Goal: Information Seeking & Learning: Find contact information

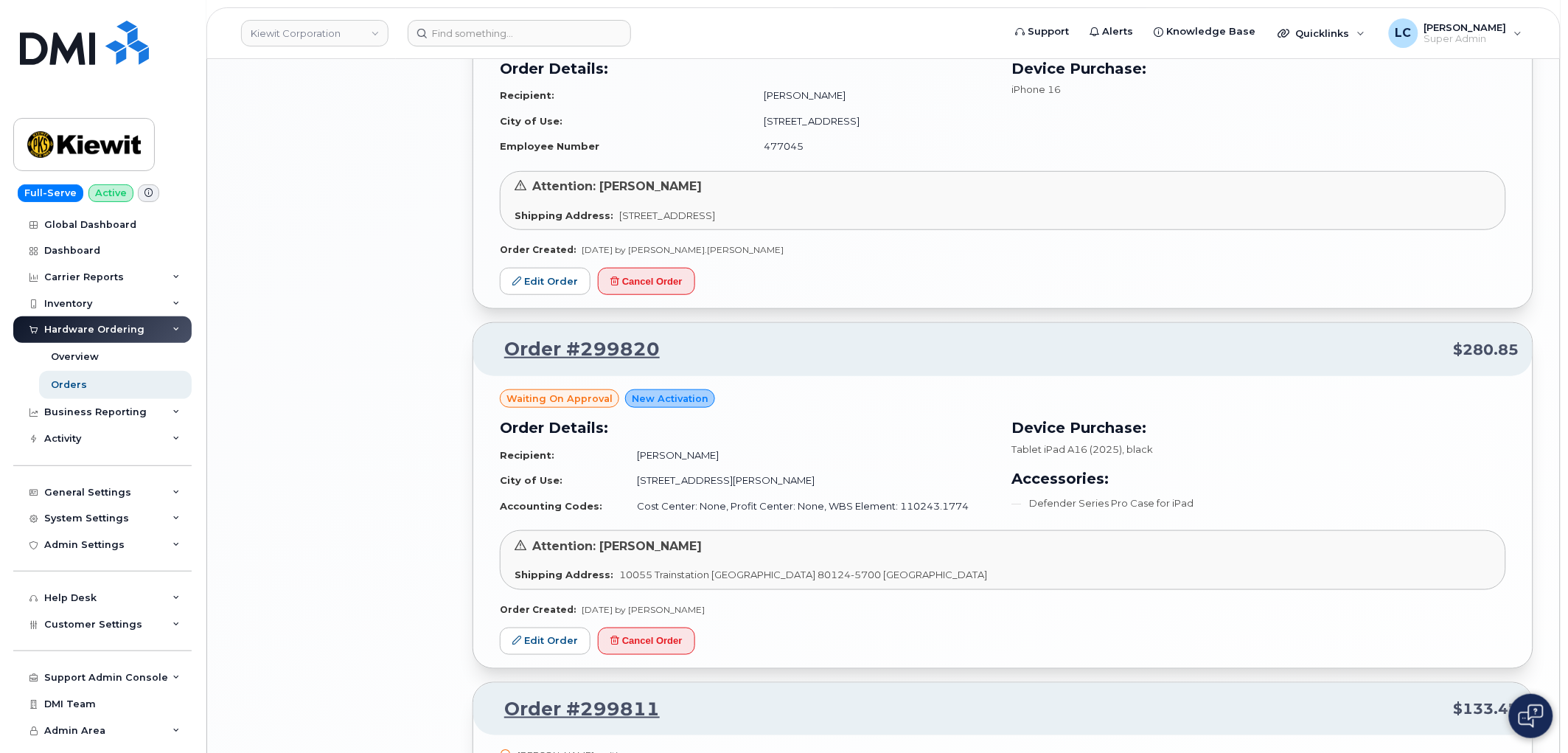
scroll to position [2780, 0]
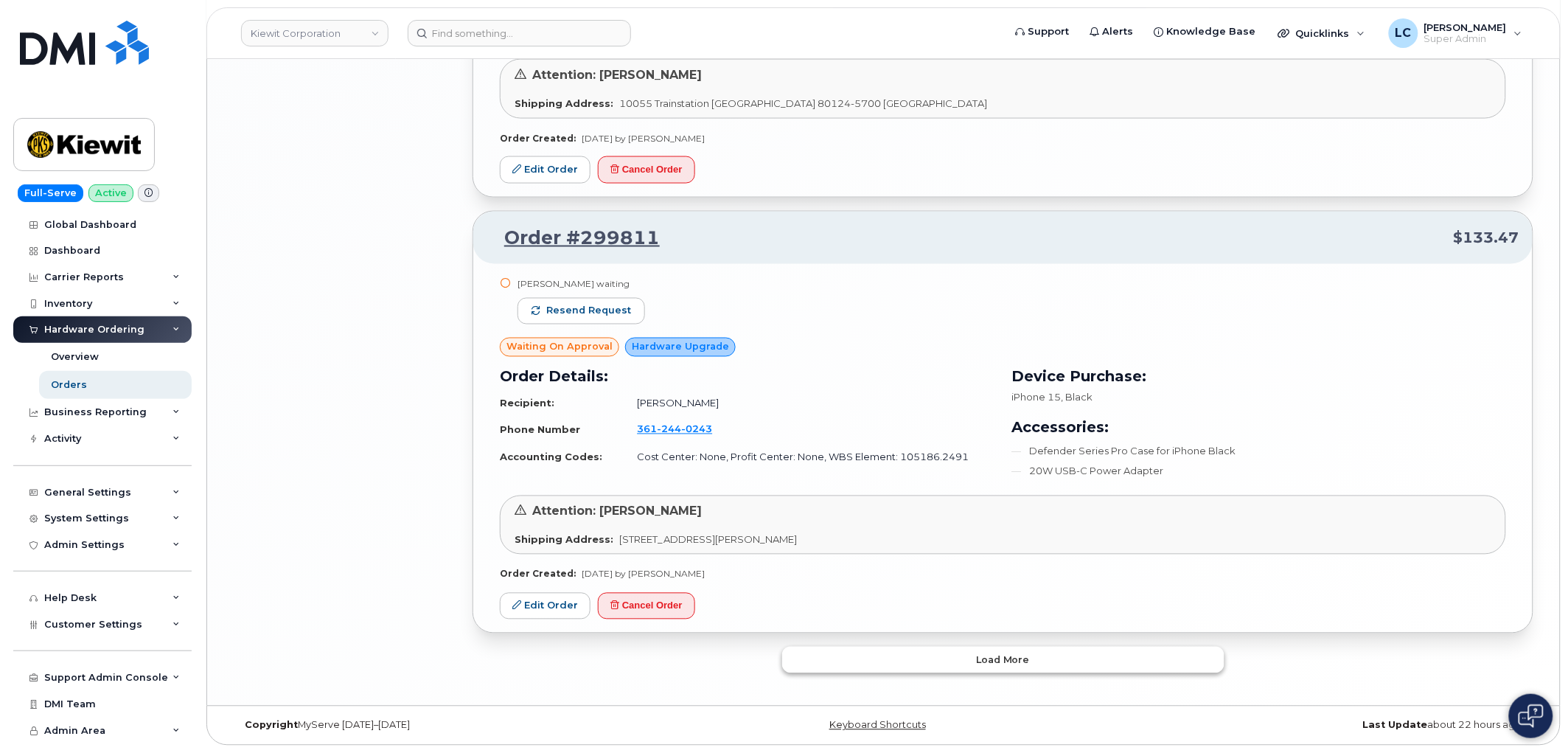
click at [1012, 659] on span "Load more" at bounding box center [1003, 660] width 54 height 14
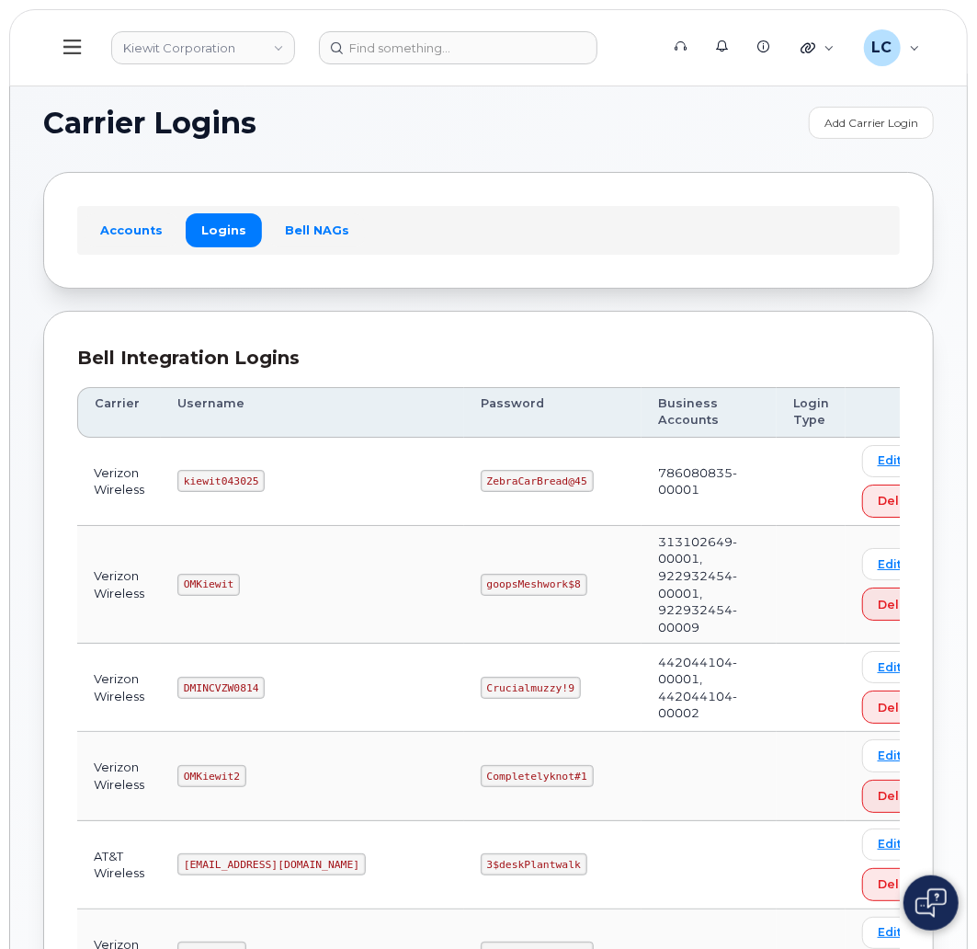
click at [343, 135] on h1 "Carrier Logins" at bounding box center [421, 122] width 757 height 29
click at [62, 42] on button at bounding box center [72, 47] width 59 height 53
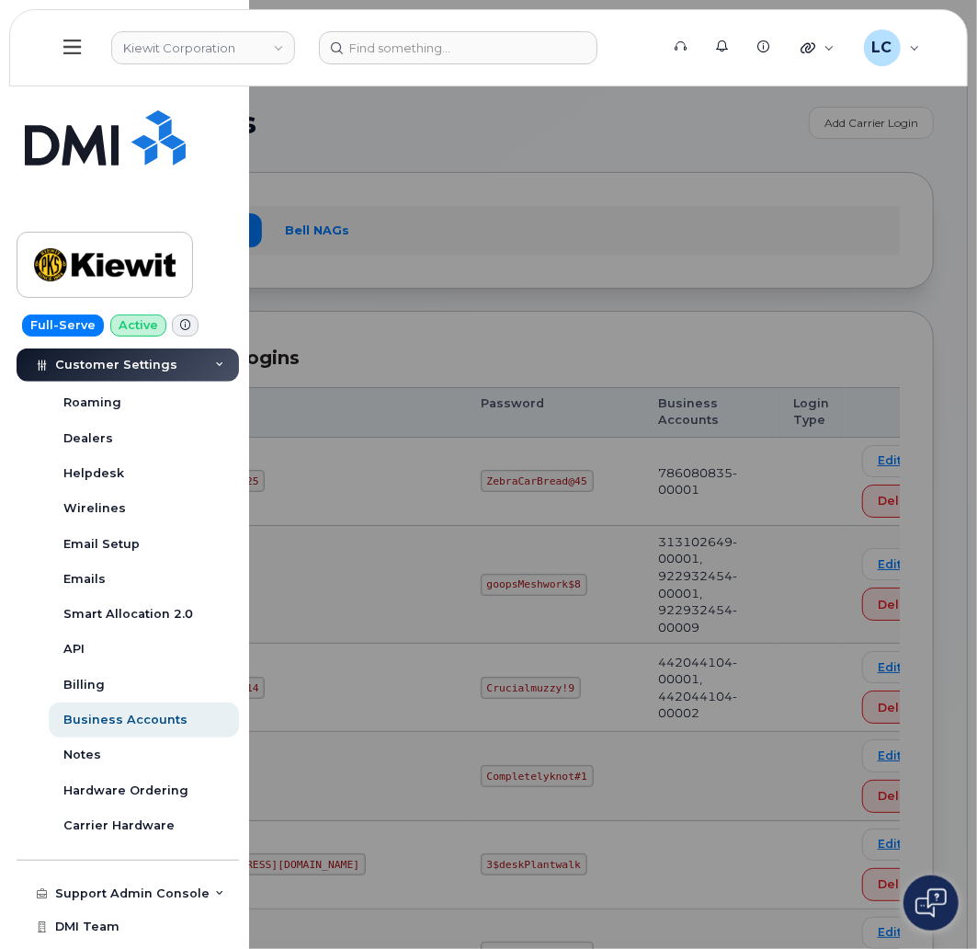
scroll to position [519, 0]
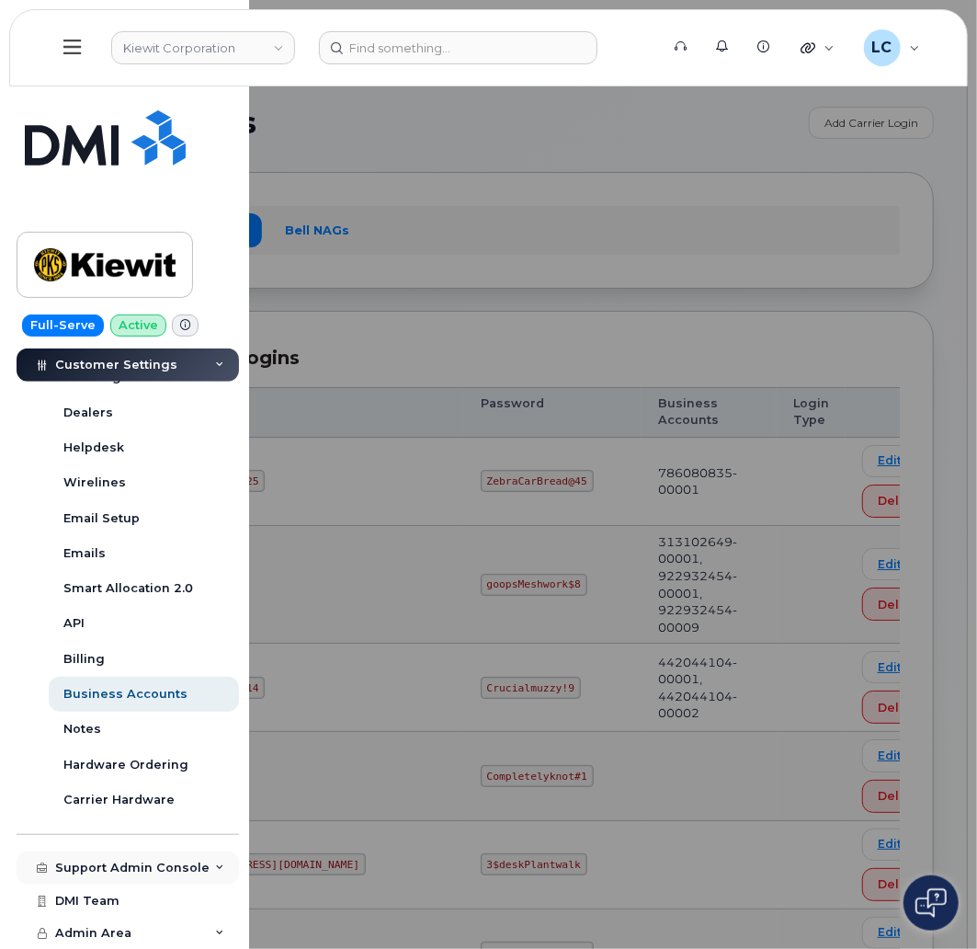
click at [178, 717] on div "Support Admin Console" at bounding box center [128, 867] width 222 height 33
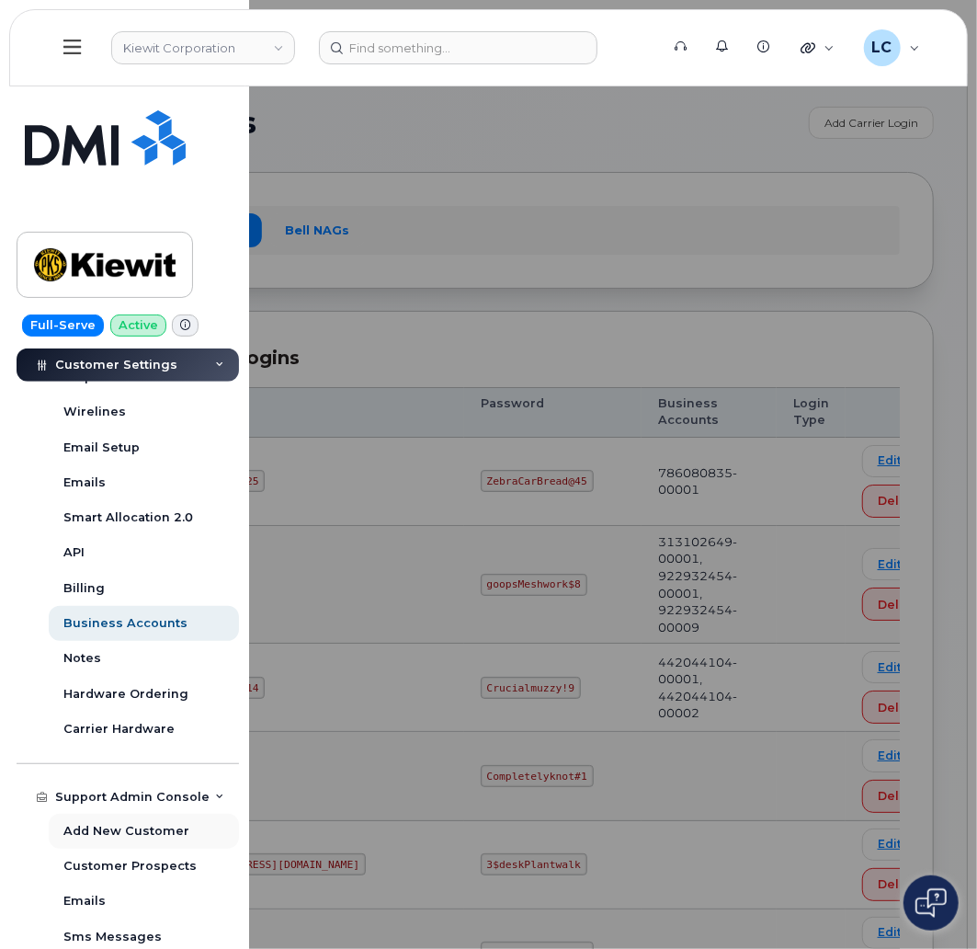
scroll to position [621, 0]
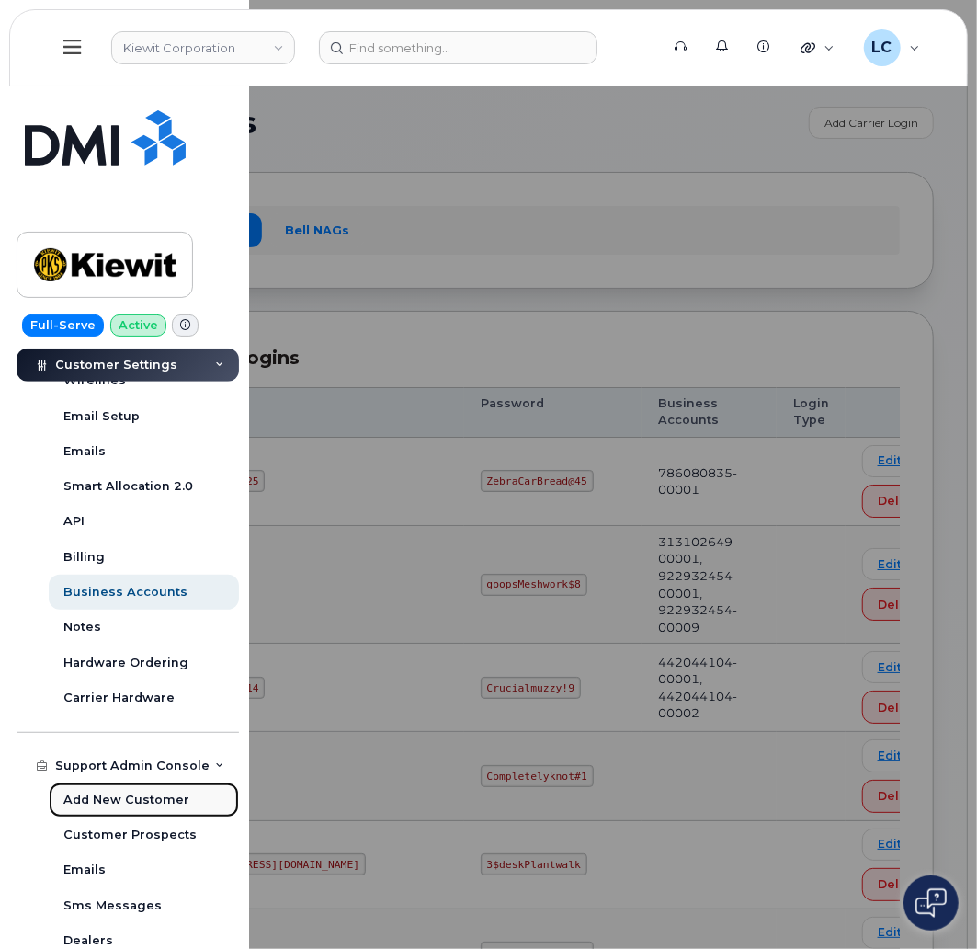
click at [140, 717] on div "Add New Customer" at bounding box center [126, 800] width 126 height 17
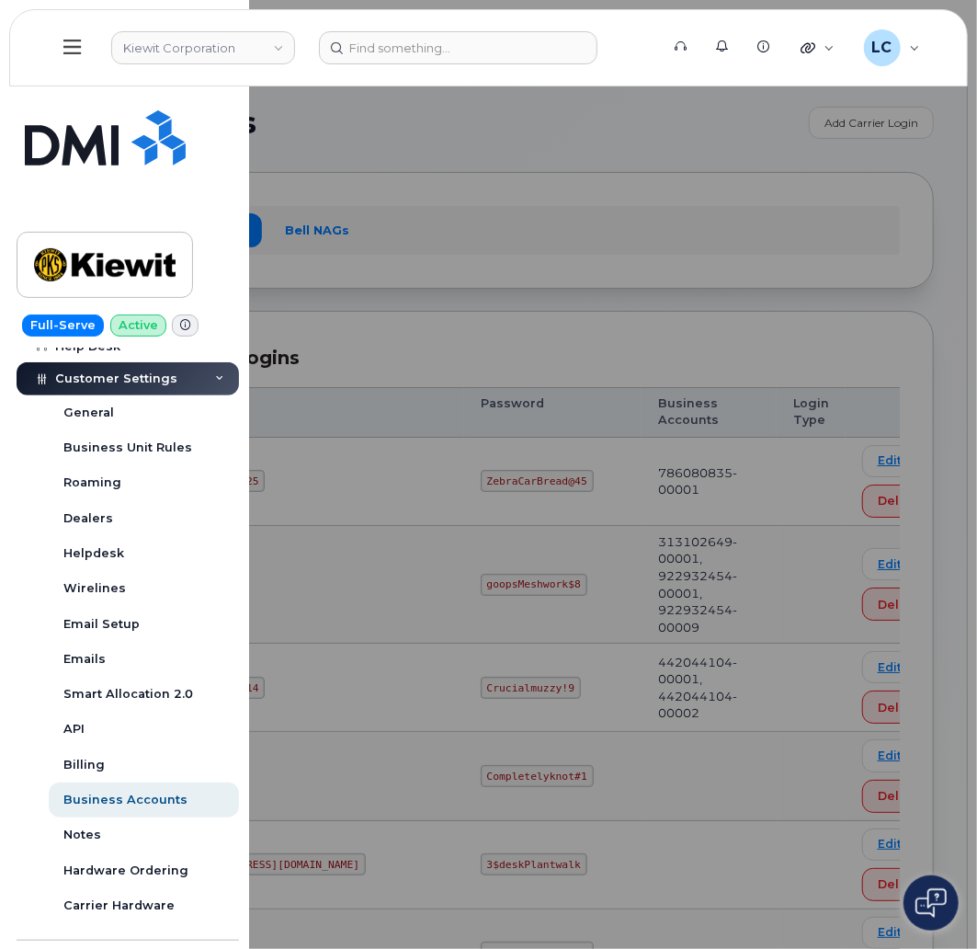
select select
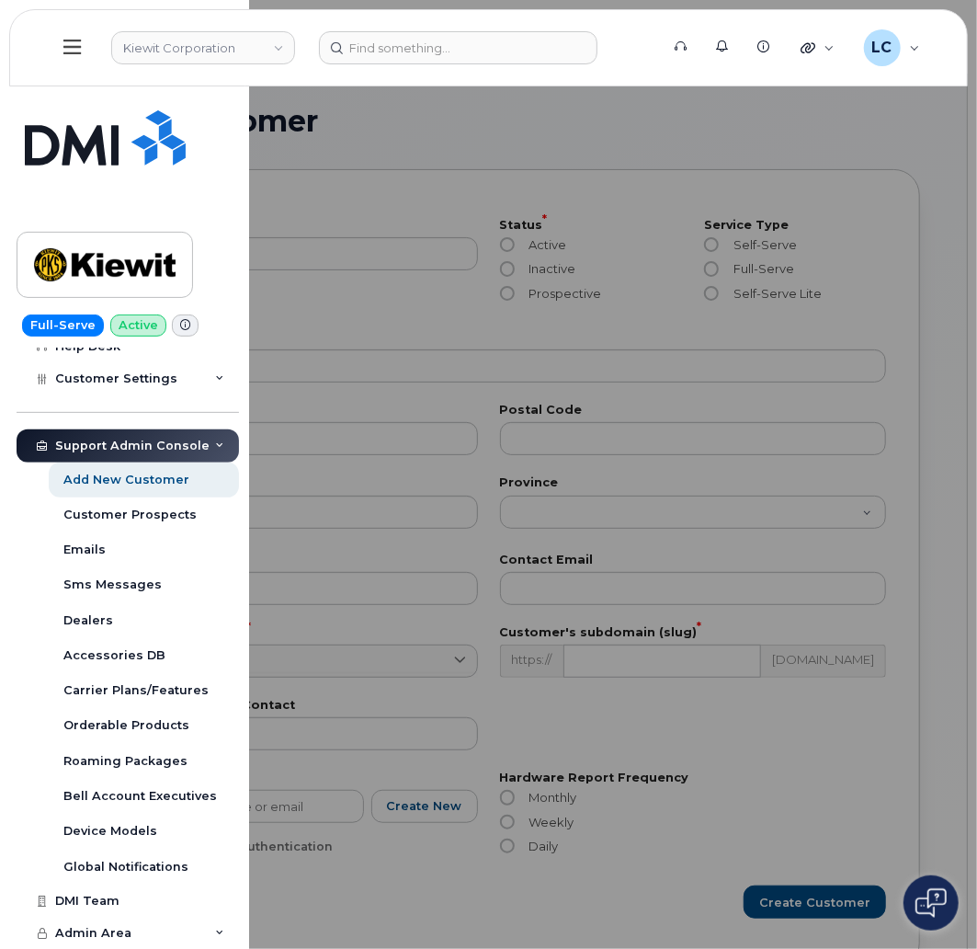
click at [335, 117] on div at bounding box center [488, 474] width 977 height 949
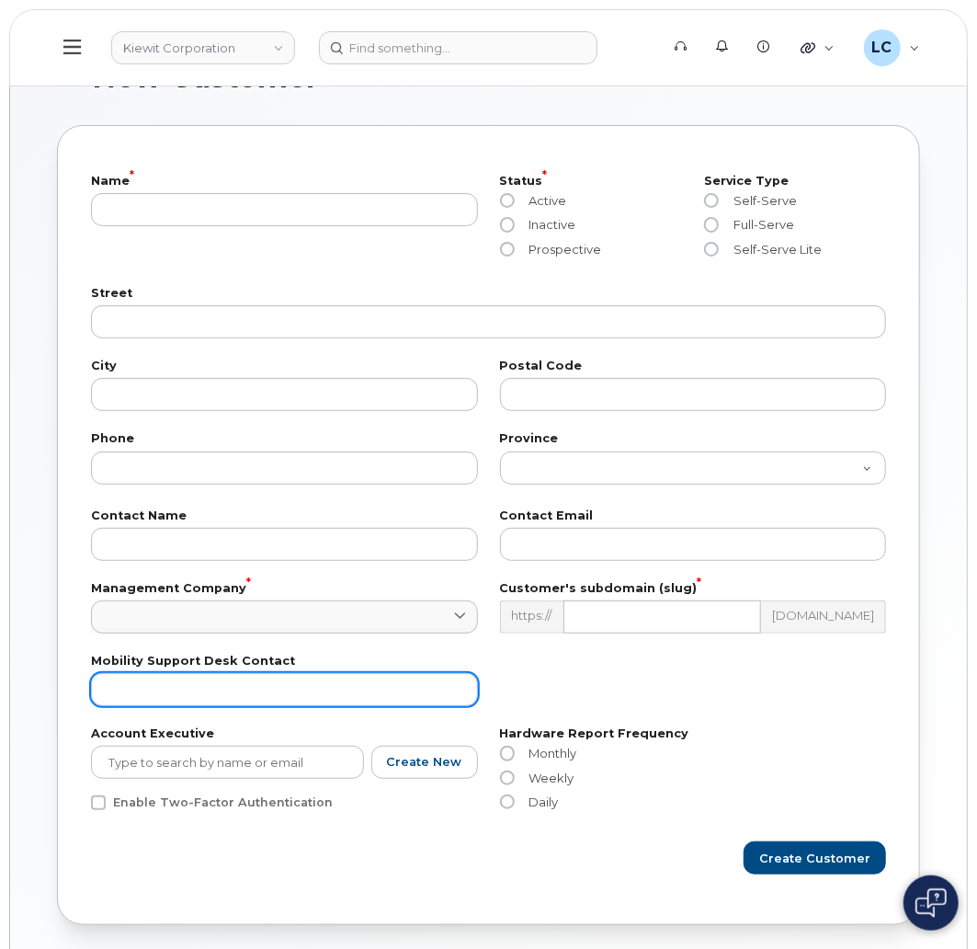
scroll to position [10, 0]
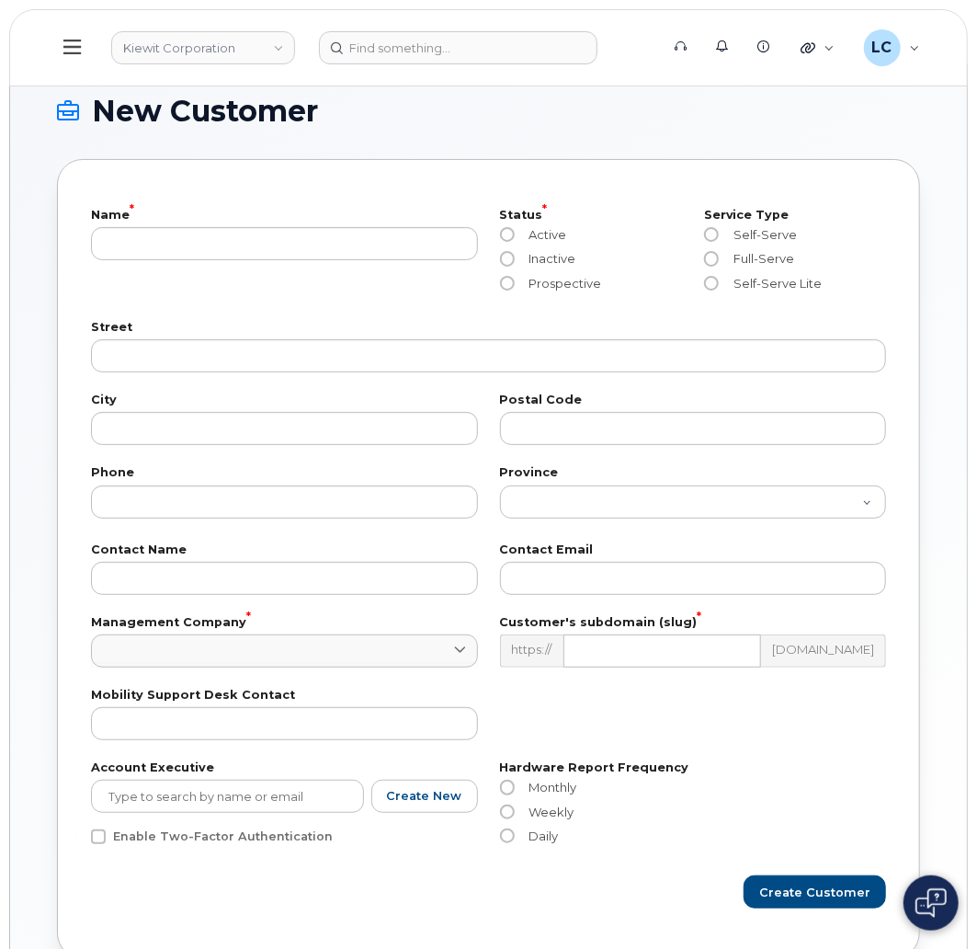
click at [464, 106] on h1 "New Customer" at bounding box center [484, 111] width 854 height 29
click at [35, 116] on div "New Customer Name * Status * Active Inactive Prospective Service Type Self-Serv…" at bounding box center [488, 527] width 957 height 929
click at [849, 107] on h1 "New Customer" at bounding box center [484, 111] width 854 height 29
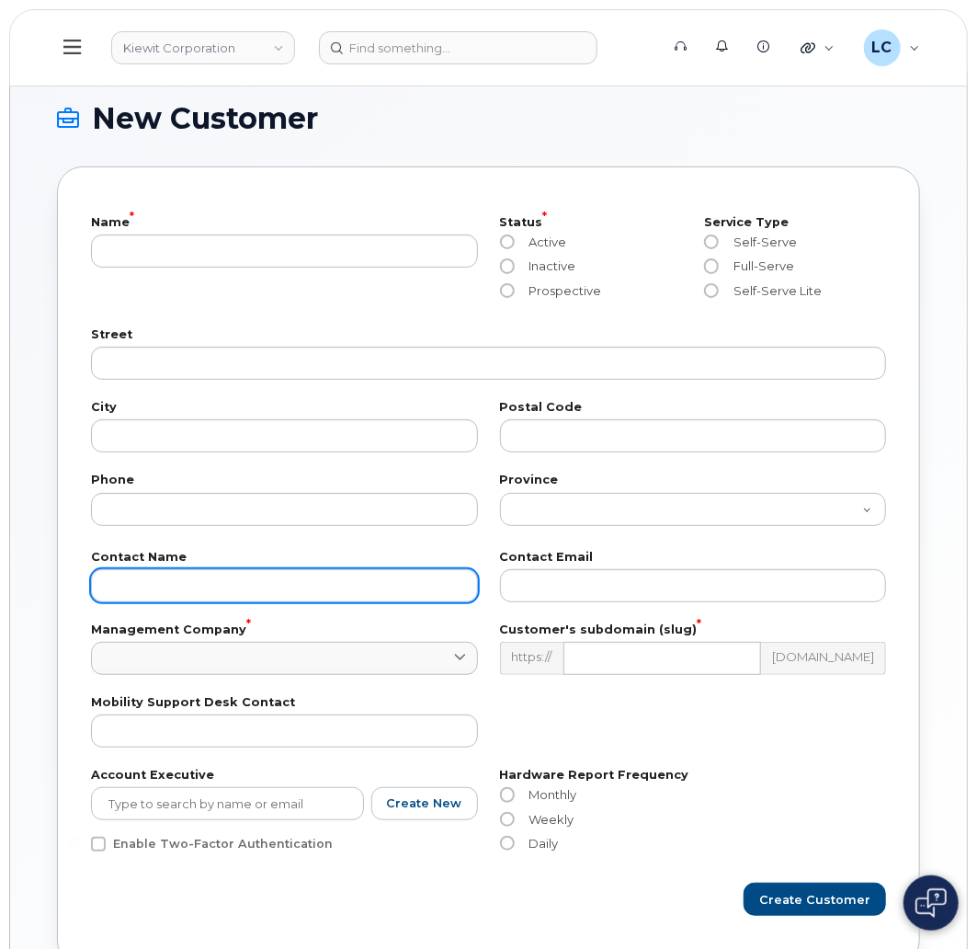
scroll to position [0, 0]
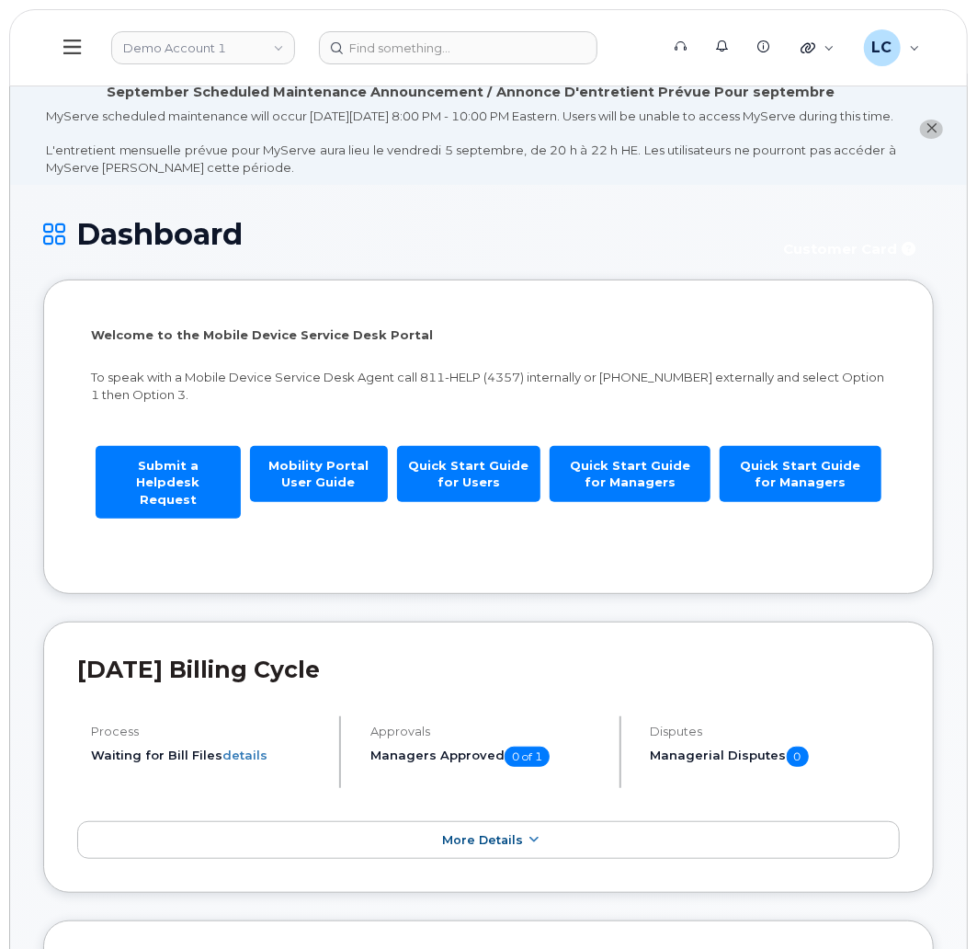
click at [65, 49] on icon at bounding box center [71, 47] width 17 height 20
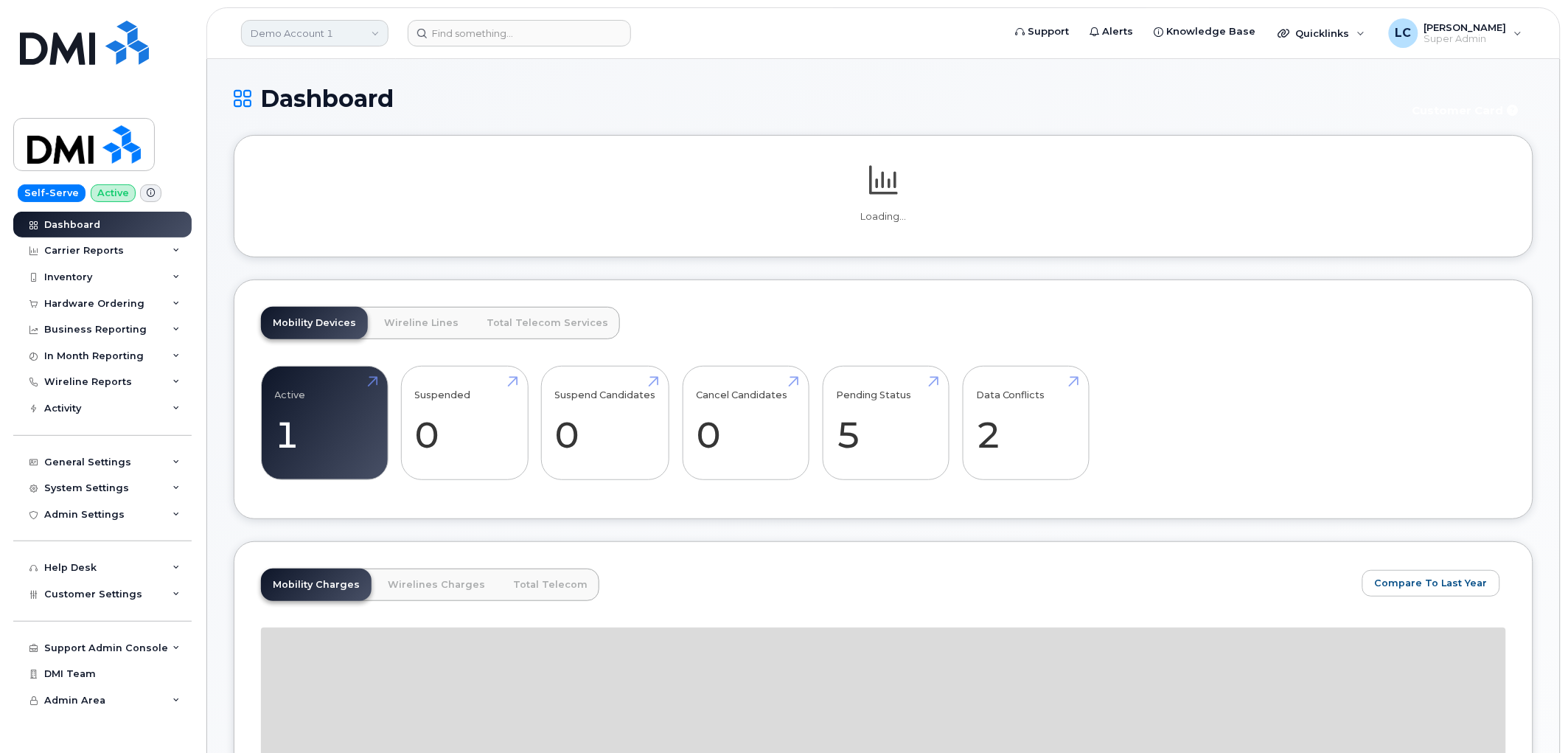
click at [314, 30] on link "Demo Account 1" at bounding box center [315, 33] width 148 height 26
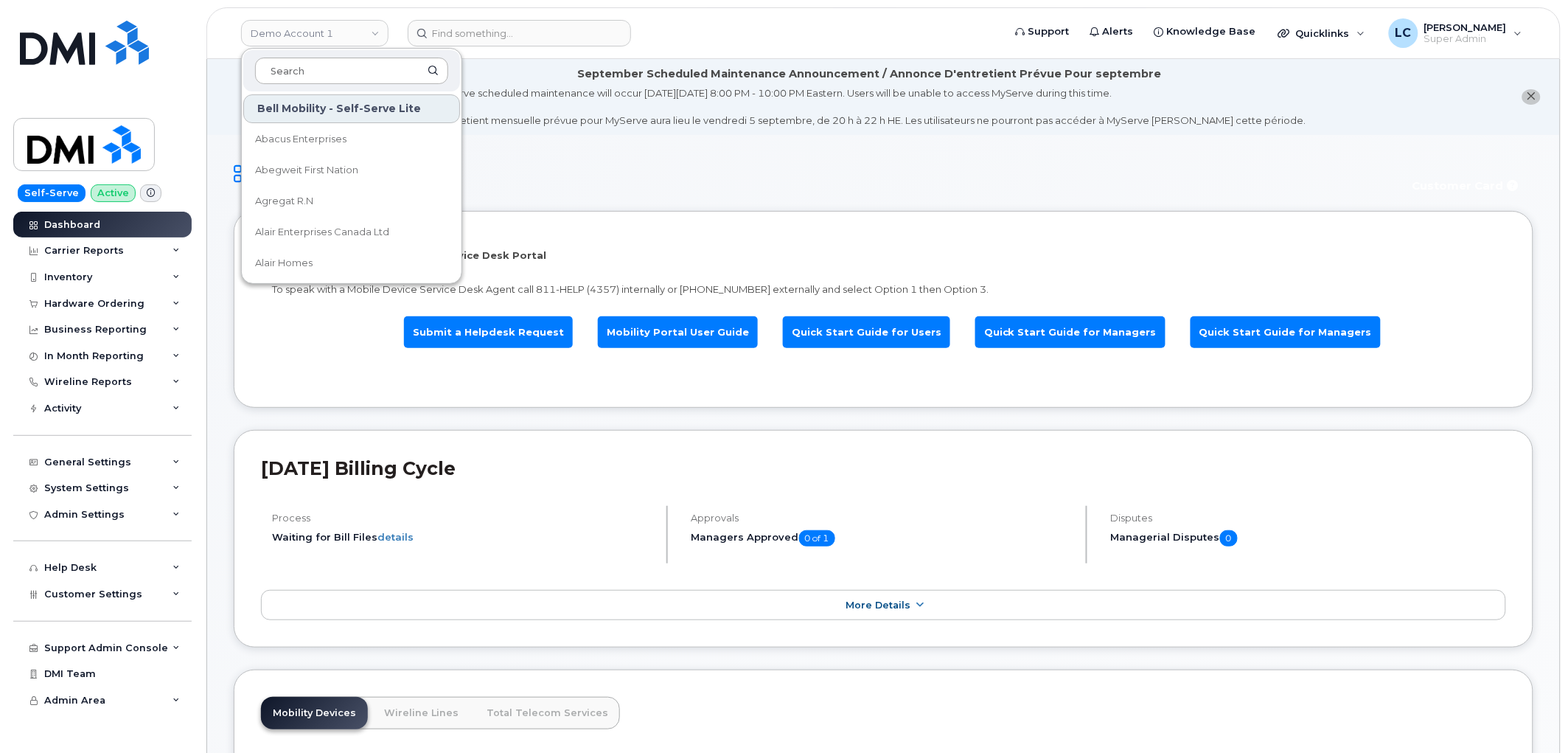
click at [322, 69] on input at bounding box center [351, 71] width 193 height 26
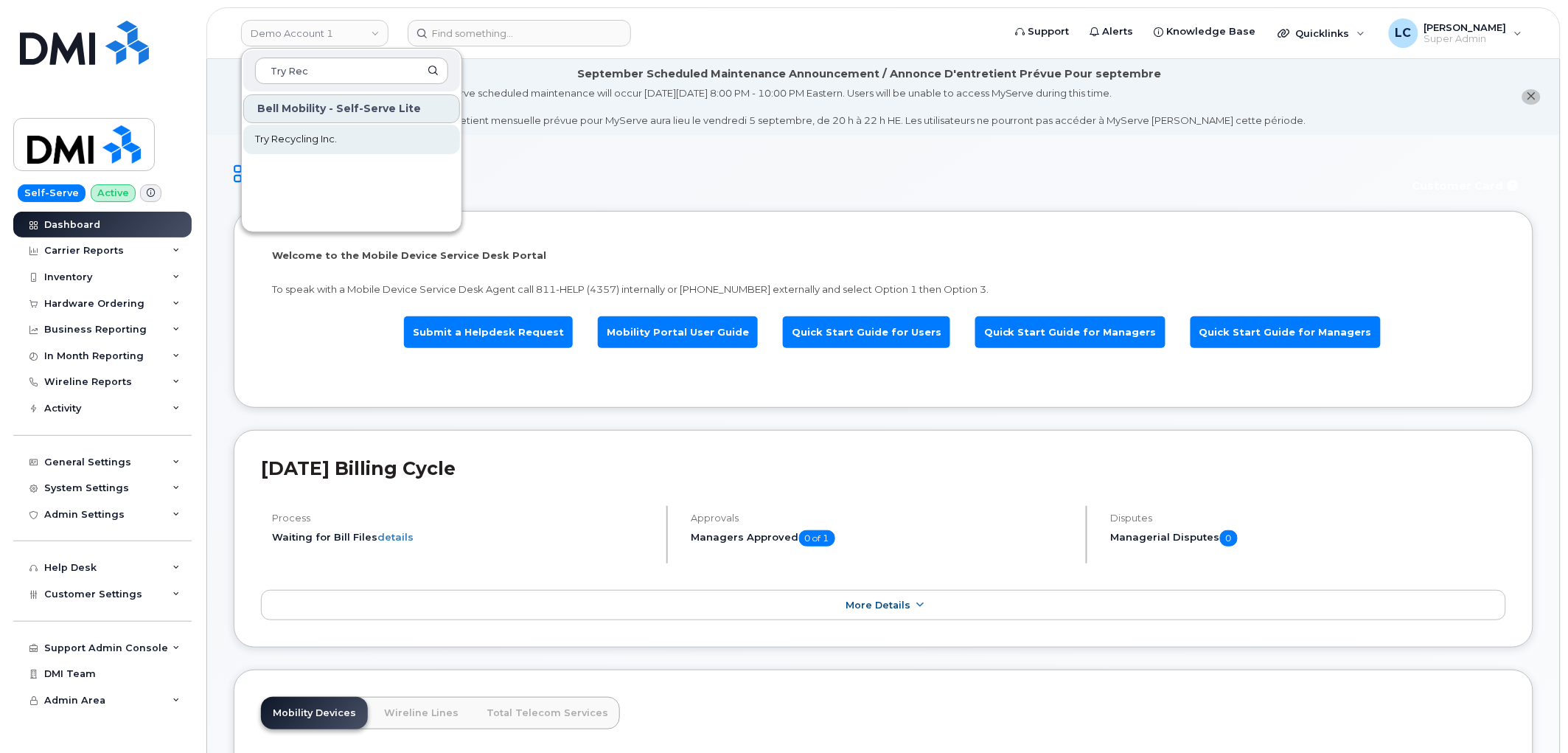
type input "Try Rec"
click at [321, 137] on span "Try Recycling Inc." at bounding box center [296, 140] width 82 height 14
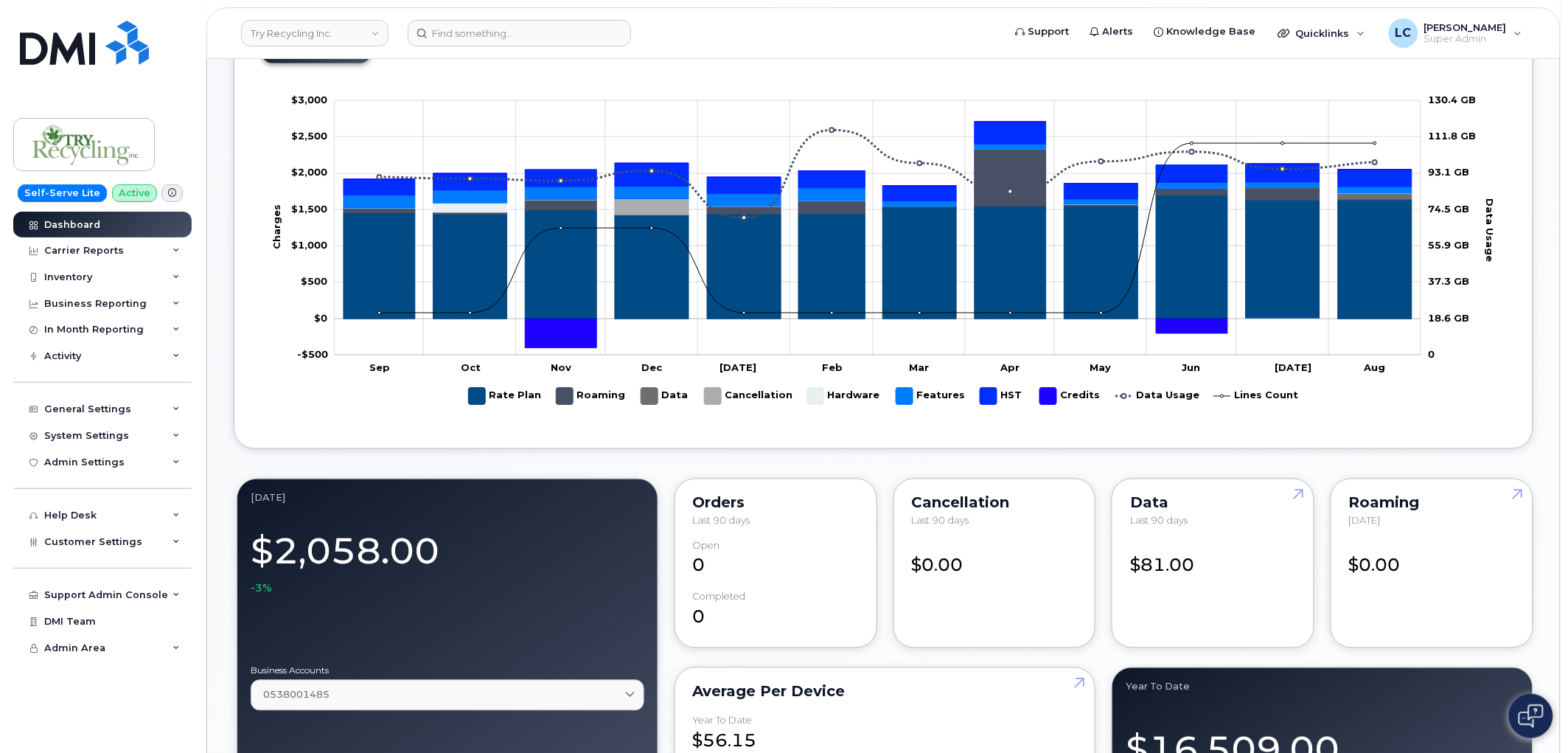
scroll to position [737, 0]
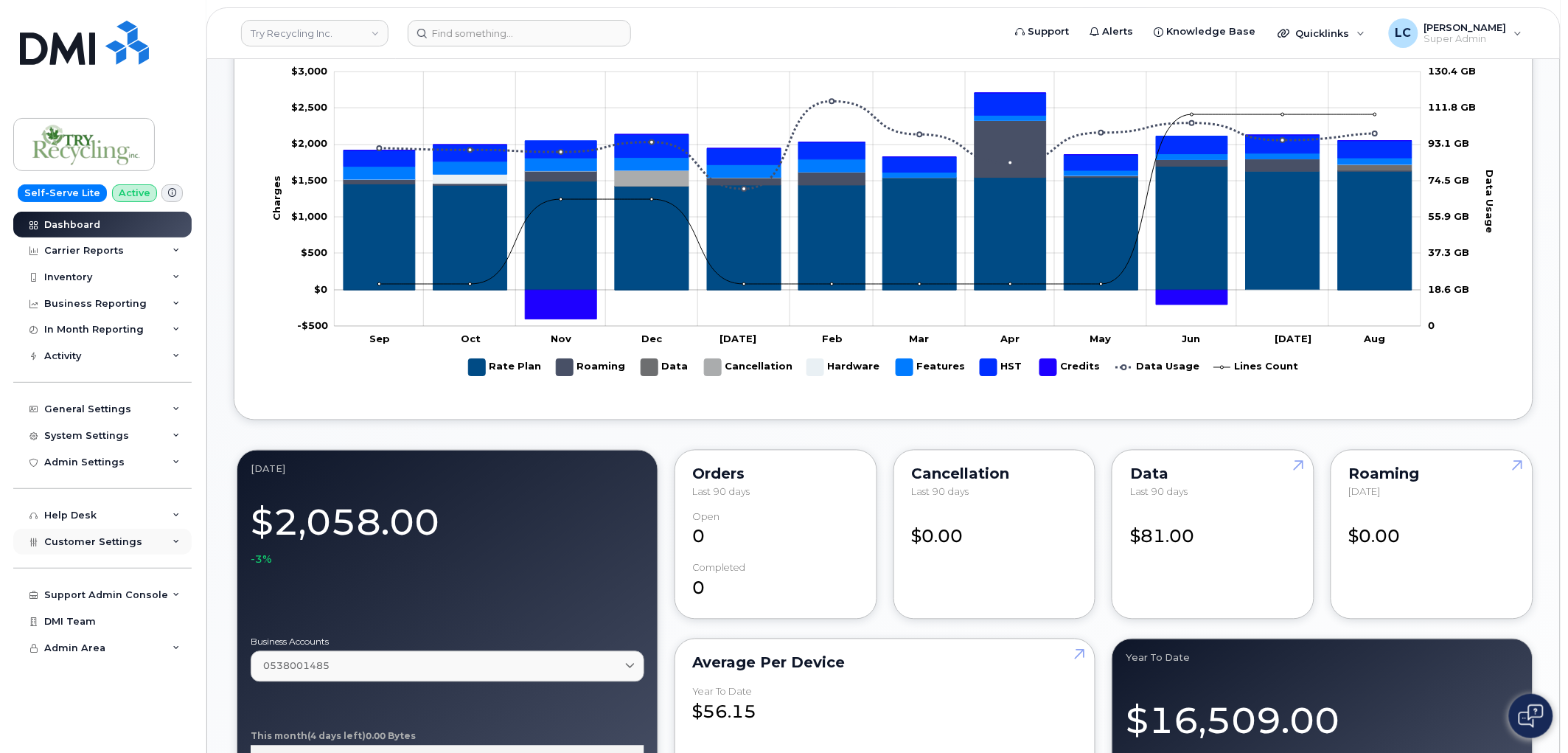
click at [128, 547] on span "Customer Settings" at bounding box center [93, 541] width 98 height 11
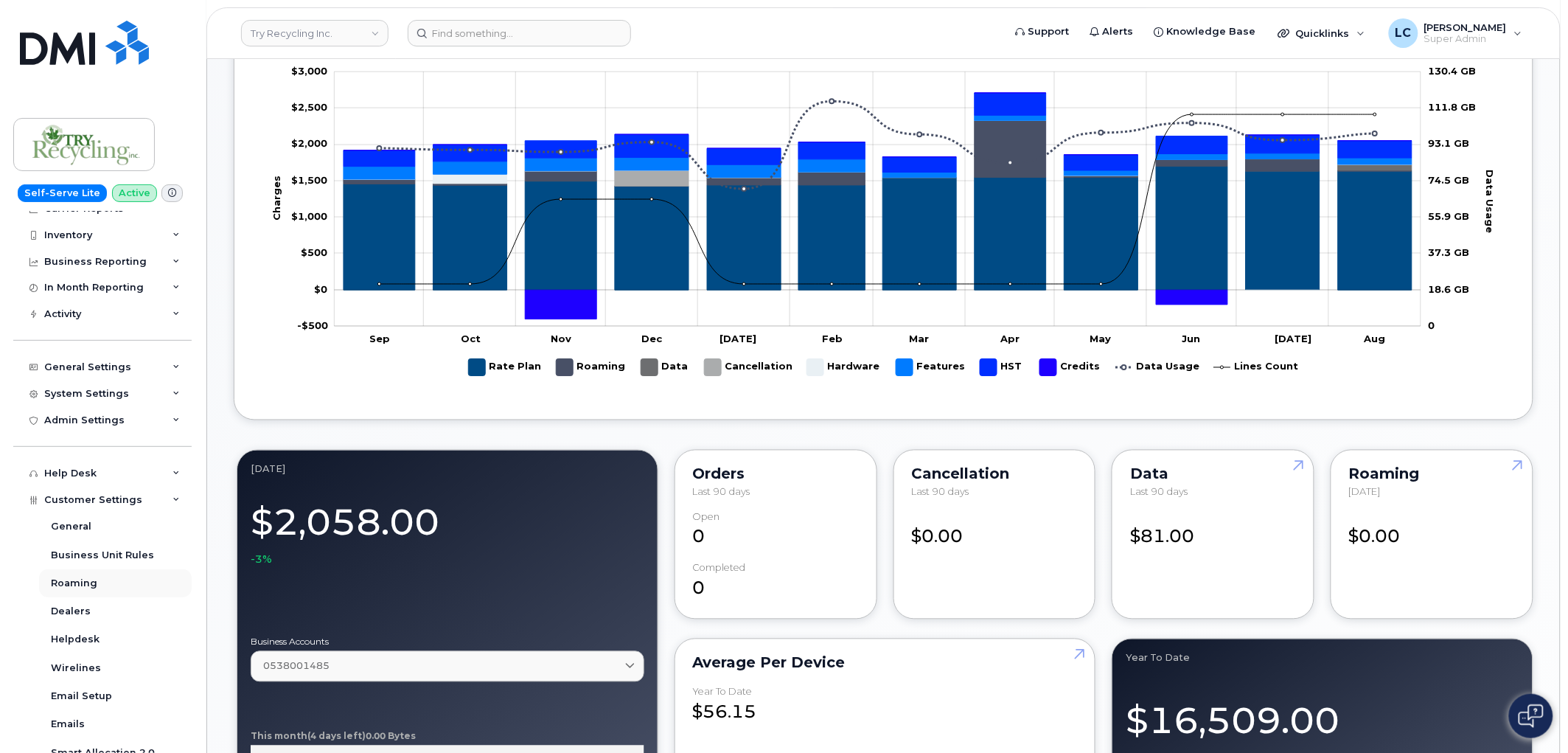
scroll to position [82, 0]
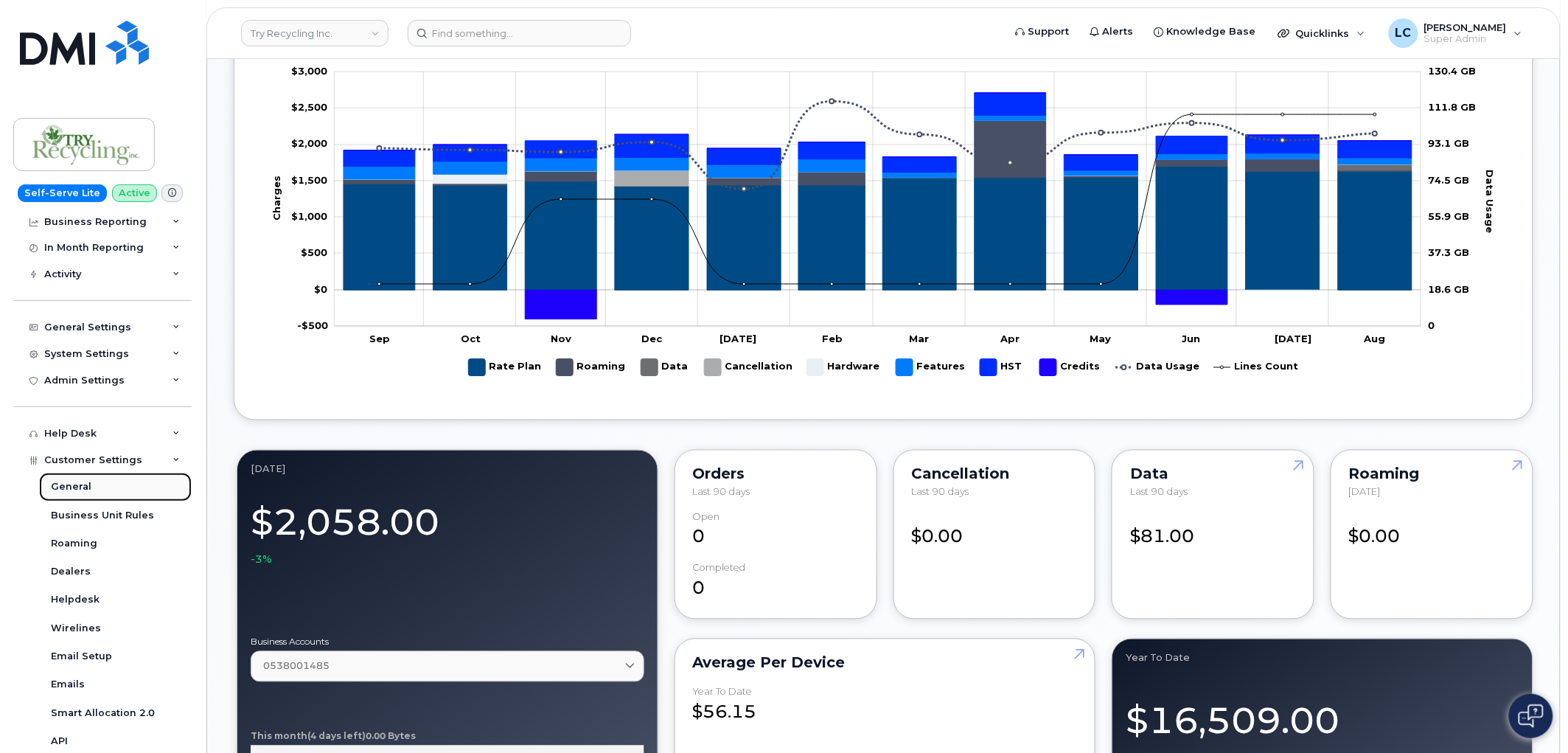
click at [108, 488] on link "General" at bounding box center [115, 486] width 152 height 28
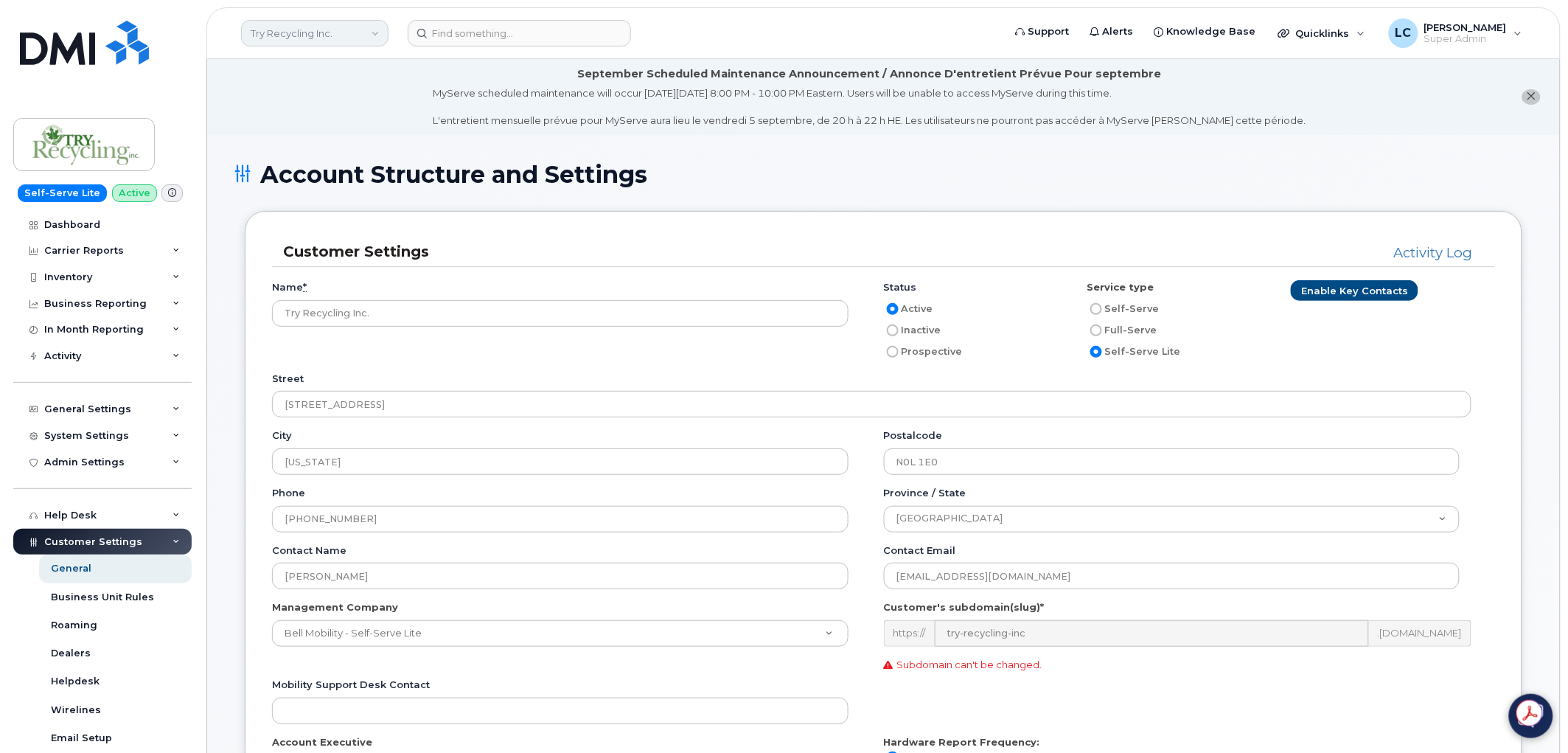
click at [336, 41] on link "Try Recycling Inc." at bounding box center [315, 33] width 148 height 26
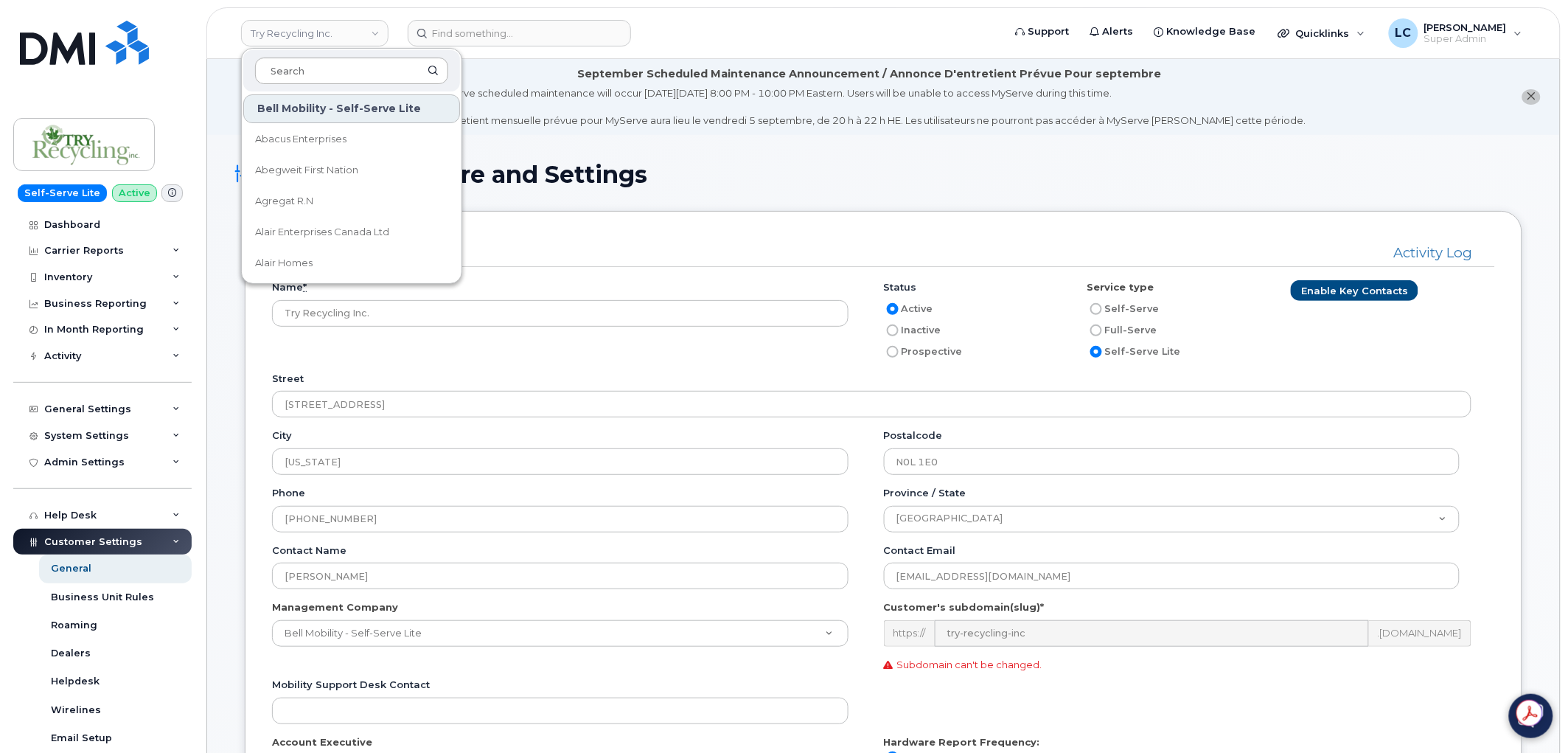
click at [338, 58] on input at bounding box center [351, 71] width 193 height 26
click at [339, 63] on input at bounding box center [351, 71] width 193 height 26
type input "p"
click at [482, 28] on input at bounding box center [519, 33] width 224 height 26
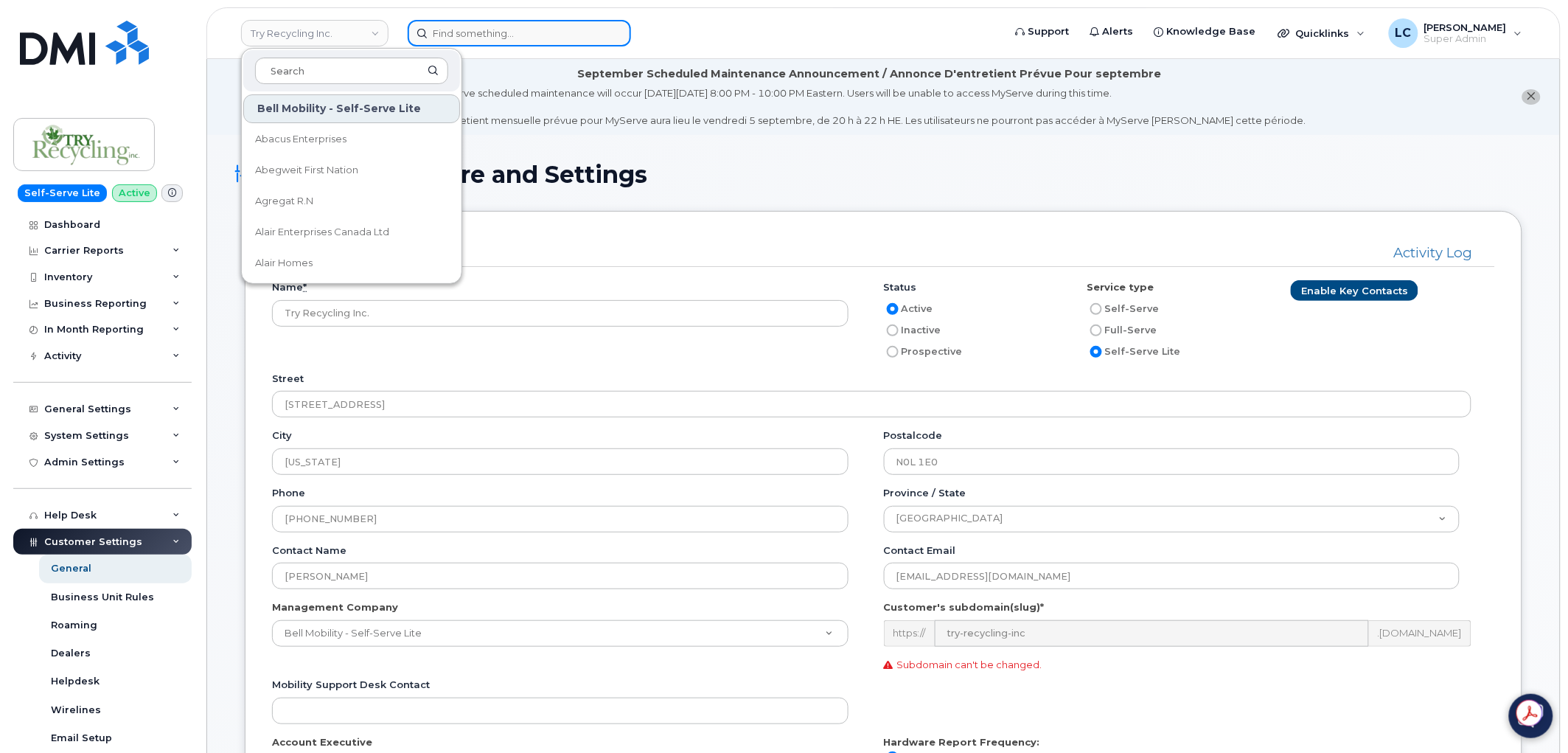
paste input "hminnes@pcl.com"
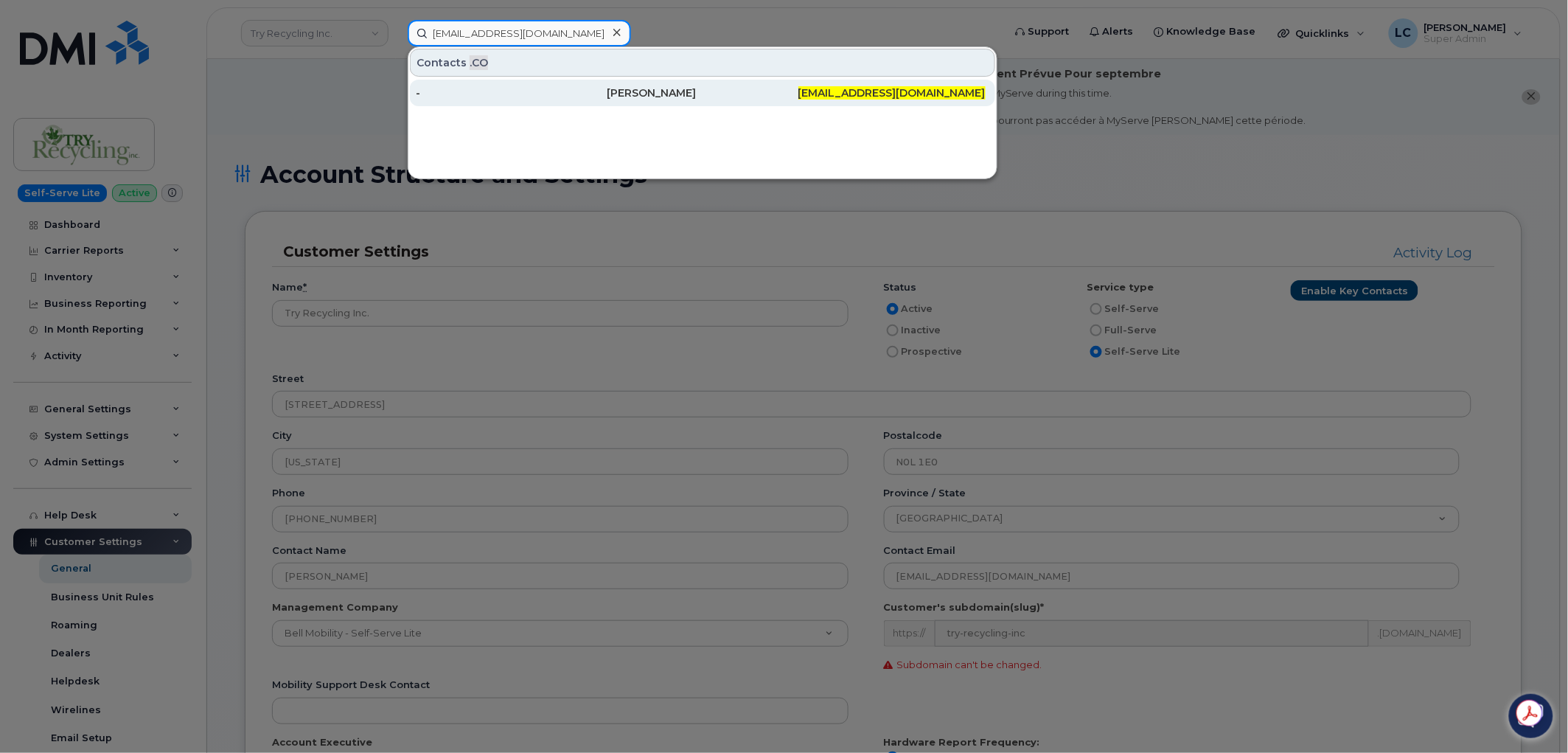
type input "hminnes@pcl.com"
click at [625, 98] on div "Heather Innes" at bounding box center [703, 93] width 191 height 14
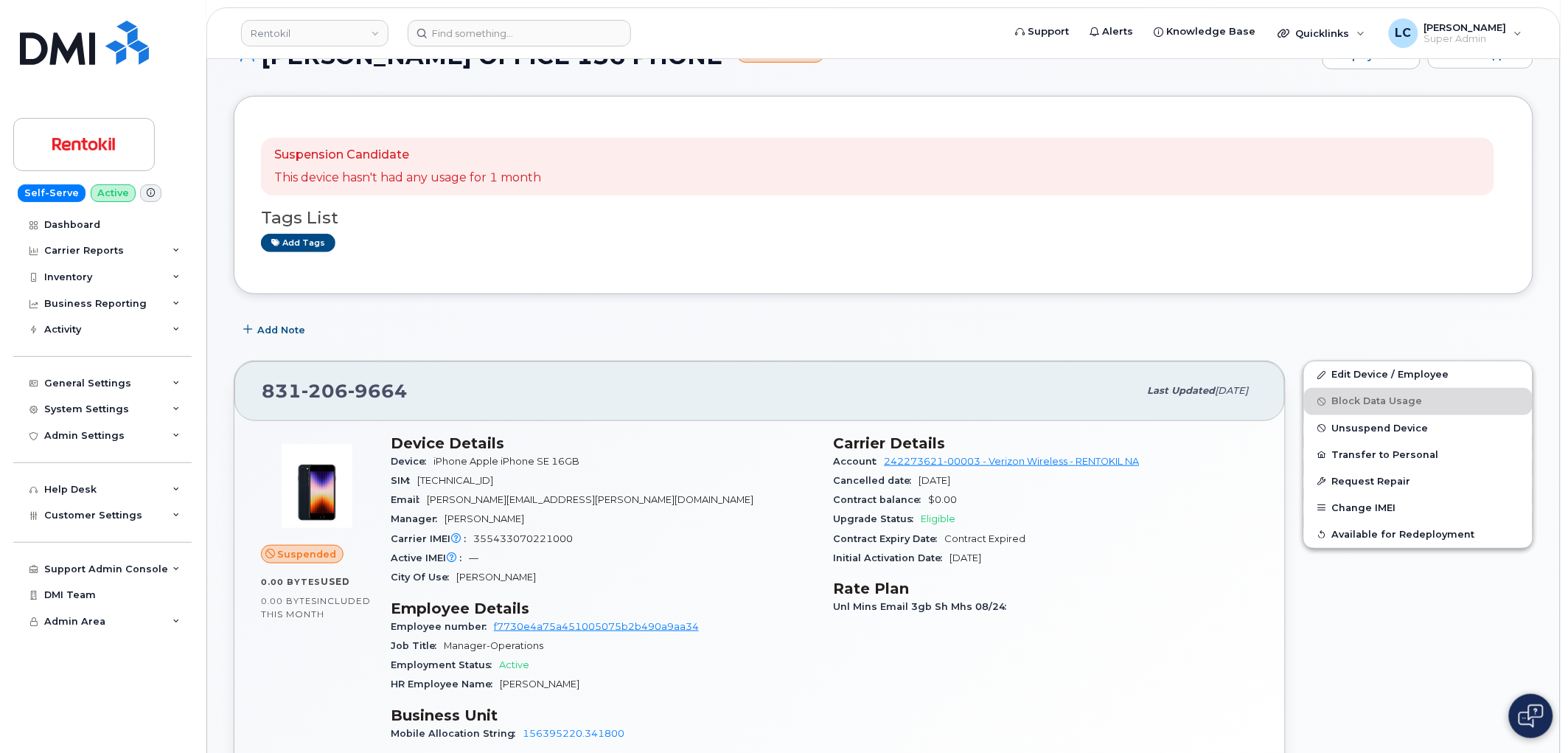
scroll to position [245, 0]
click at [623, 224] on h3 "Tags List" at bounding box center [883, 217] width 1246 height 18
click at [624, 225] on h3 "Tags List" at bounding box center [883, 217] width 1246 height 18
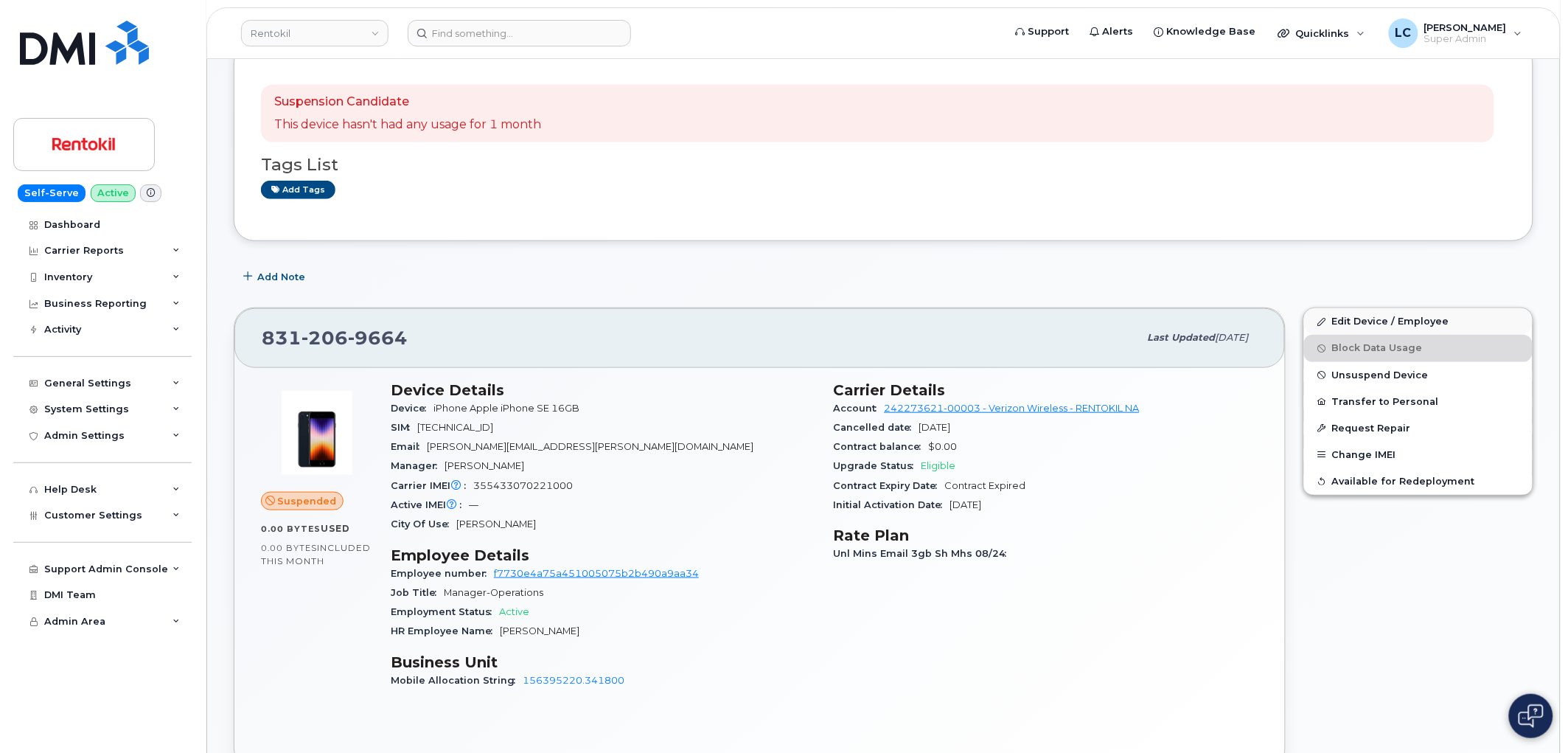
scroll to position [327, 0]
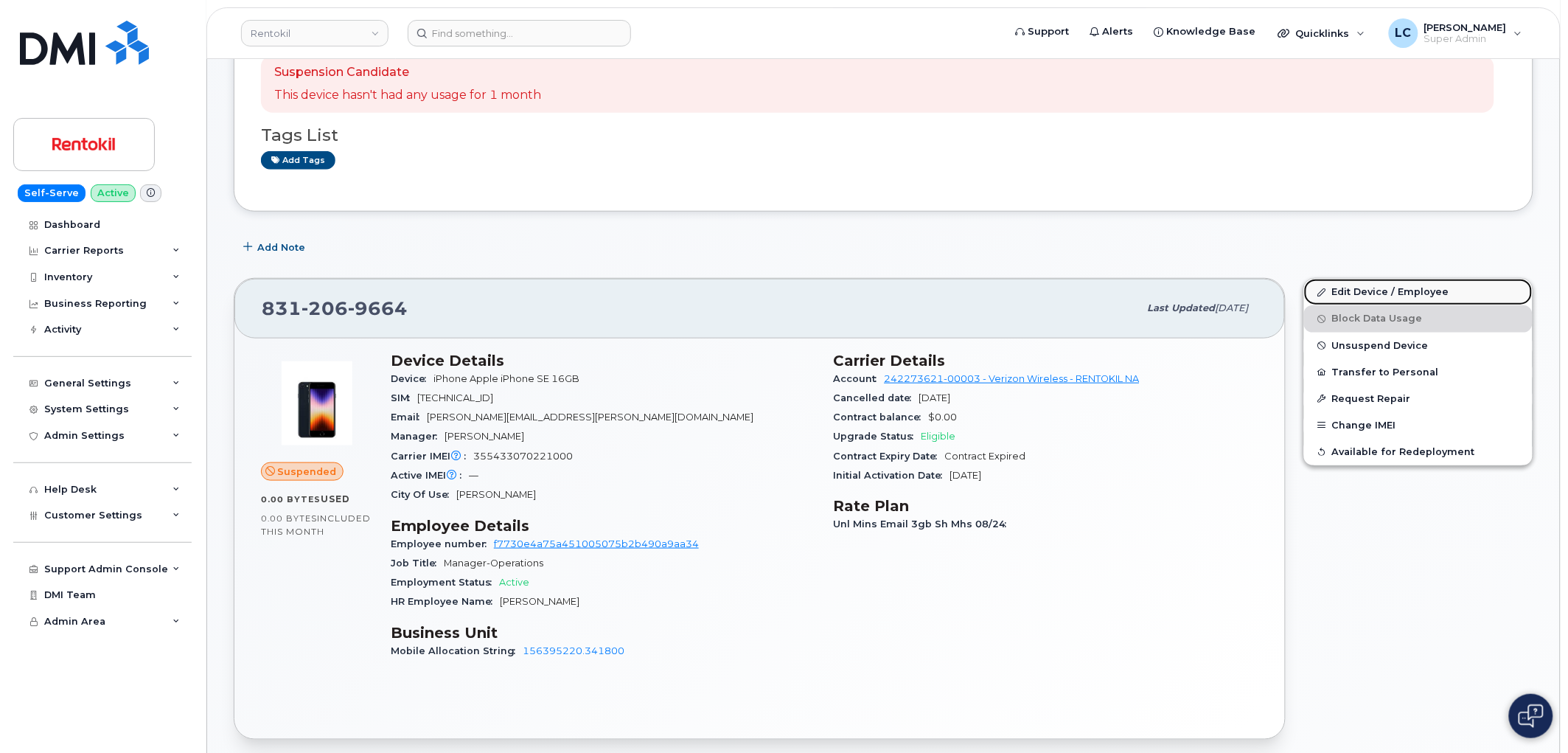
click at [1424, 293] on link "Edit Device / Employee" at bounding box center [1418, 292] width 229 height 26
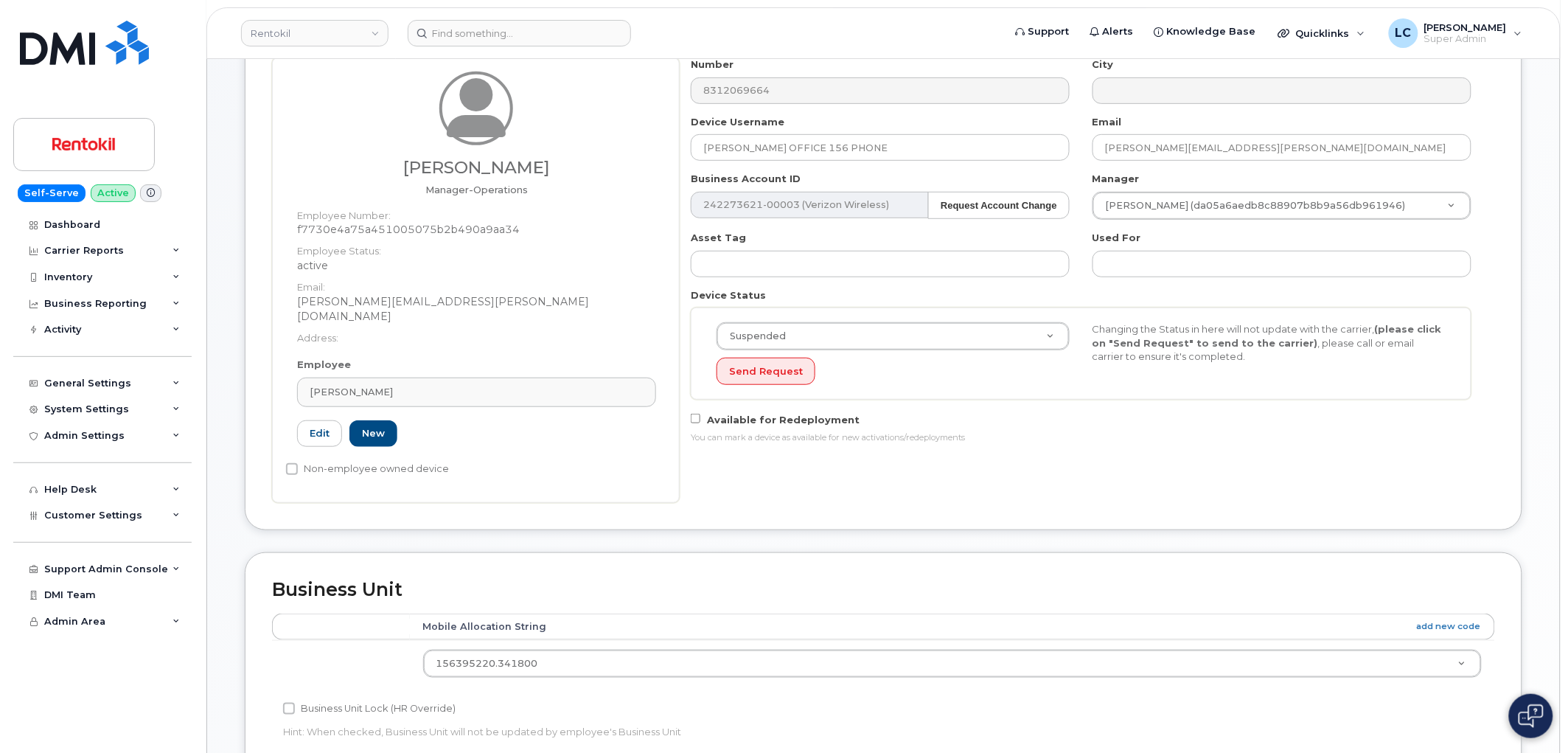
scroll to position [82, 0]
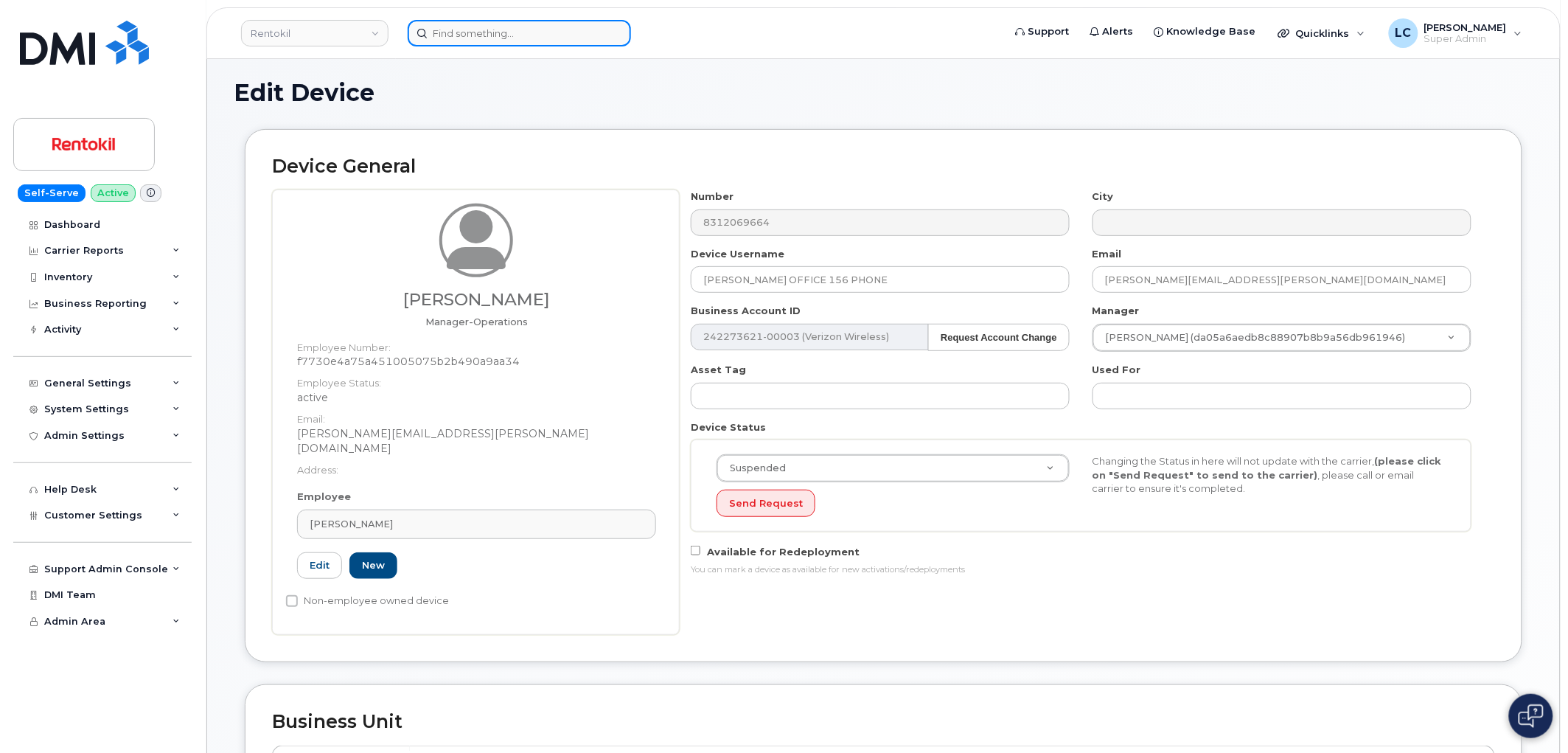
click at [487, 33] on input at bounding box center [519, 33] width 224 height 26
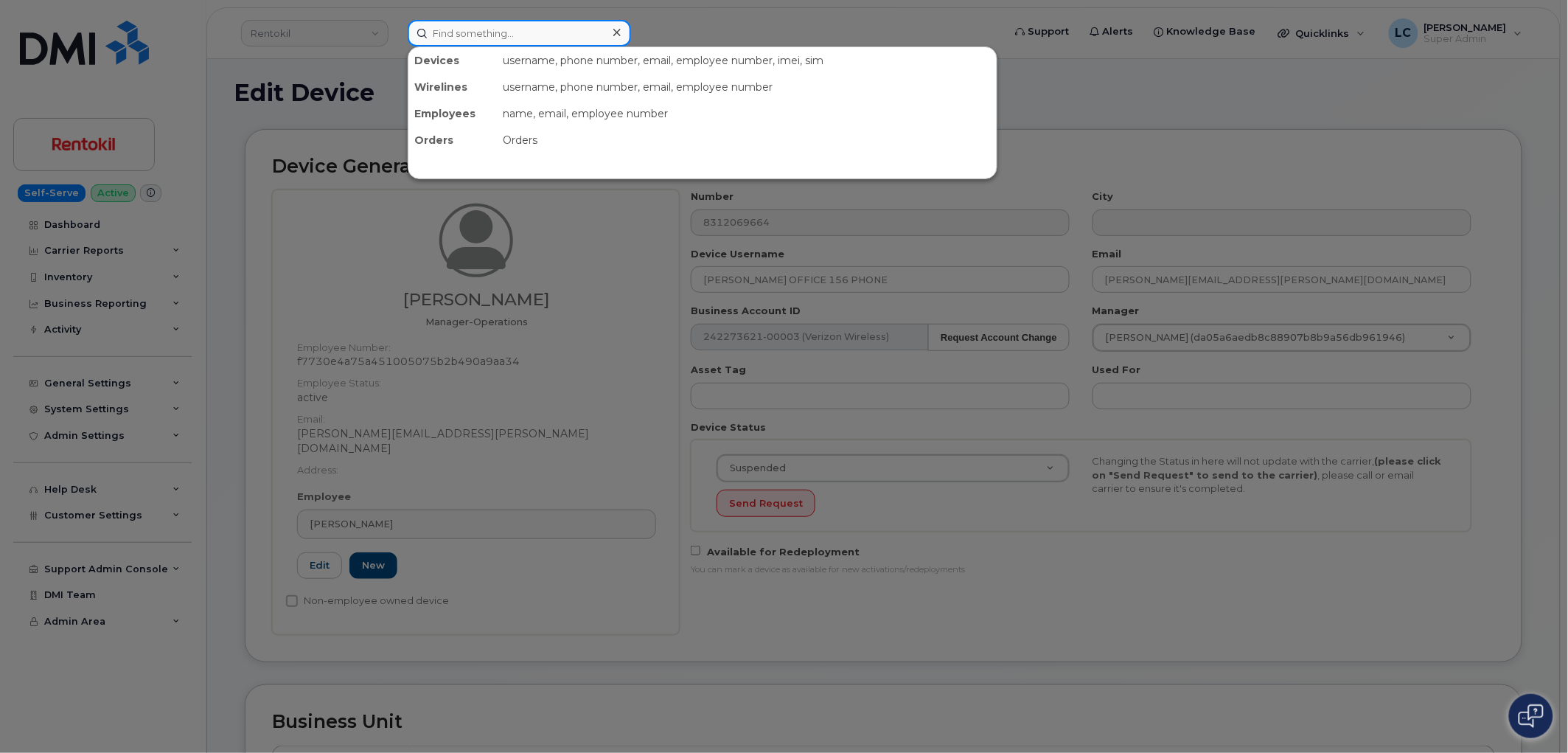
paste input "4159610077"
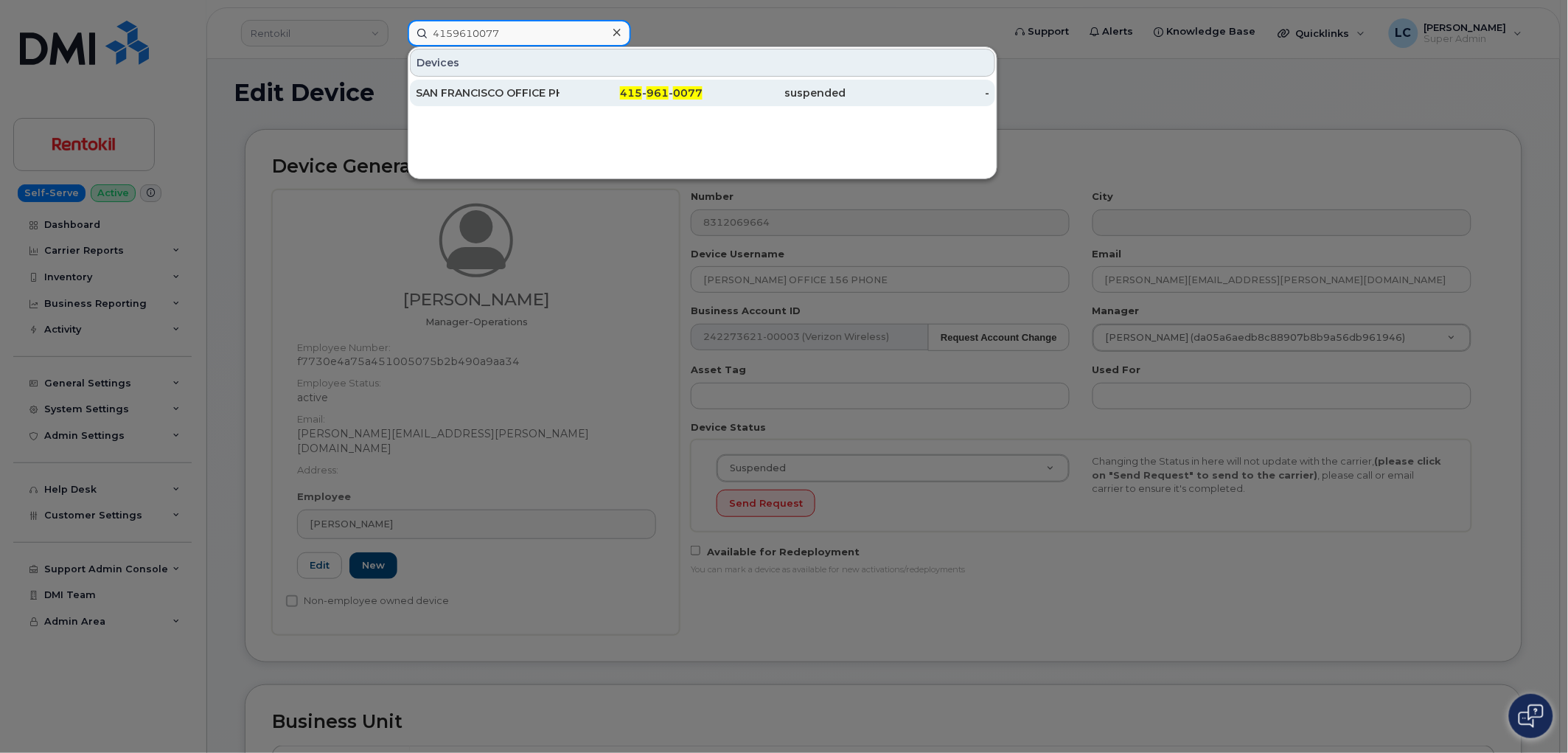
type input "4159610077"
click at [659, 96] on span "961" at bounding box center [658, 93] width 22 height 14
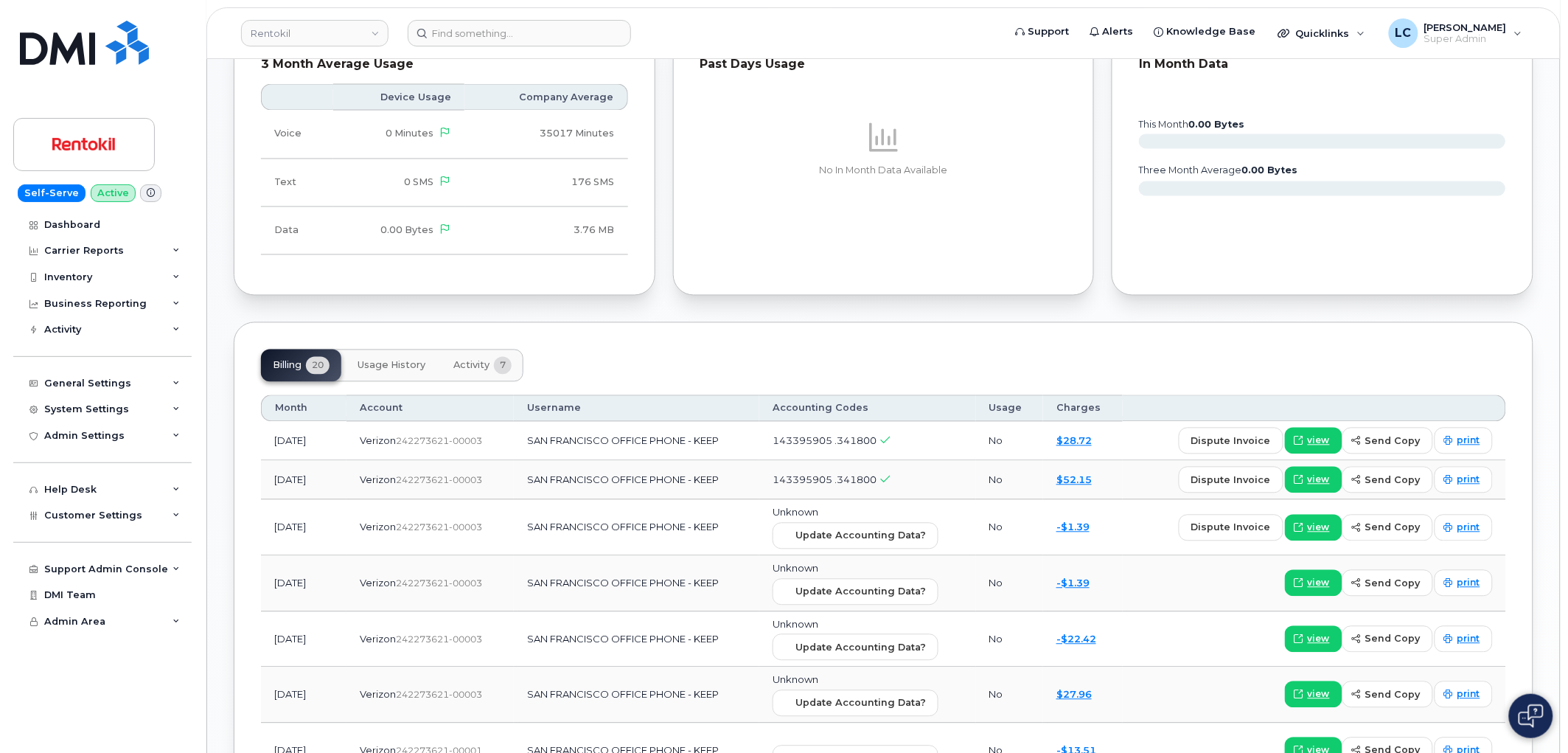
click at [483, 362] on span "Activity" at bounding box center [471, 366] width 36 height 12
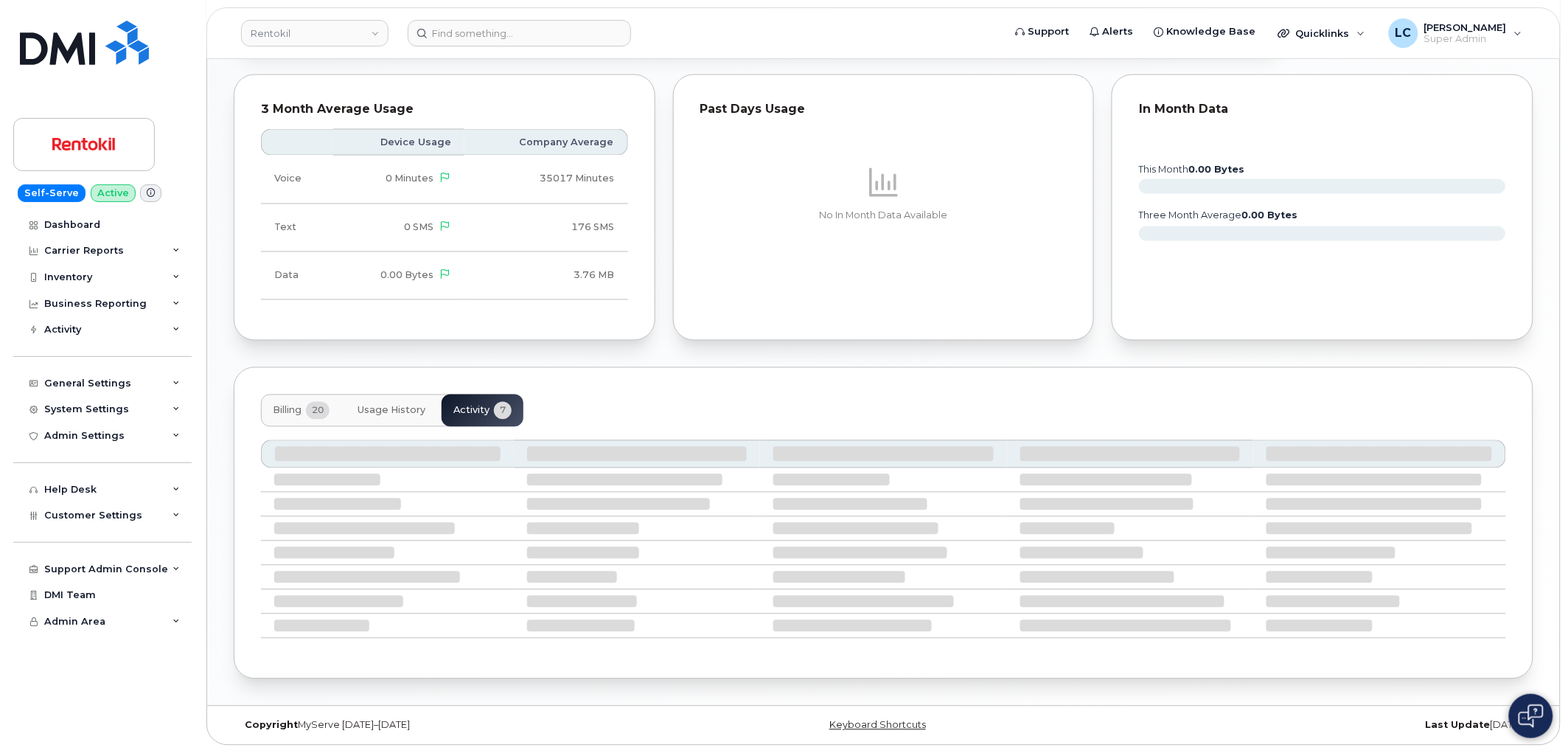
scroll to position [901, 0]
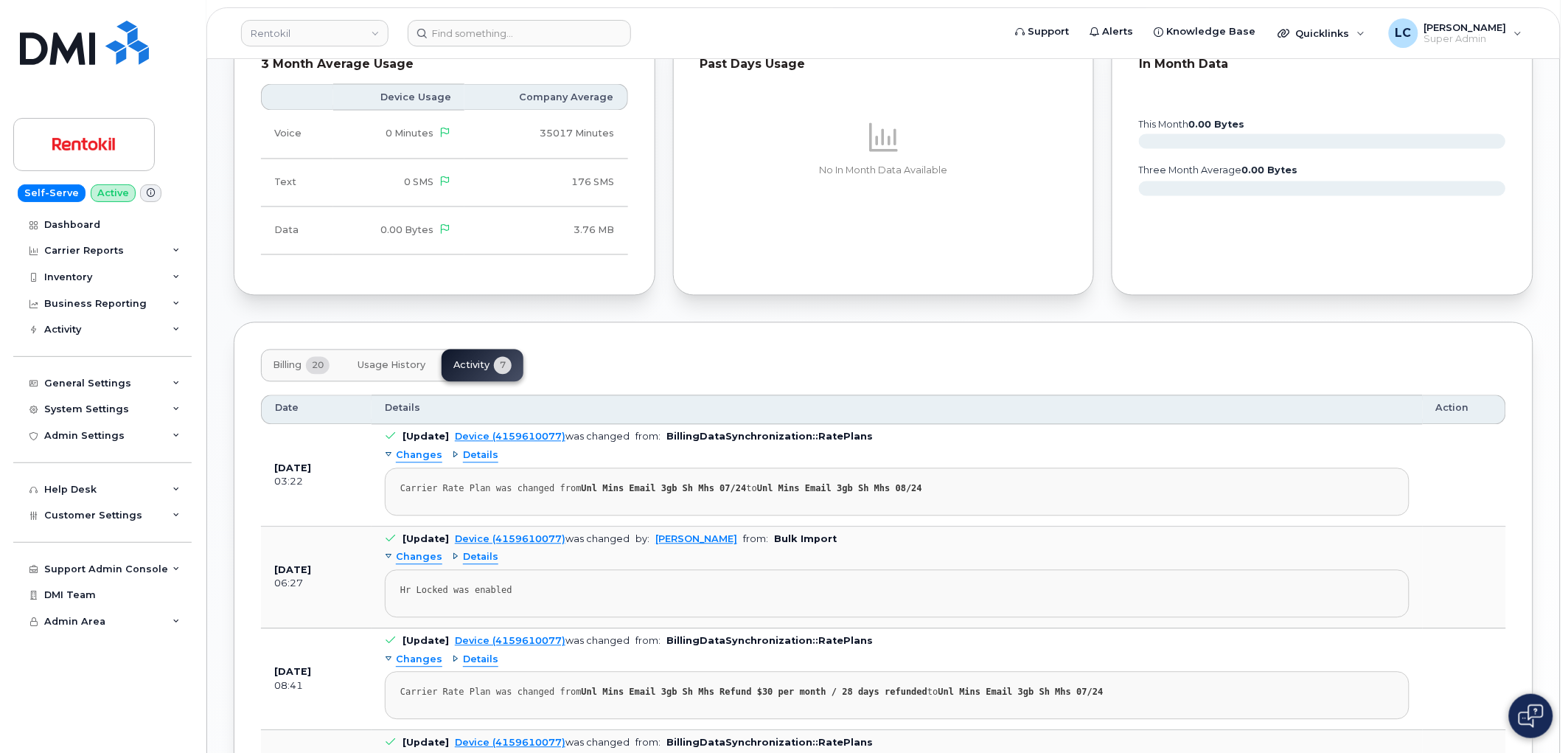
click at [424, 564] on span "Changes" at bounding box center [419, 557] width 47 height 14
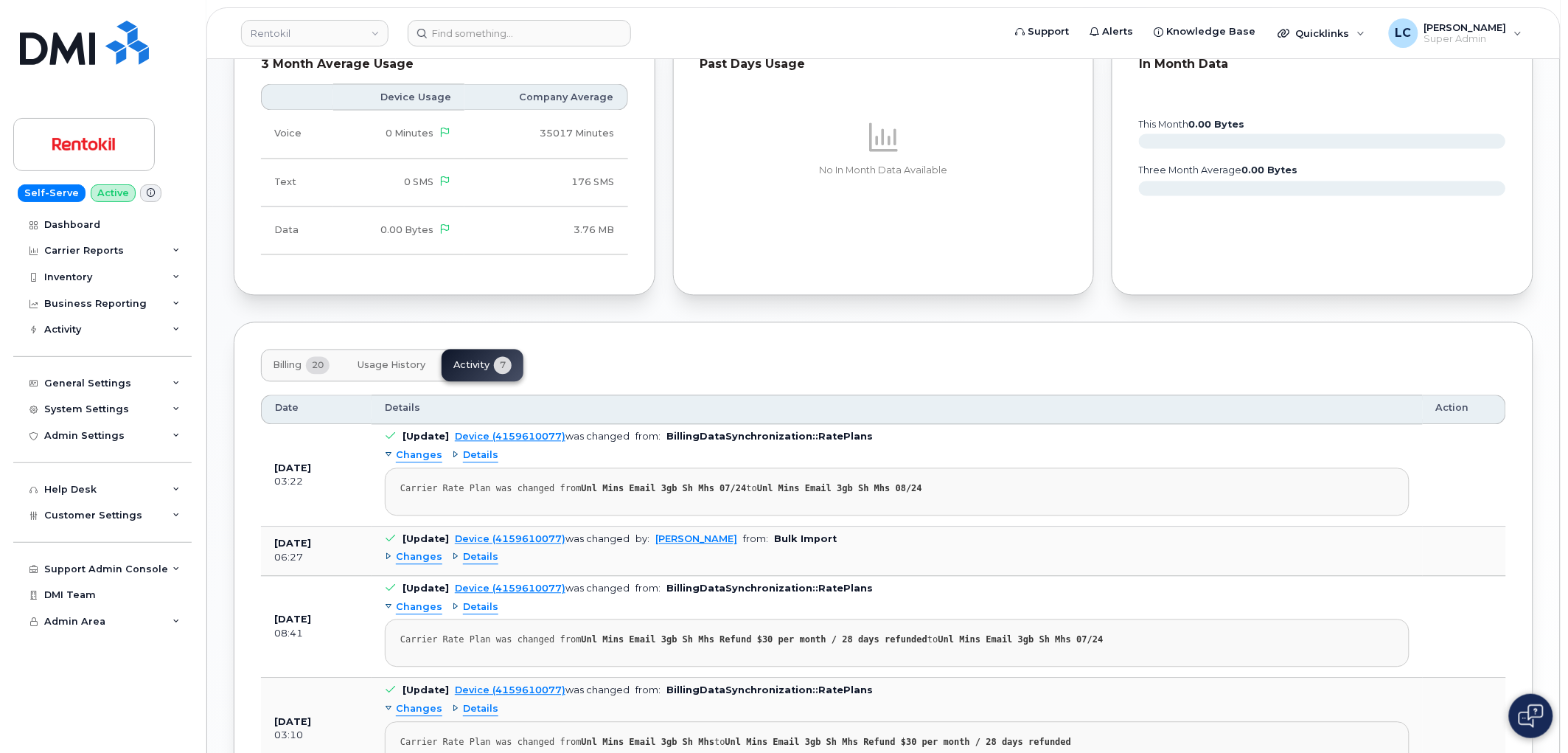
click at [463, 558] on span "Details" at bounding box center [480, 557] width 35 height 14
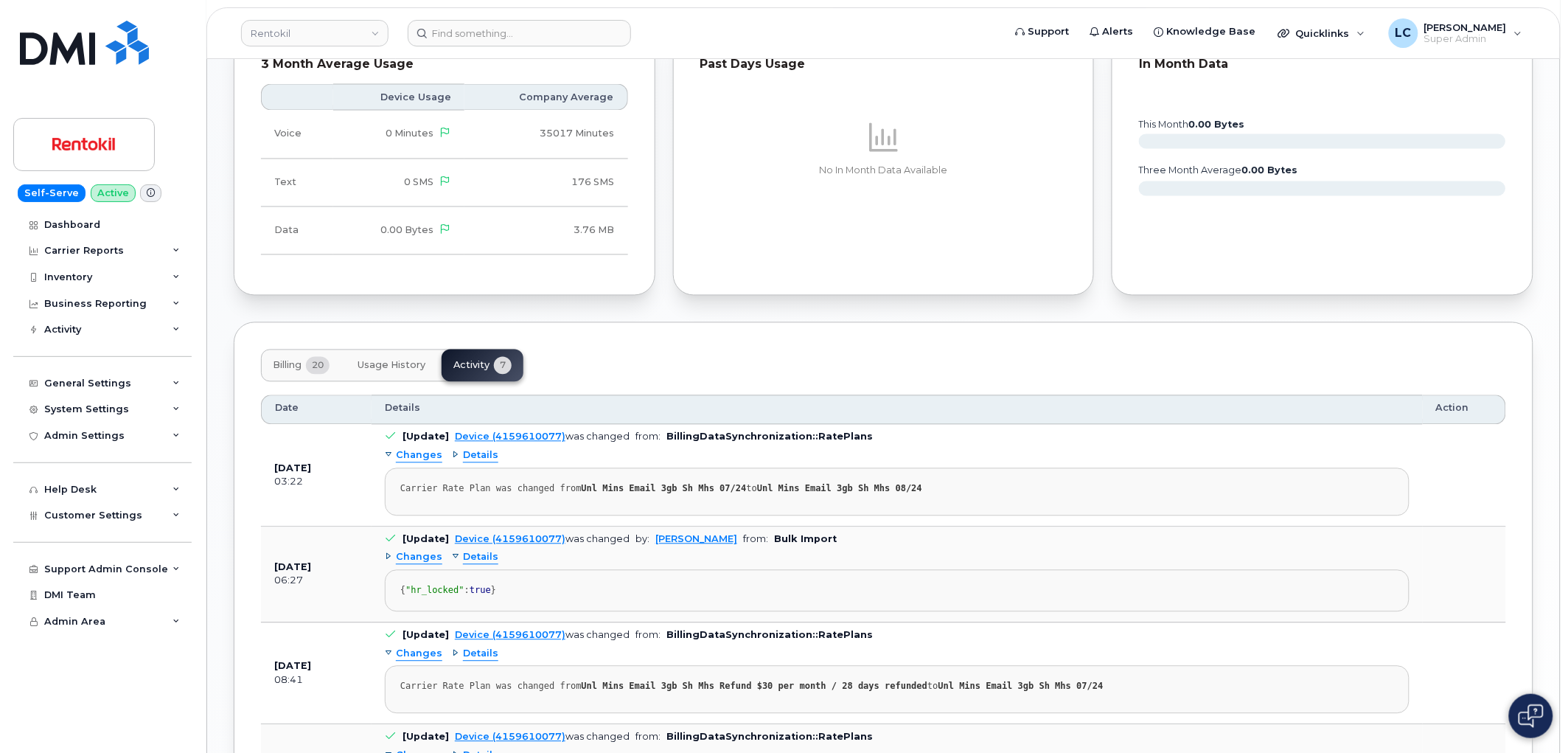
click at [431, 561] on span "Changes" at bounding box center [419, 557] width 47 height 14
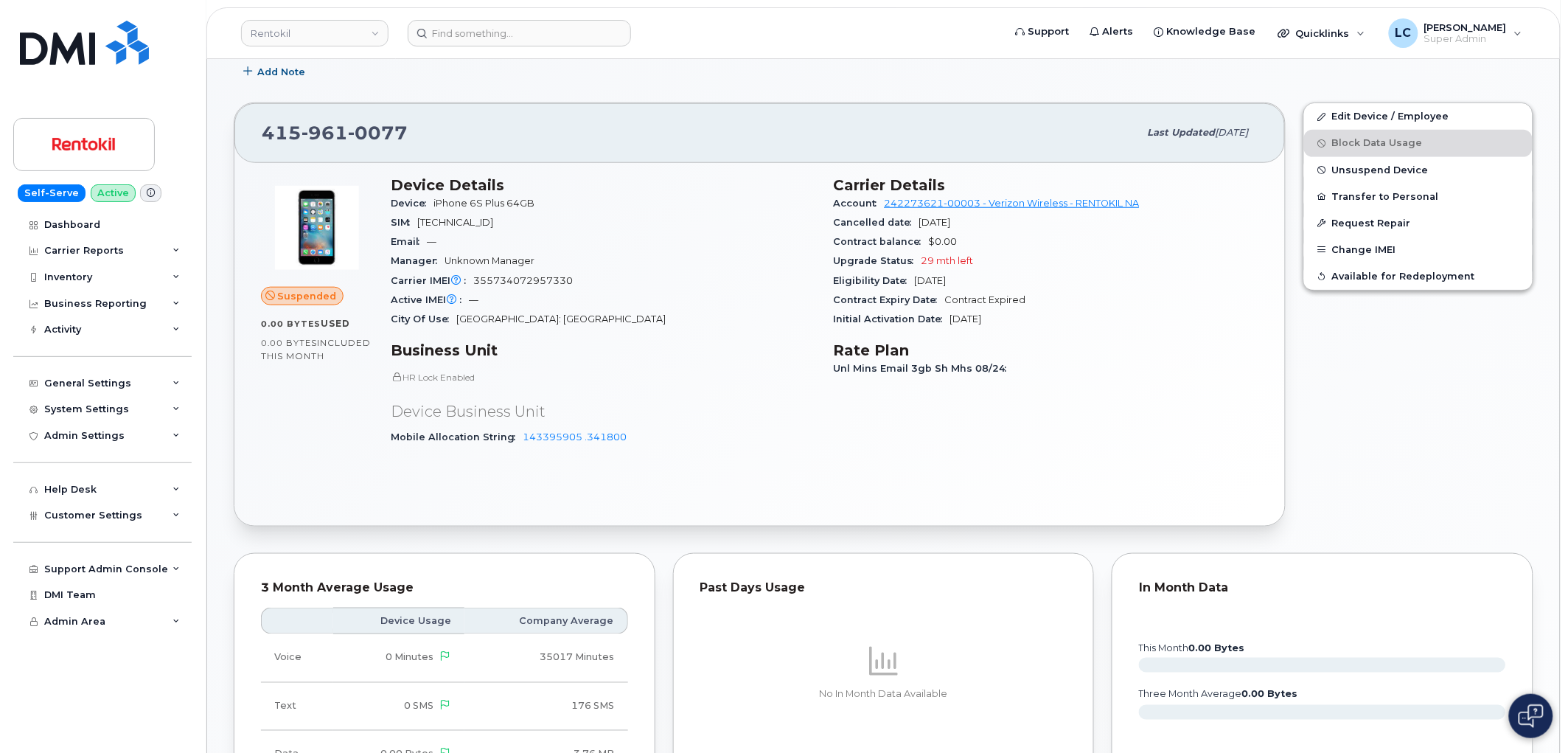
scroll to position [327, 0]
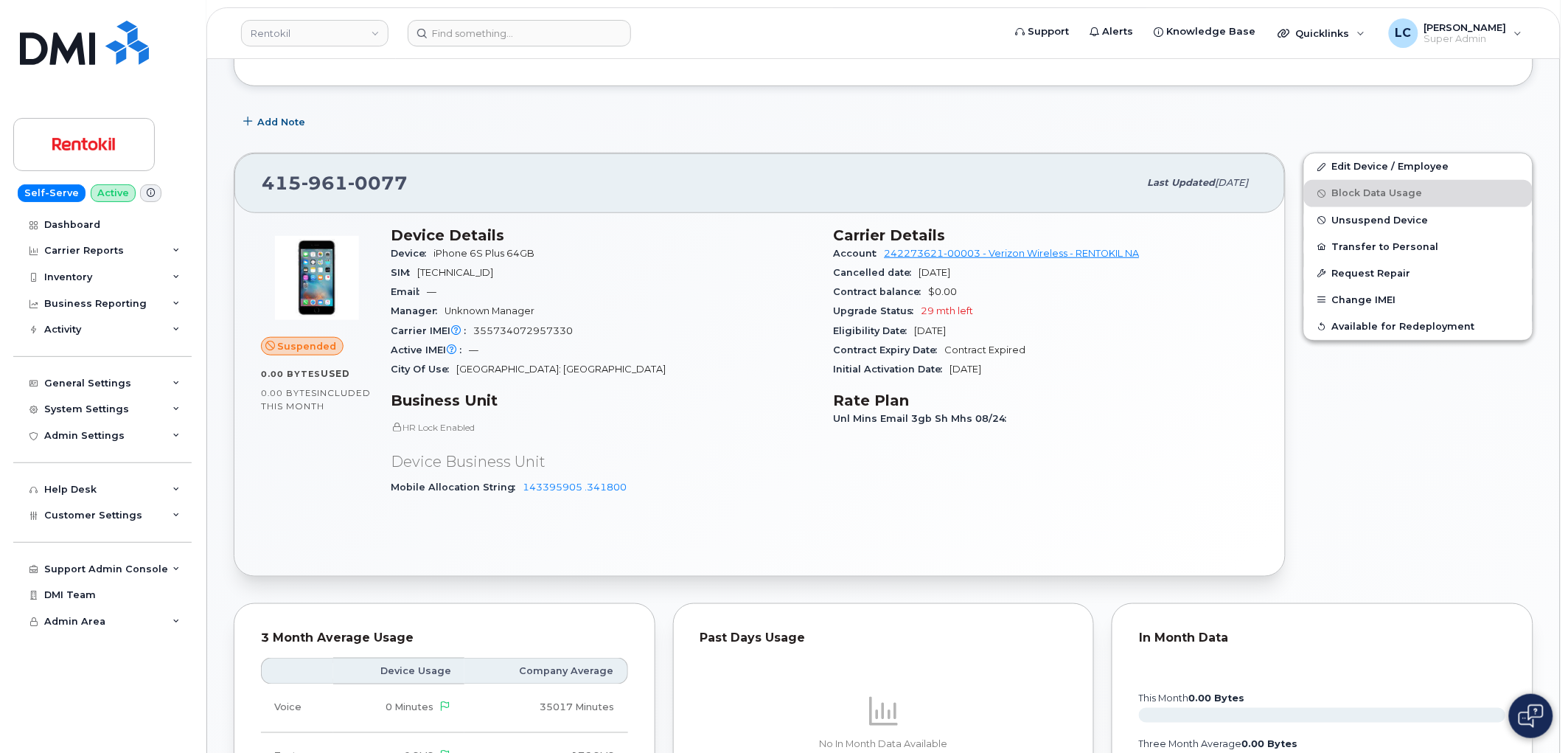
click at [863, 134] on div "Add Note" at bounding box center [883, 121] width 1300 height 26
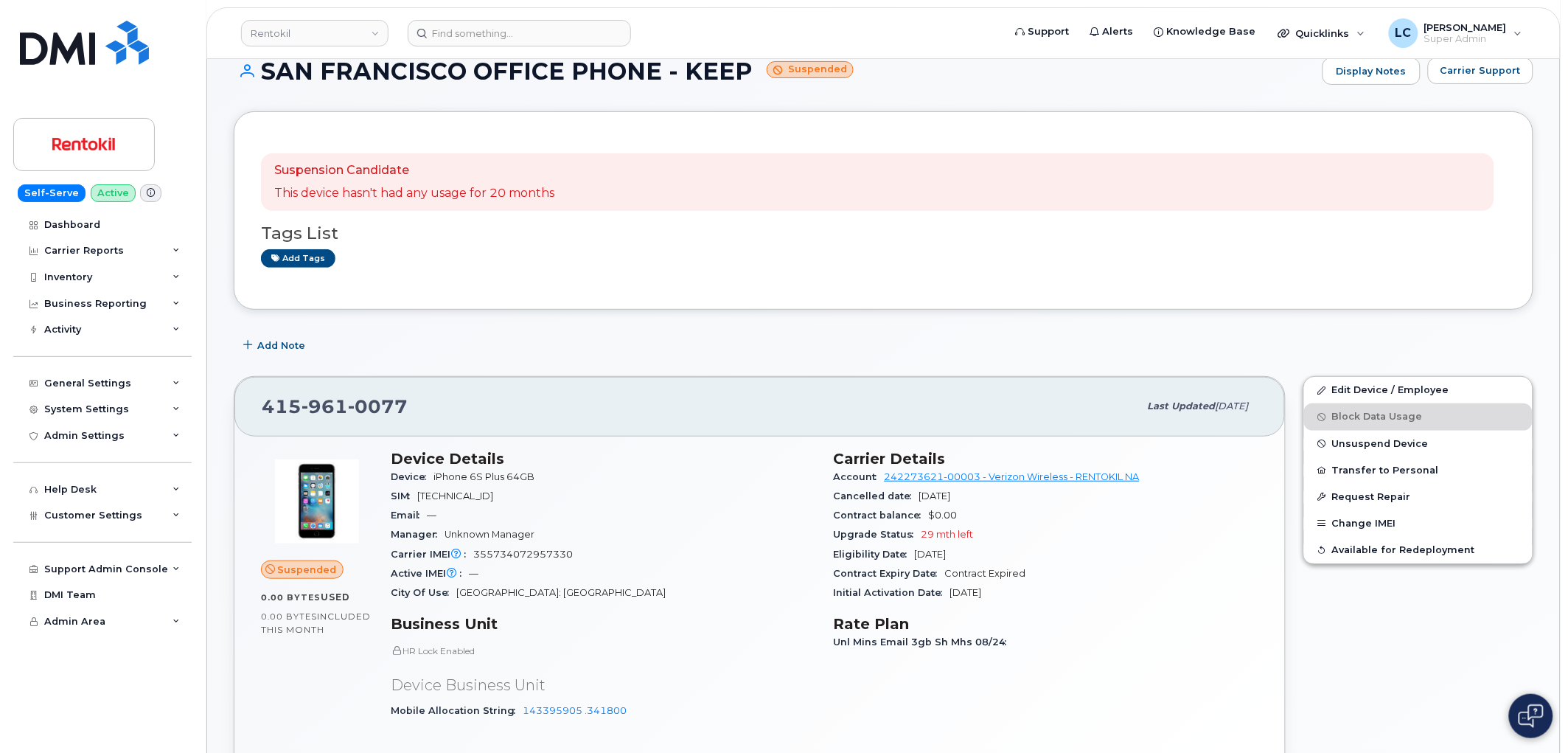
scroll to position [82, 0]
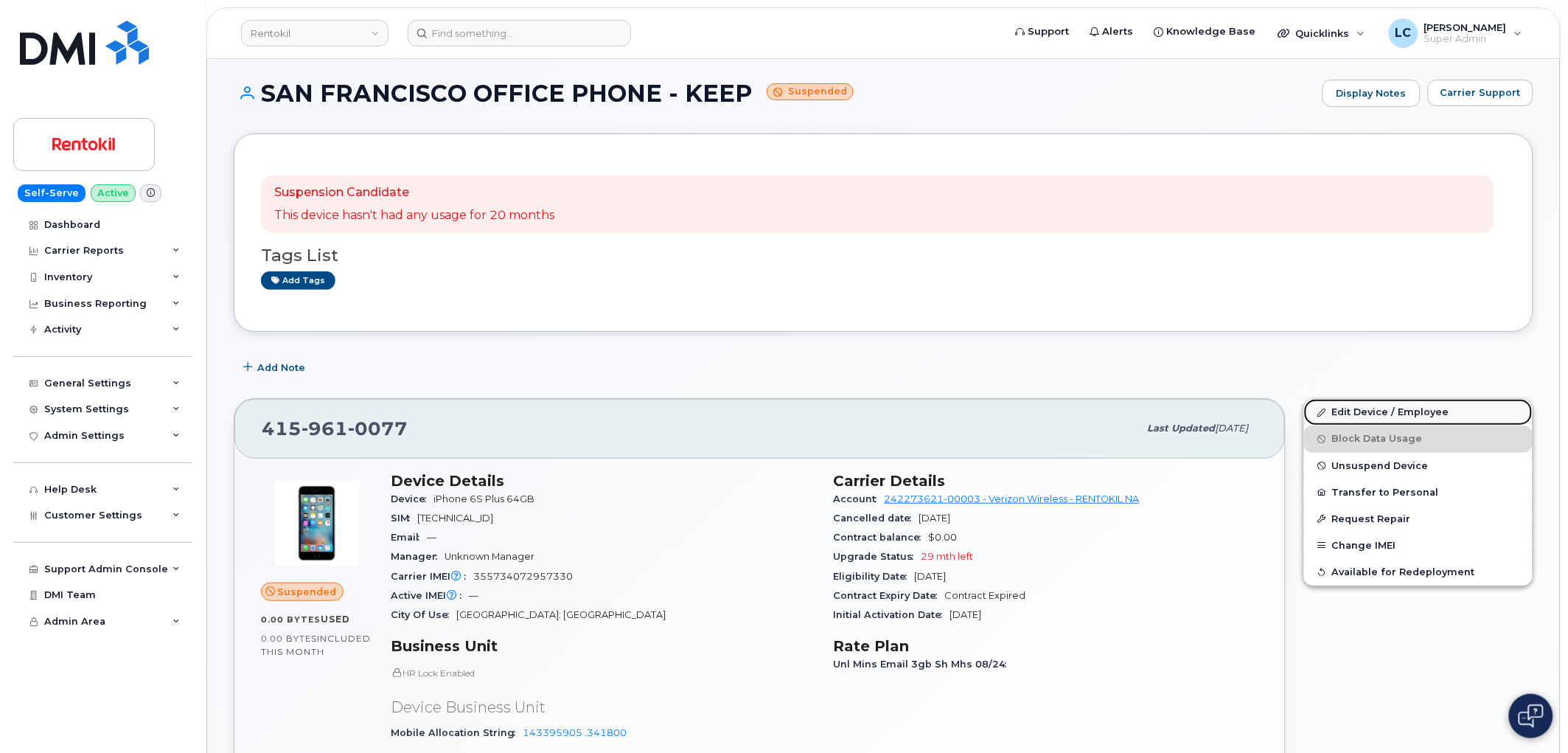
click at [1387, 406] on link "Edit Device / Employee" at bounding box center [1418, 411] width 229 height 26
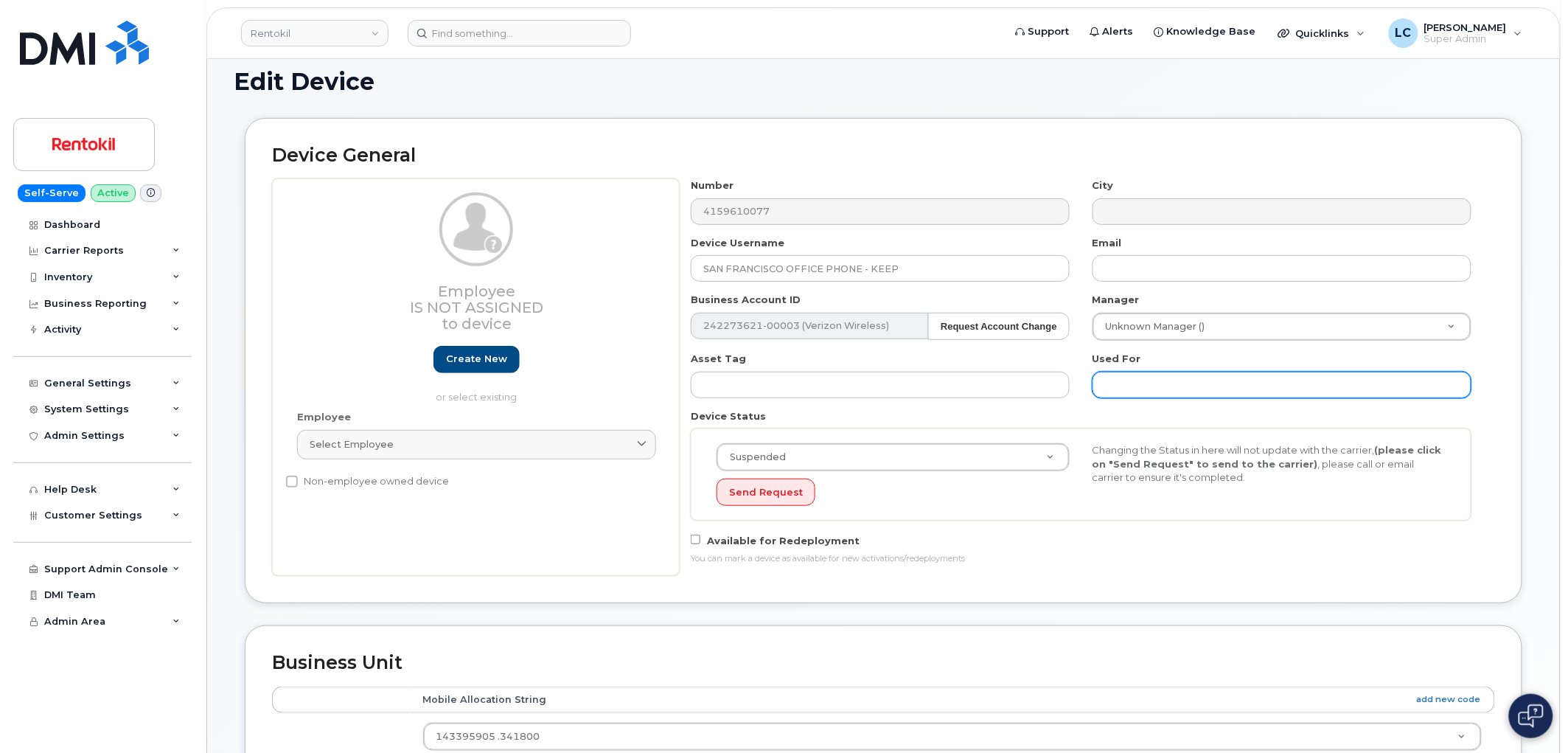
scroll to position [87, 0]
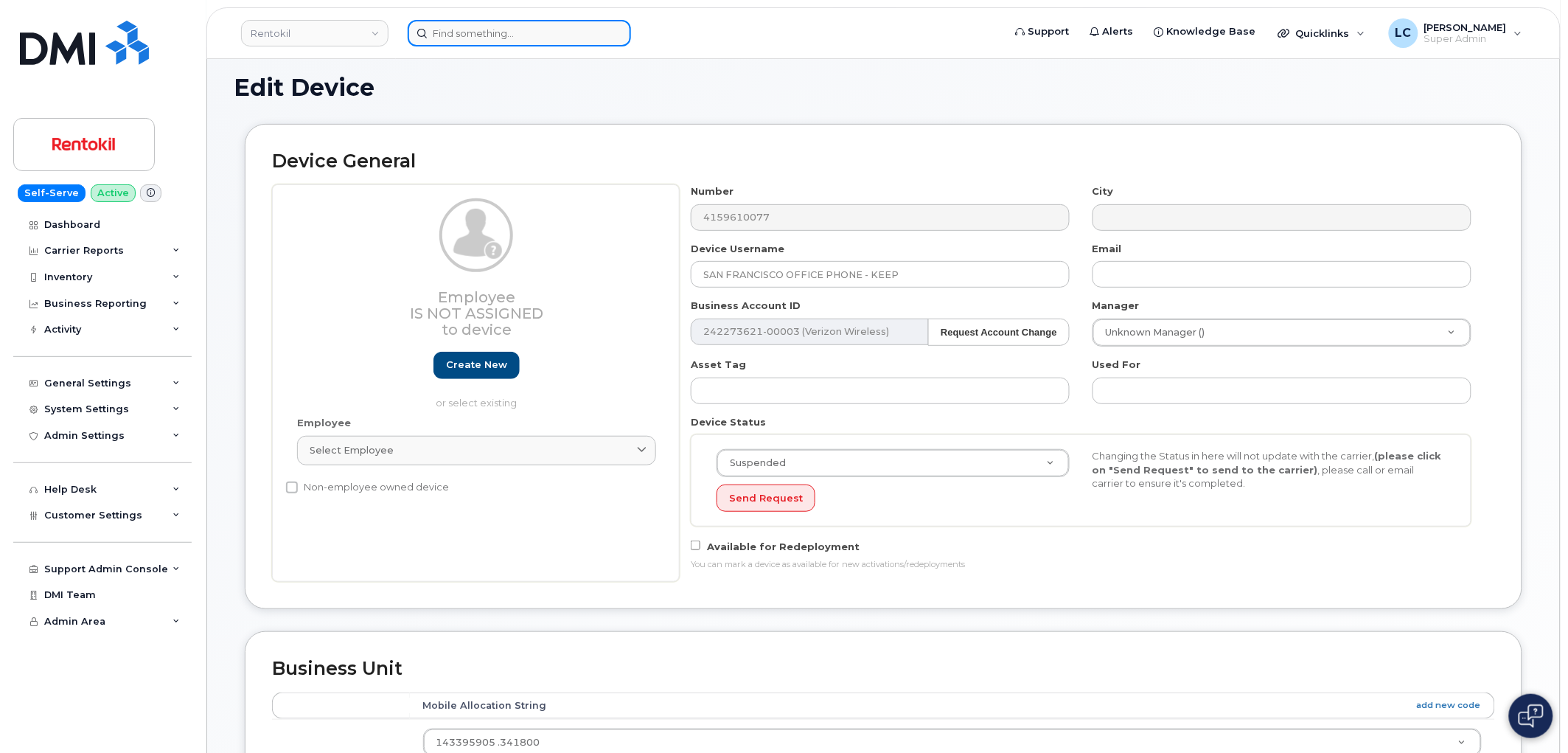
click at [537, 38] on input at bounding box center [519, 33] width 224 height 26
paste input "4706067106"
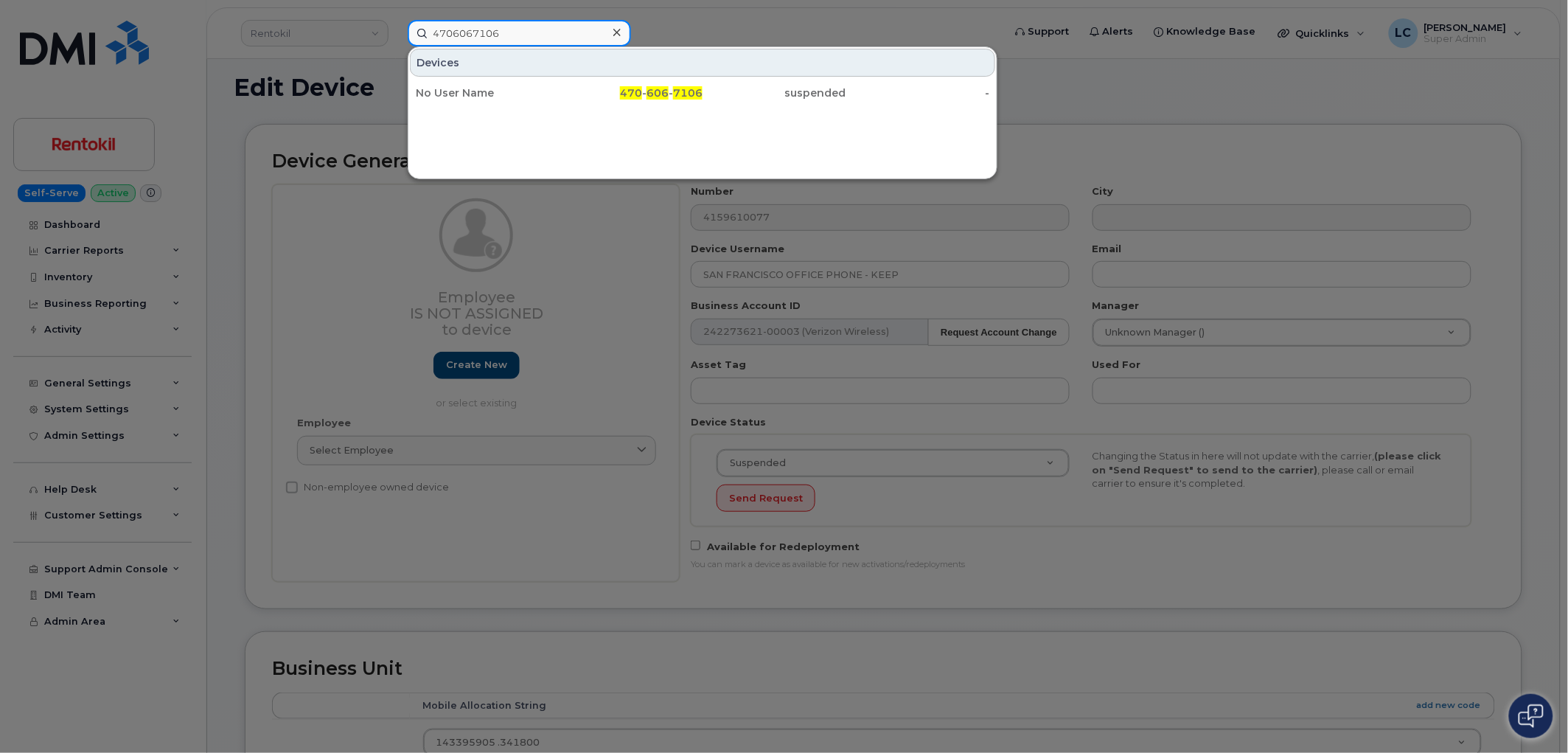
drag, startPoint x: 536, startPoint y: 27, endPoint x: 355, endPoint y: 34, distance: 181.1
click at [396, 34] on div "4706067106 Devices No User Name 470 - 606 - 7106 suspended -" at bounding box center [701, 33] width 610 height 26
paste input "848781701"
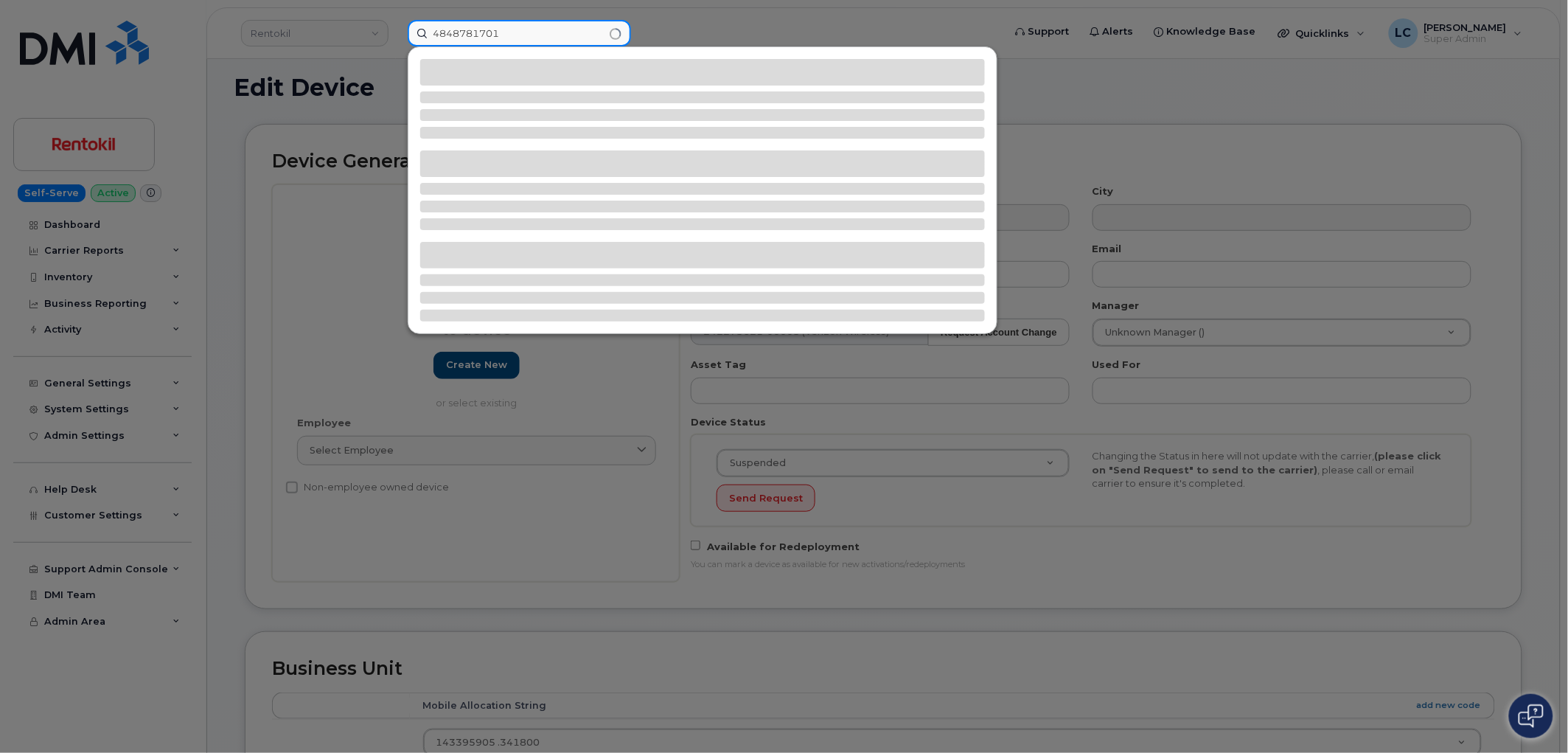
type input "4848781701"
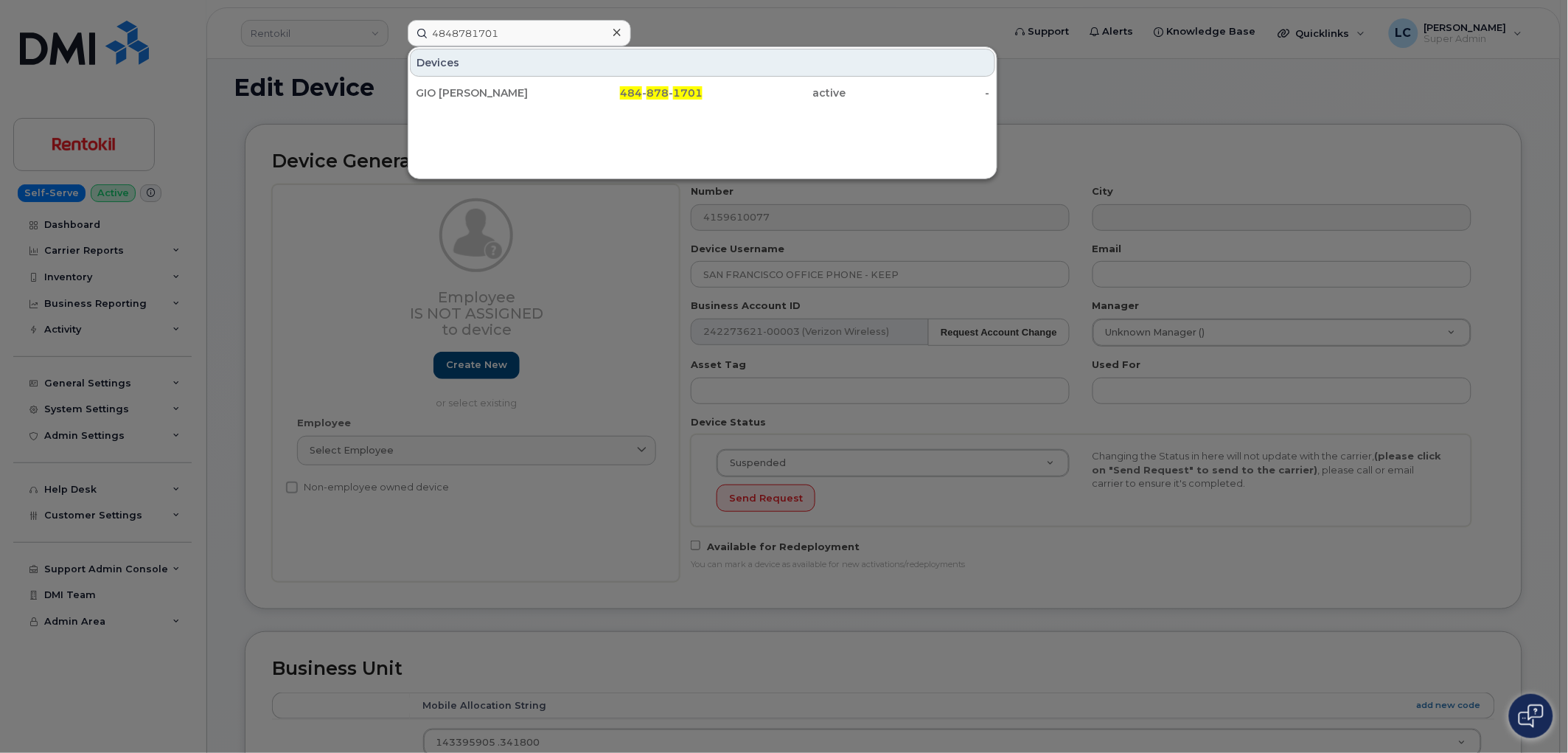
click at [618, 31] on icon at bounding box center [617, 32] width 7 height 7
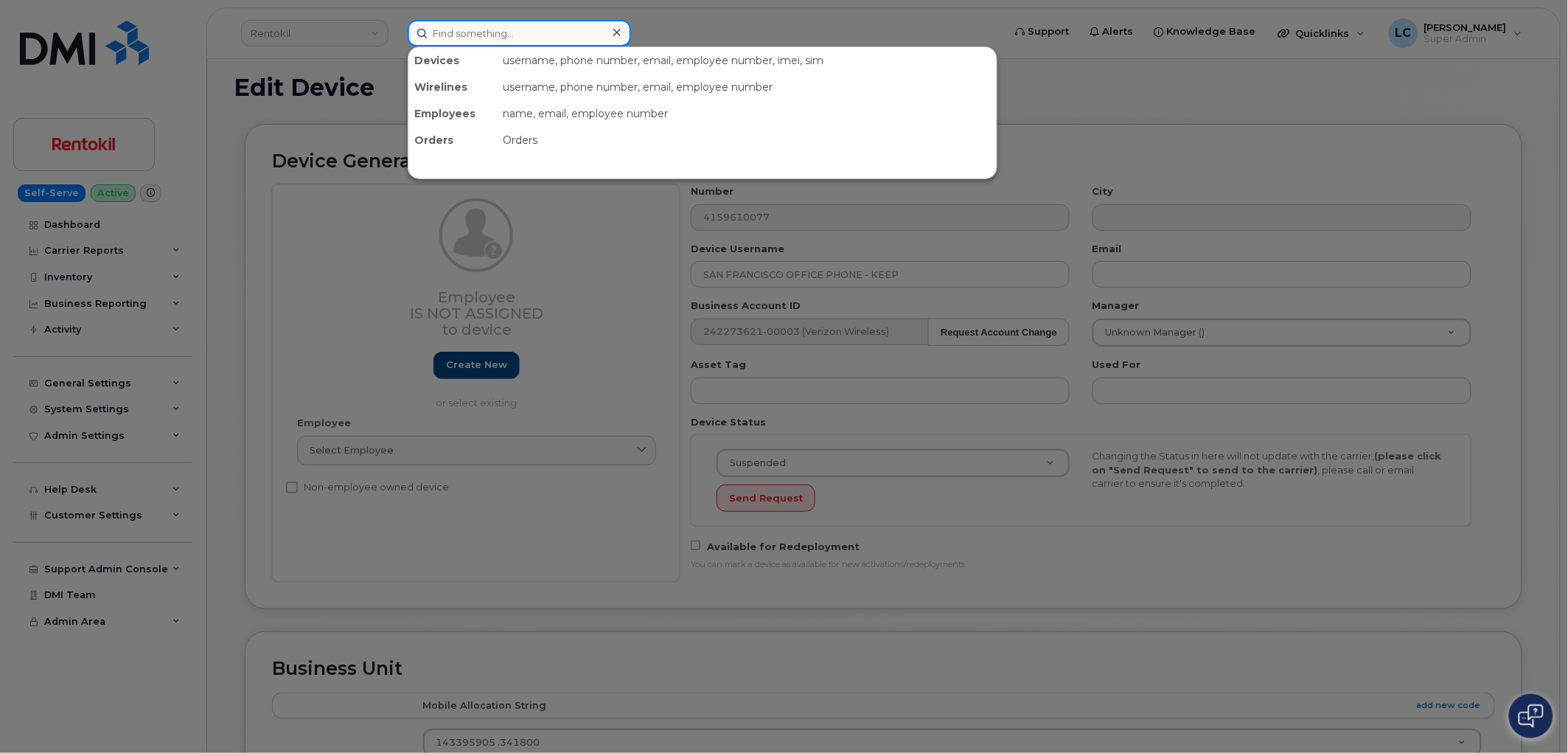
click at [585, 31] on input at bounding box center [519, 33] width 224 height 26
paste input "4848903538"
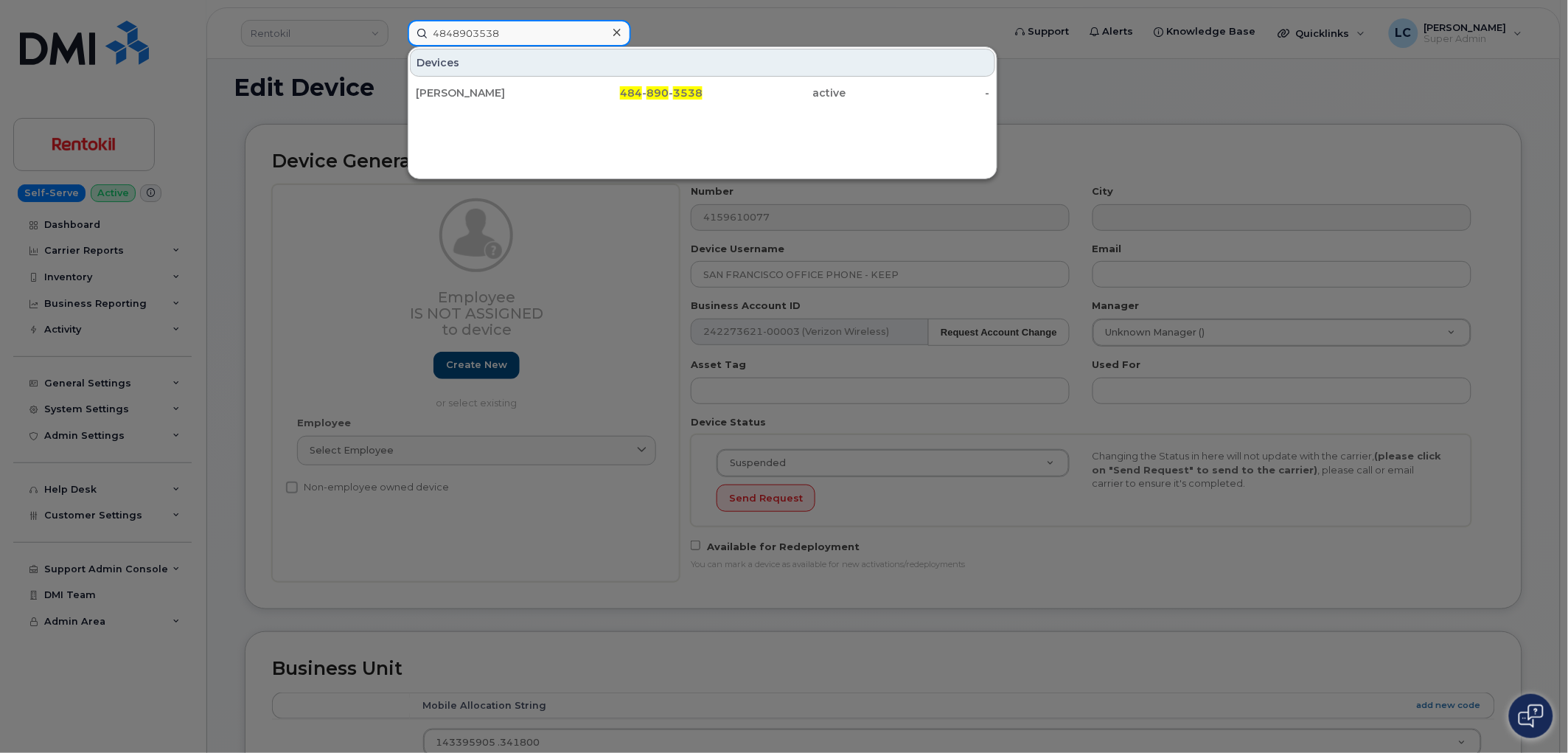
drag, startPoint x: 537, startPoint y: 34, endPoint x: 378, endPoint y: 37, distance: 159.0
click at [396, 37] on div "4848903538 Devices MARK THOMPSON 484 - 890 - 3538 active -" at bounding box center [701, 33] width 610 height 26
paste input "9875560"
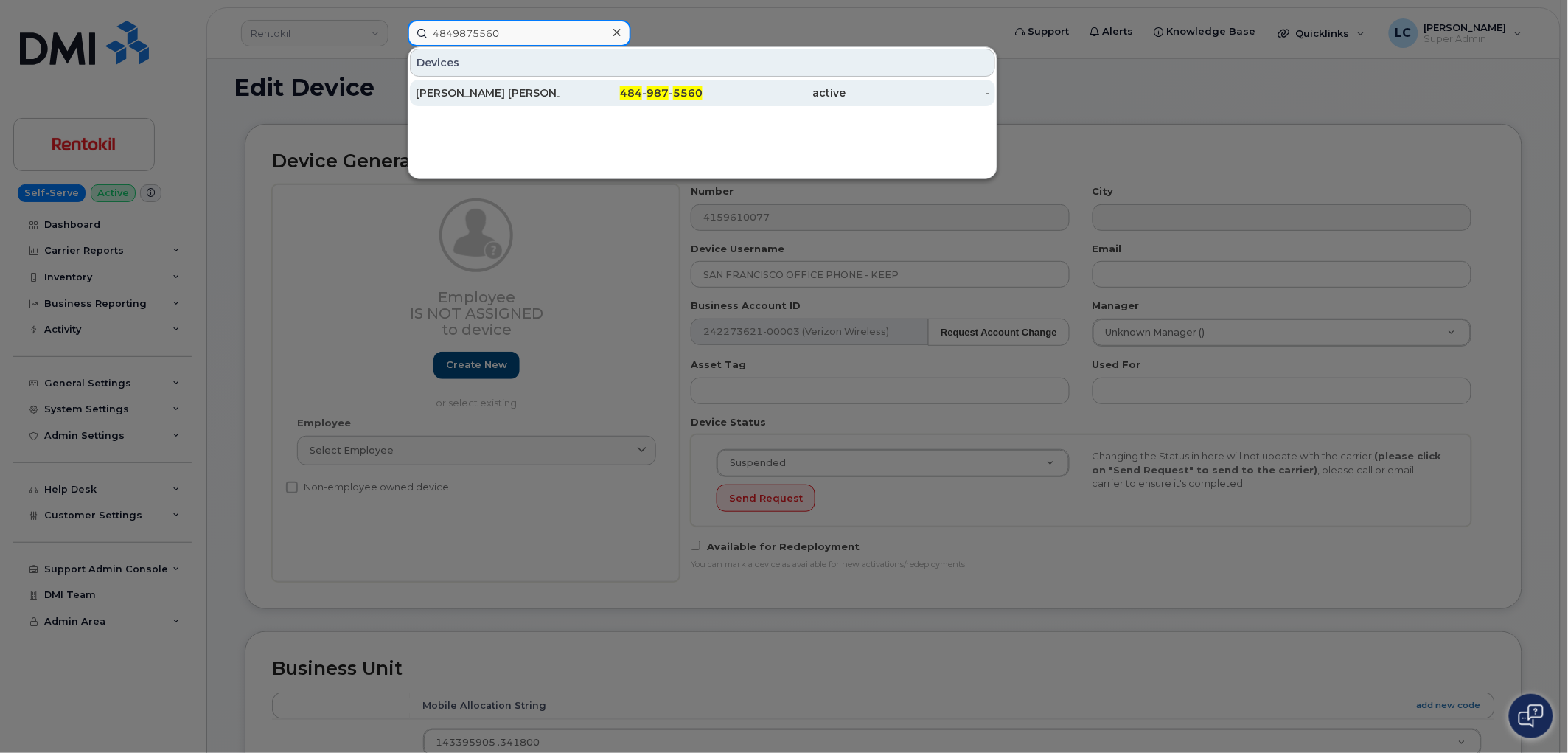
type input "4849875560"
click at [569, 87] on div "484 - 987 - 5560" at bounding box center [631, 93] width 144 height 14
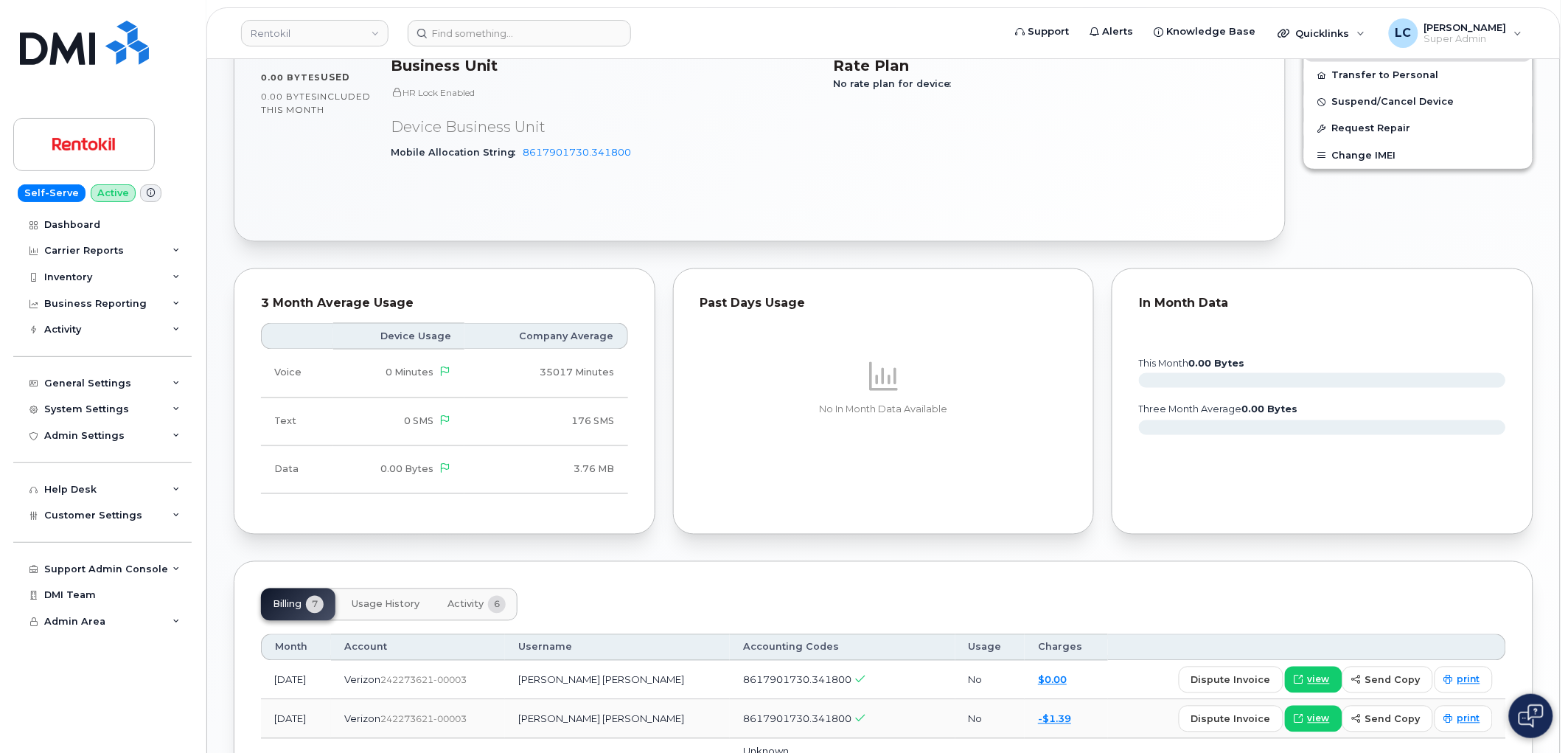
scroll to position [1042, 0]
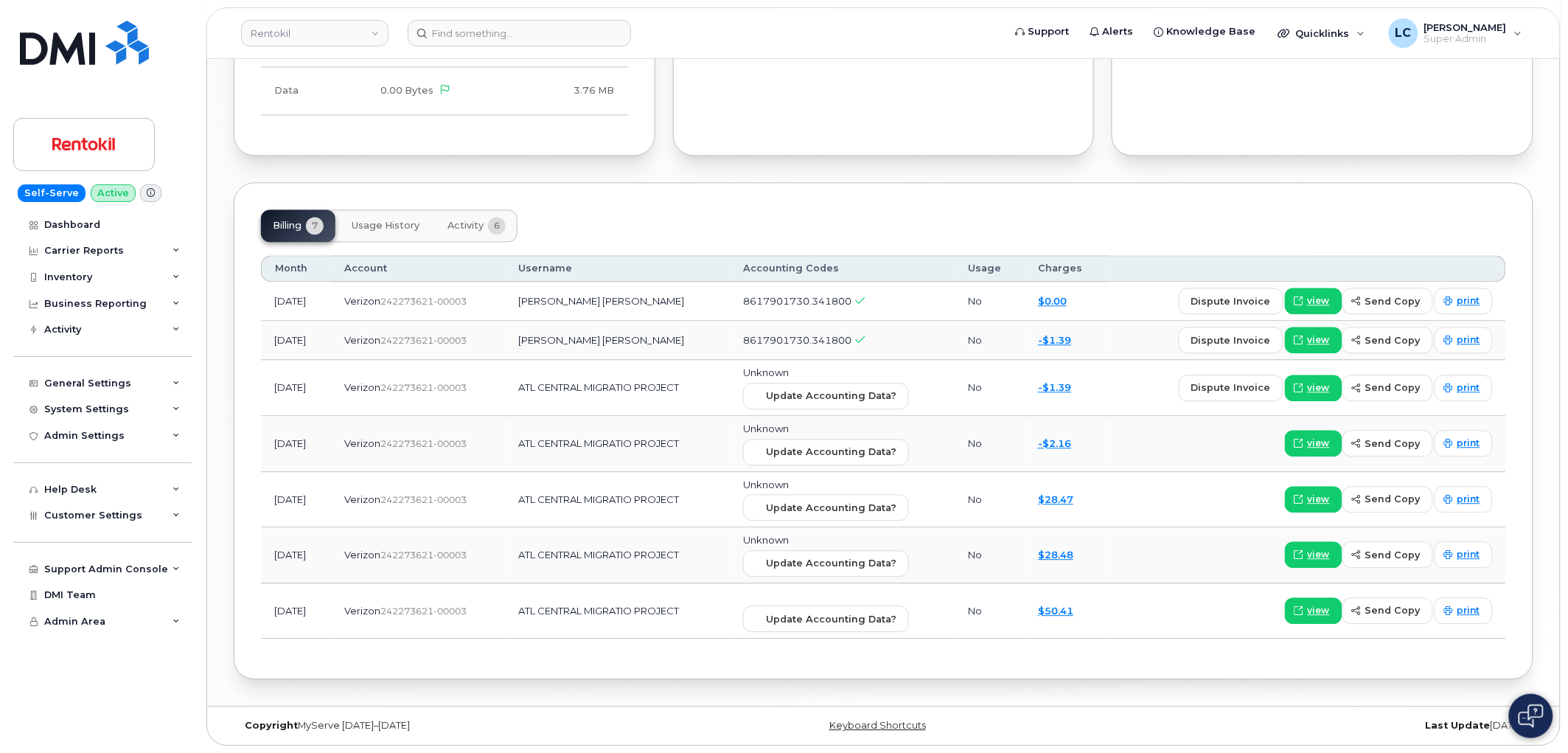
click at [491, 215] on button "Activity 6" at bounding box center [476, 225] width 82 height 32
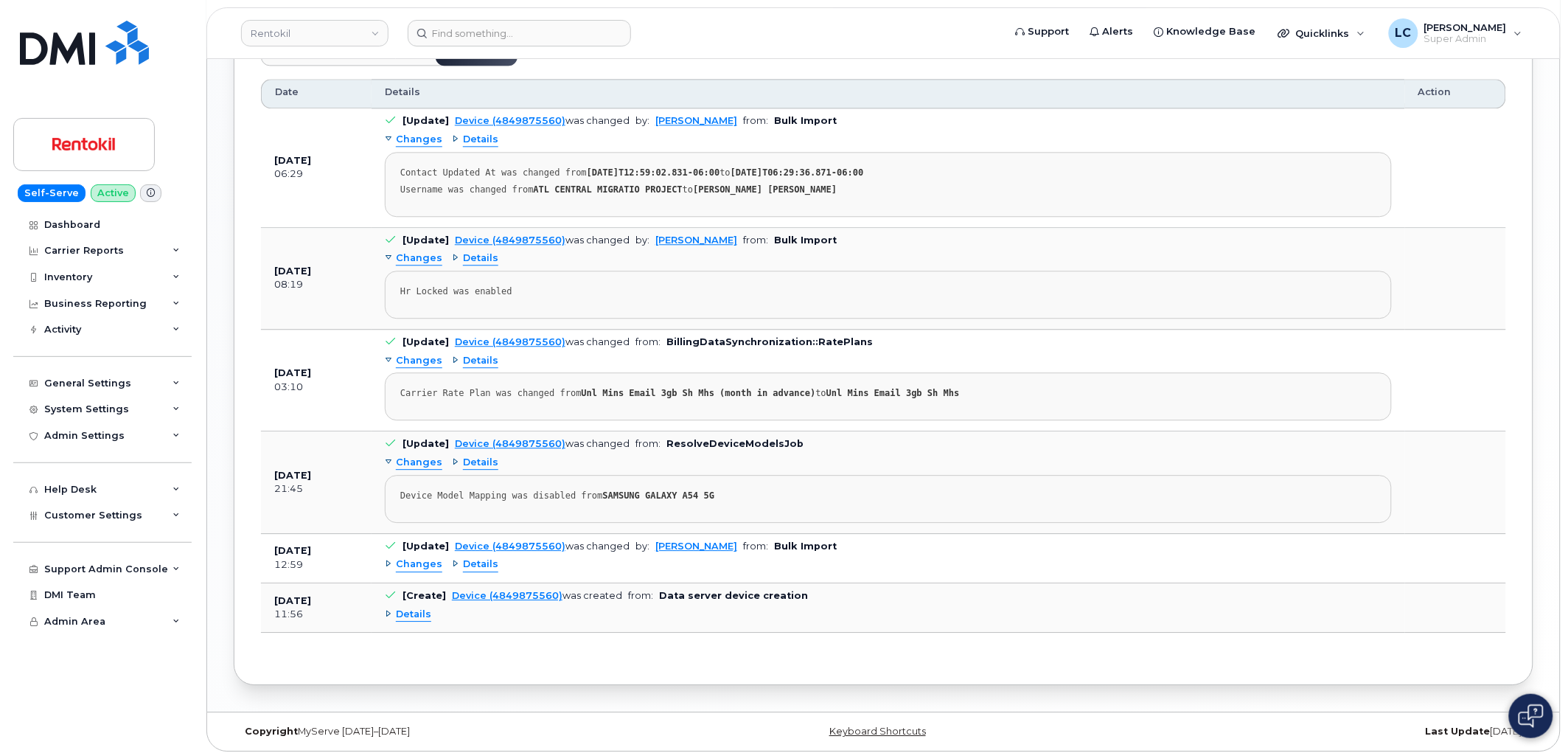
scroll to position [1225, 0]
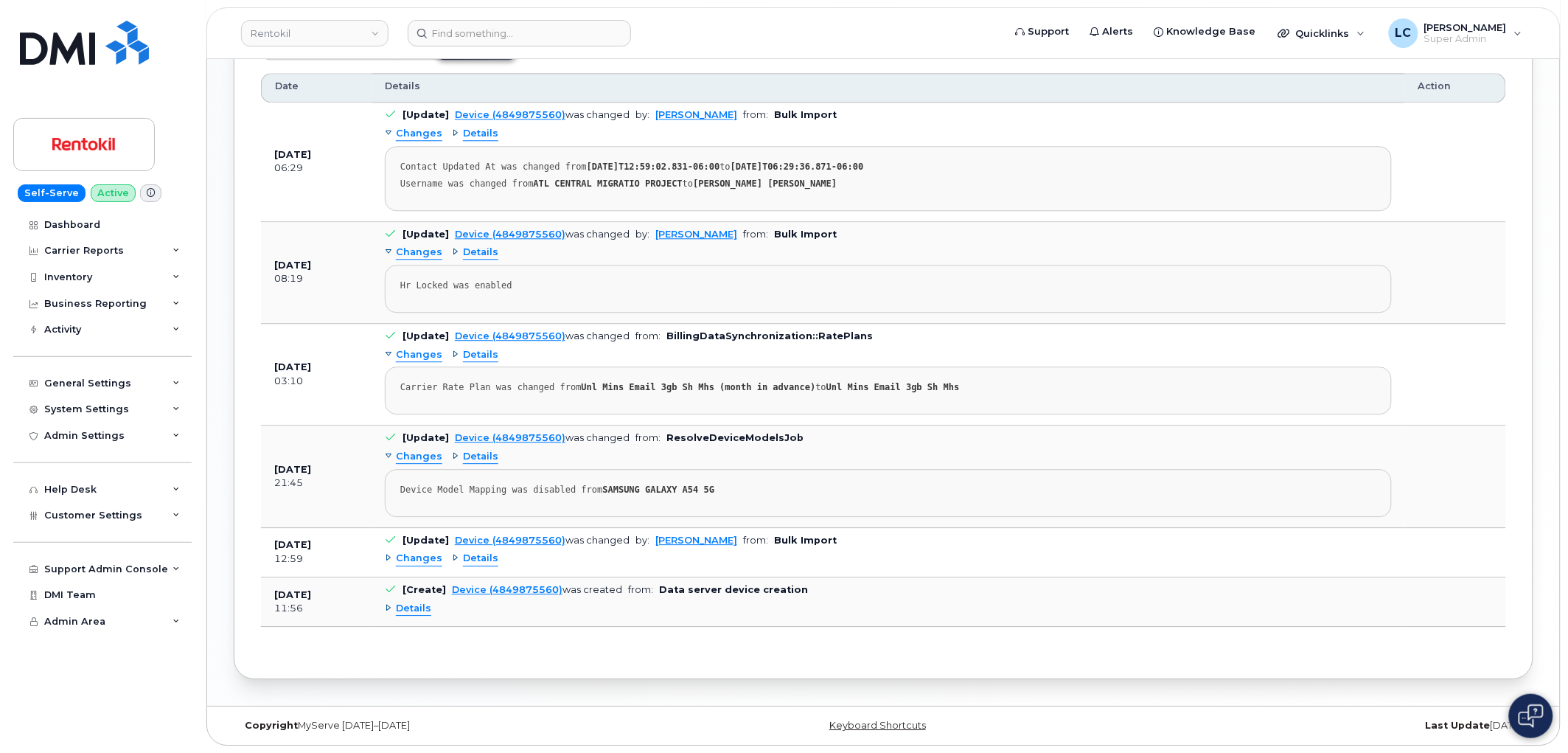
click at [482, 564] on span "Details" at bounding box center [480, 558] width 35 height 14
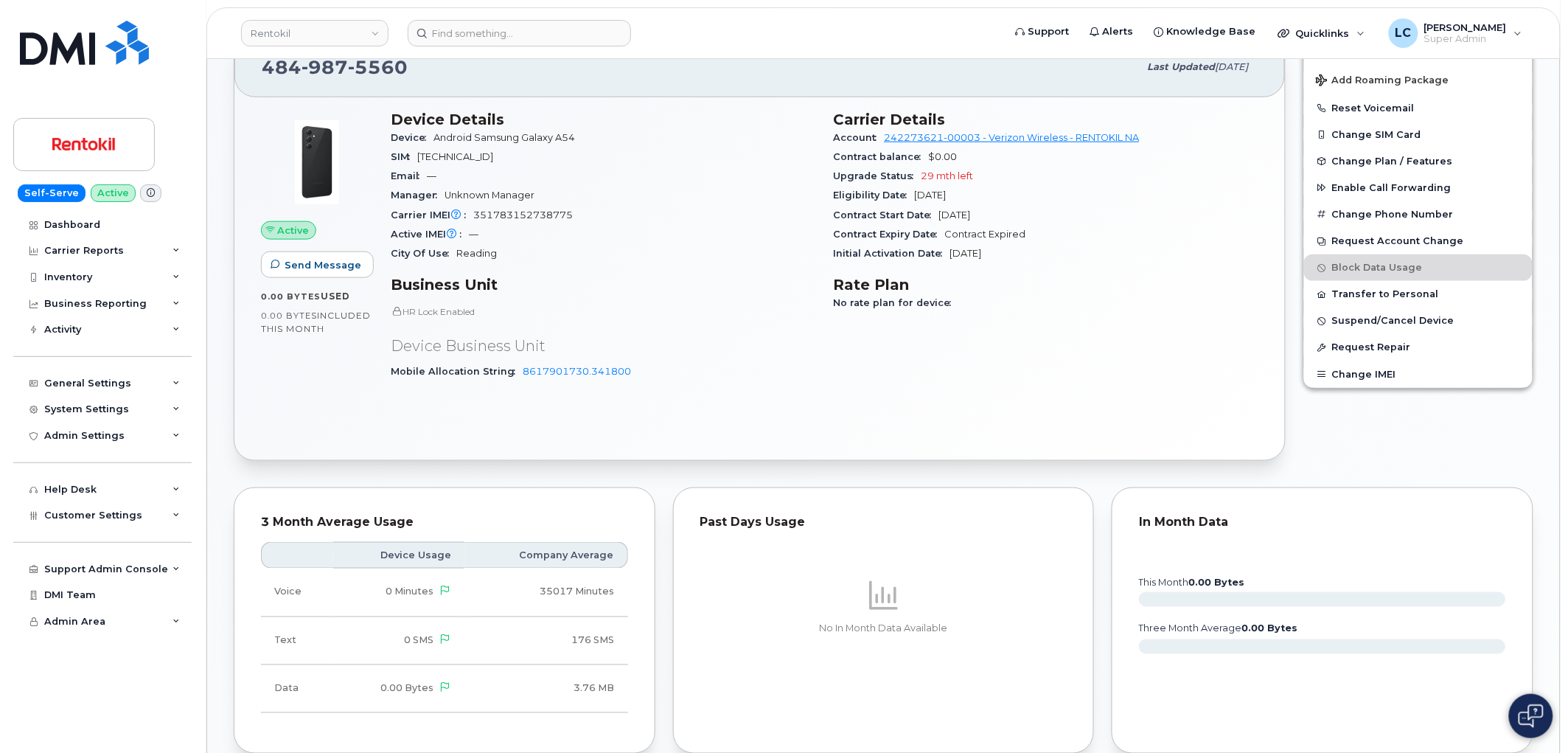
scroll to position [407, 0]
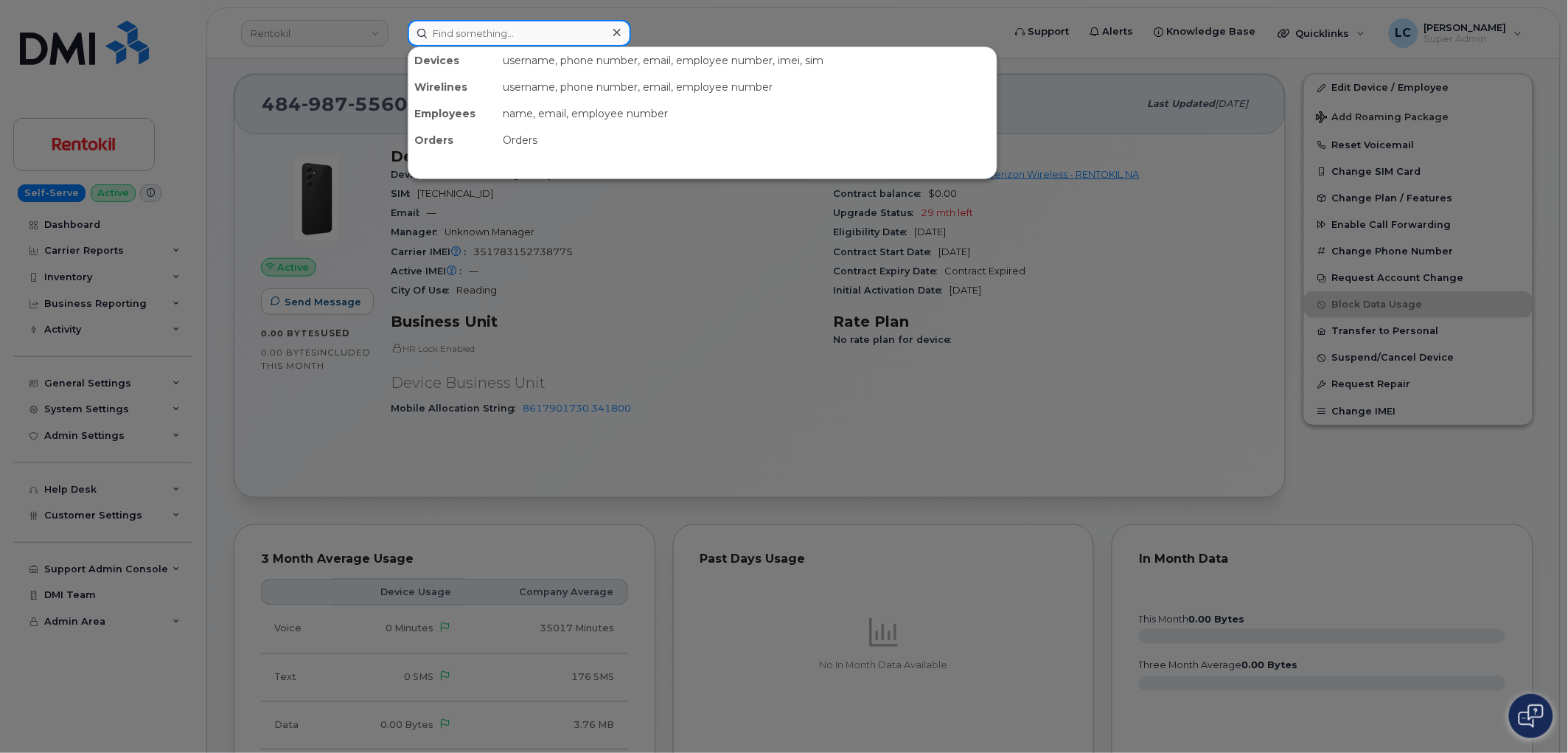
click at [476, 26] on input at bounding box center [519, 33] width 224 height 26
paste input "6102234491"
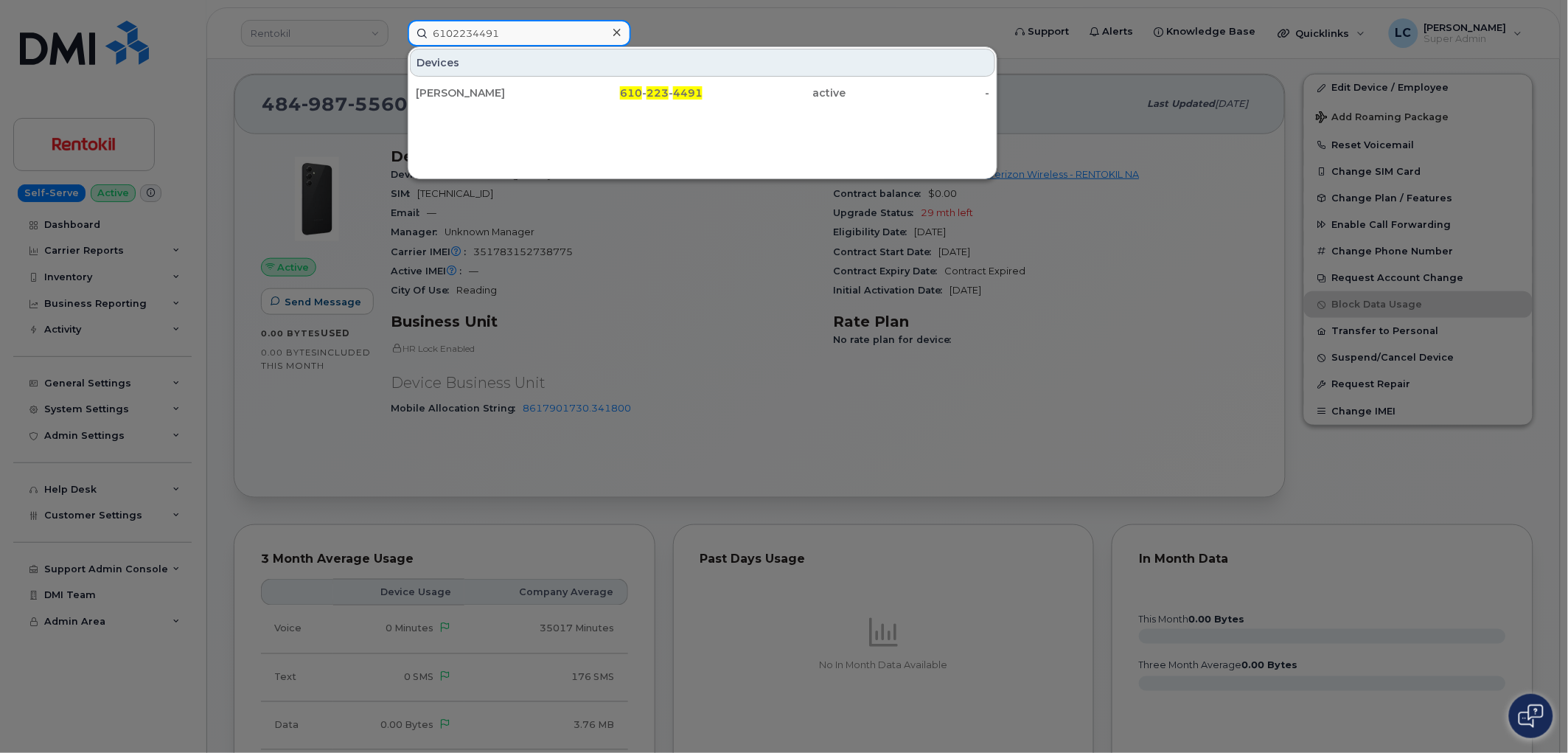
drag, startPoint x: 553, startPoint y: 32, endPoint x: 381, endPoint y: 33, distance: 172.0
click at [396, 33] on div "6102234491 Devices SHANNON SNOW 610 - 223 - 4491 active -" at bounding box center [701, 33] width 610 height 26
paste input "3011020"
drag, startPoint x: 525, startPoint y: 32, endPoint x: 414, endPoint y: 38, distance: 111.2
click at [414, 38] on input "6103011020" at bounding box center [519, 33] width 224 height 26
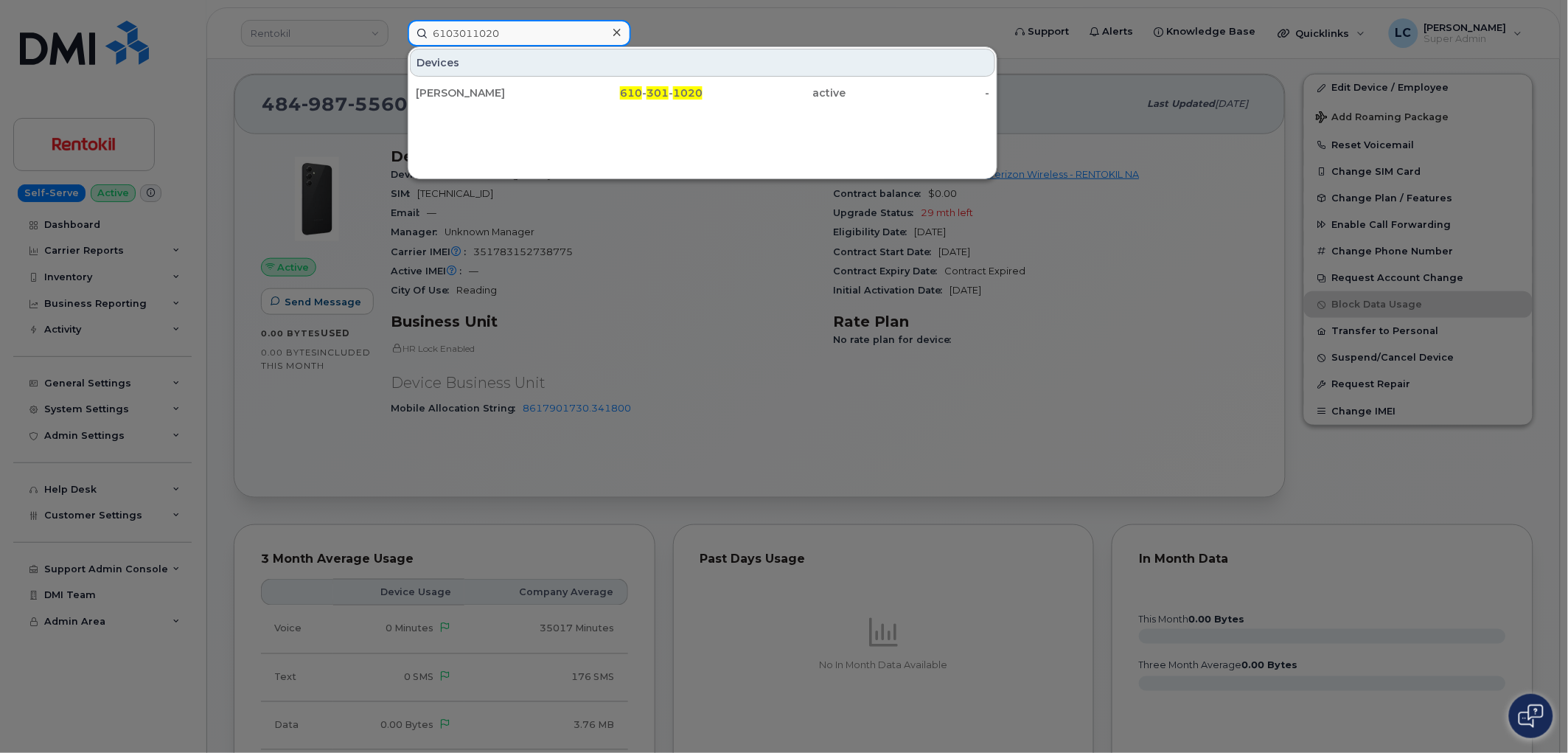
paste input "9578"
drag, startPoint x: 520, startPoint y: 30, endPoint x: 375, endPoint y: 31, distance: 145.0
click at [396, 31] on div "6103019578 Devices ALEX MANION 610 - 301 - 9578 active -" at bounding box center [701, 33] width 610 height 26
paste input "039335279"
drag, startPoint x: 542, startPoint y: 34, endPoint x: 327, endPoint y: 26, distance: 215.1
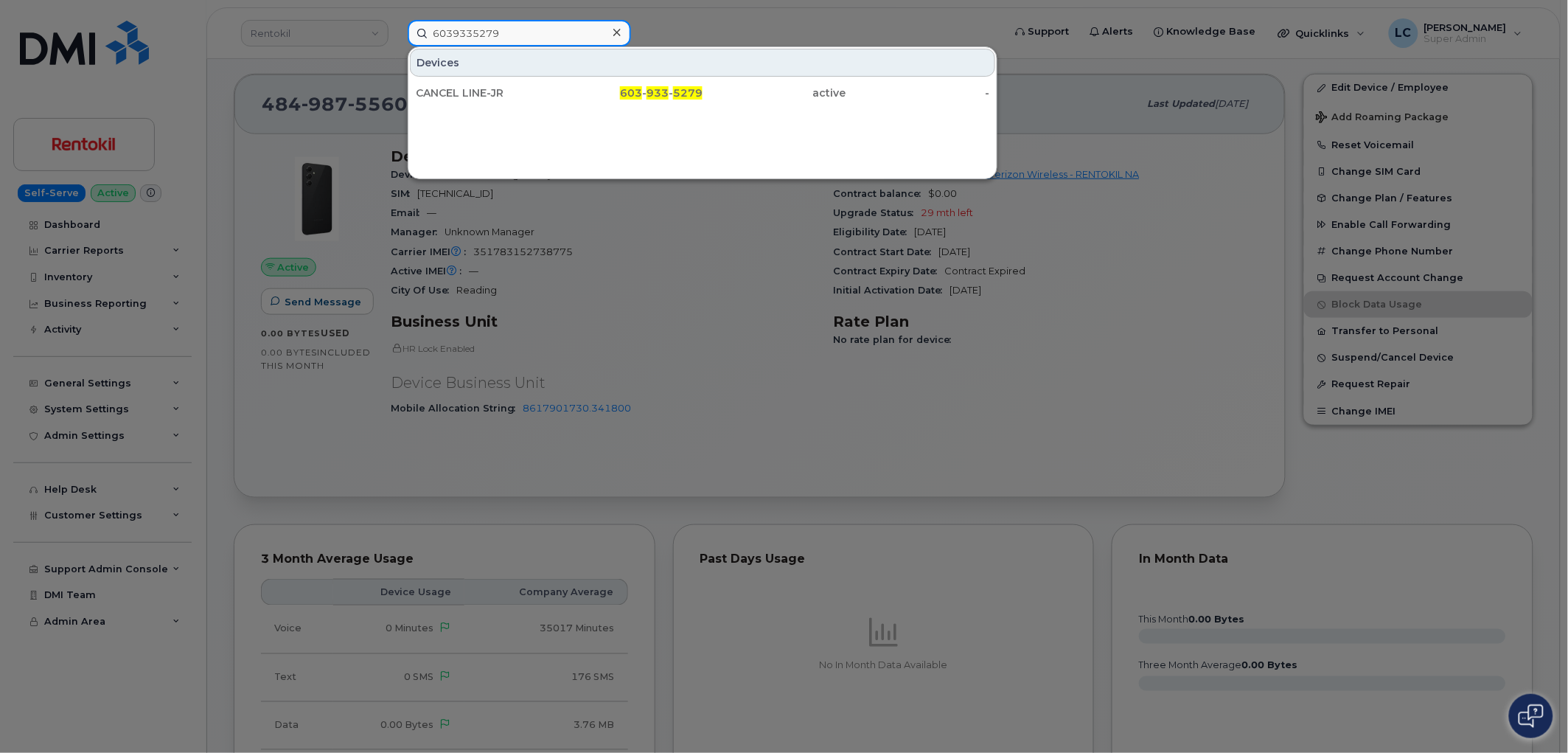
click at [396, 26] on div "6039335279 Devices CANCEL LINE-JR 603 - 933 - 5279 active -" at bounding box center [701, 33] width 610 height 26
paste input "3863891332"
drag, startPoint x: 513, startPoint y: 32, endPoint x: 306, endPoint y: 27, distance: 207.1
click at [396, 27] on div "3863891332 Devices CANCEL LINE DK 386 - 389 - 1332 active -" at bounding box center [701, 33] width 610 height 26
paste input "6319141973"
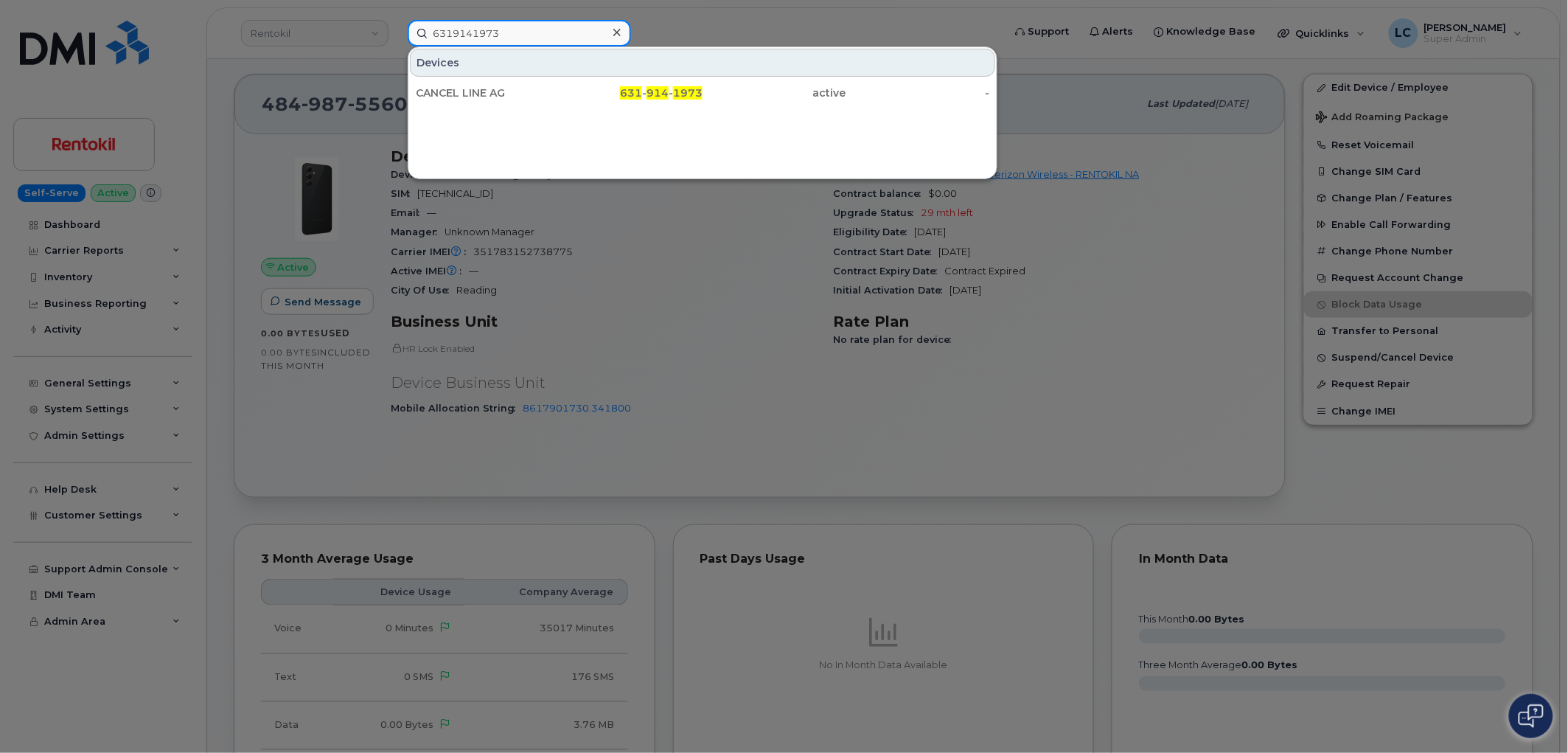
type input "6319141973"
click at [619, 34] on icon at bounding box center [617, 32] width 7 height 7
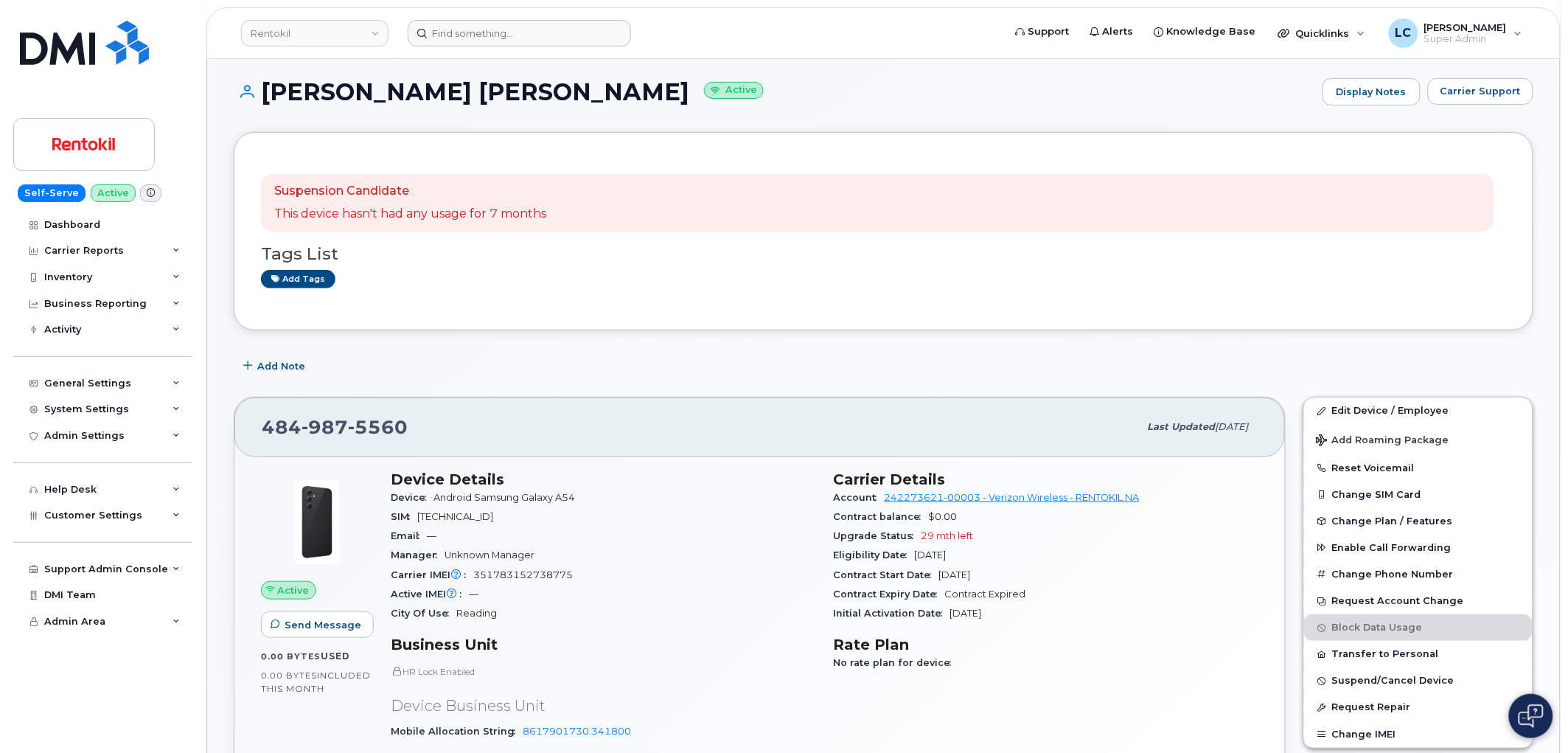
scroll to position [0, 0]
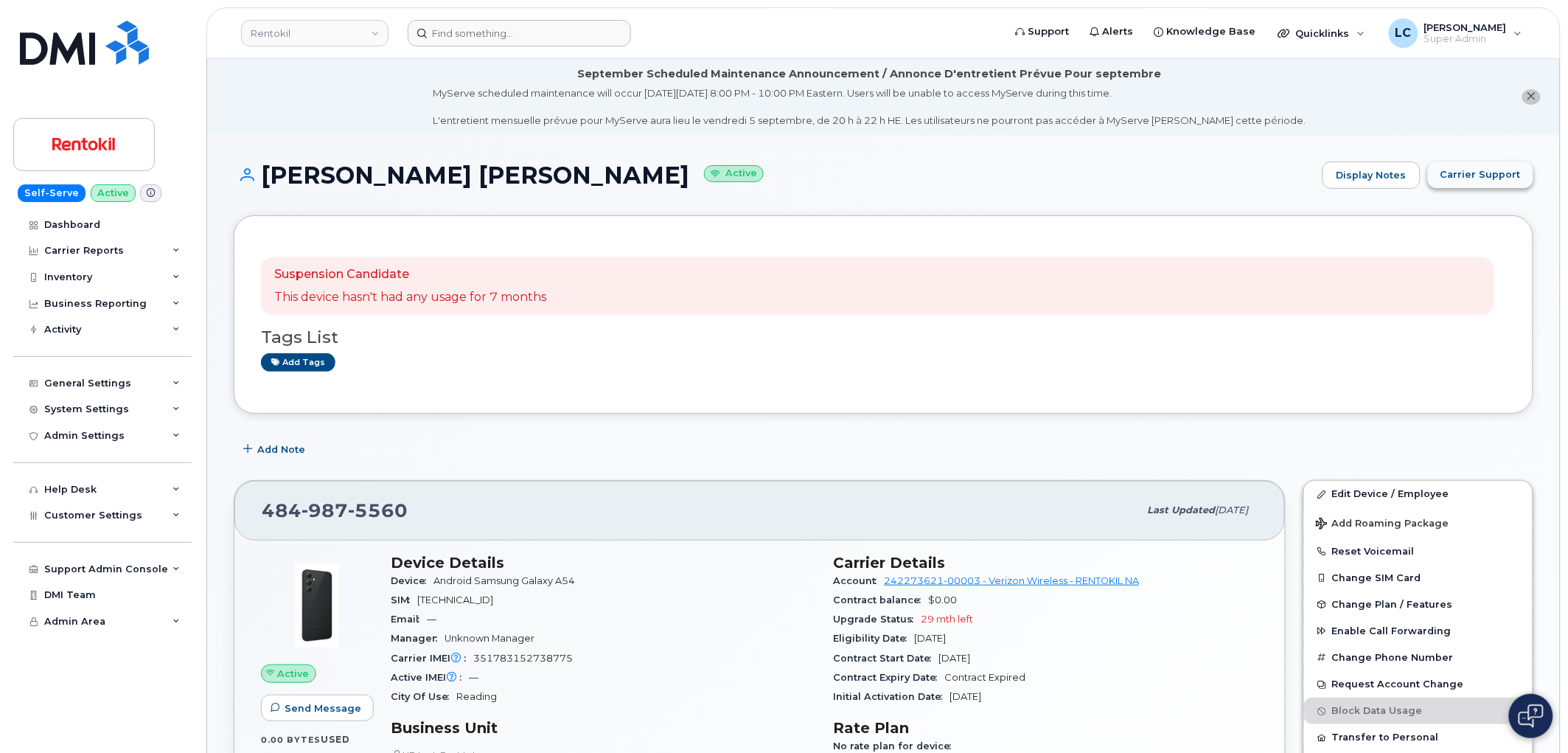
click at [1476, 178] on span "Carrier Support" at bounding box center [1481, 174] width 80 height 14
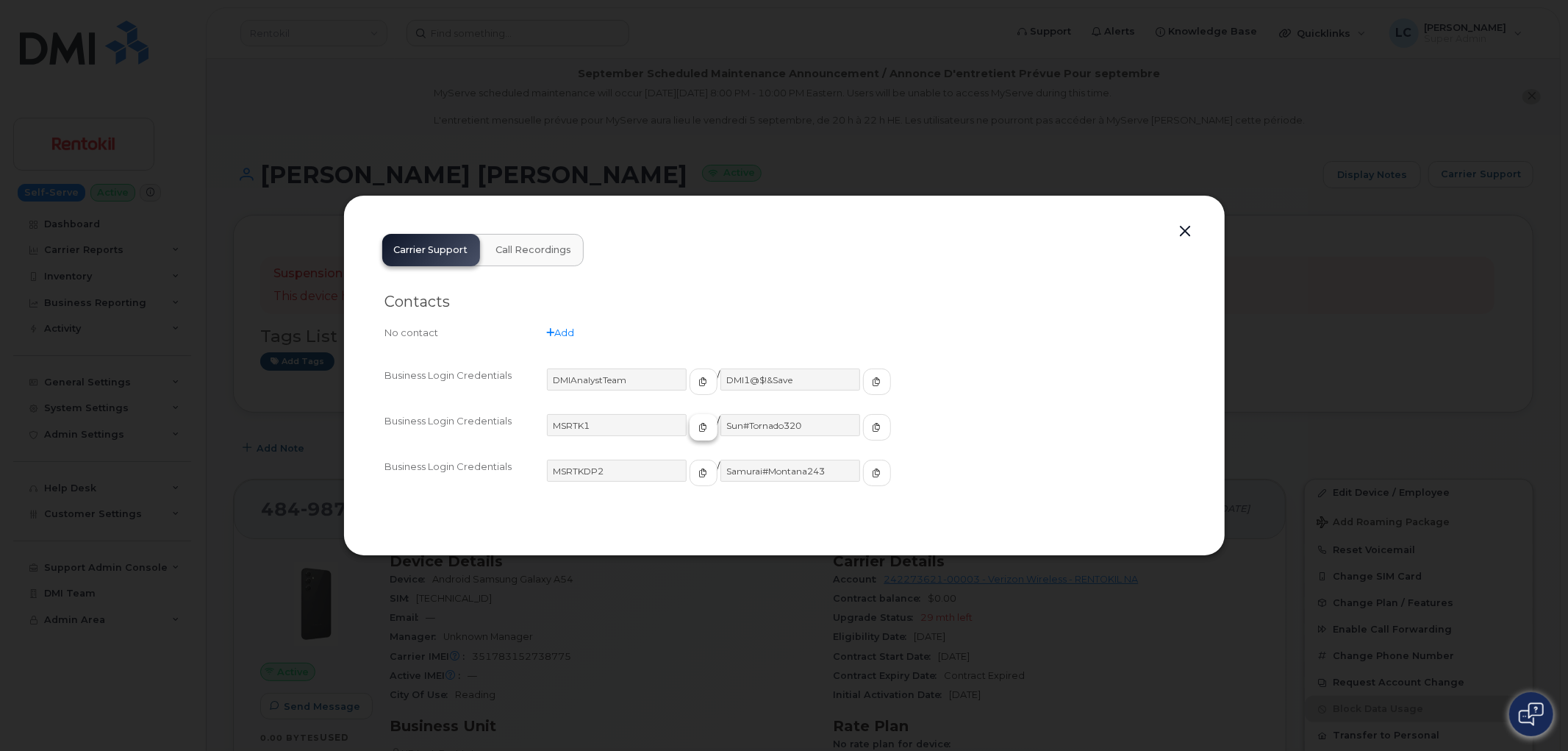
click at [699, 428] on icon "button" at bounding box center [703, 427] width 9 height 9
click at [699, 426] on icon "button" at bounding box center [703, 427] width 9 height 9
click at [863, 424] on button "button" at bounding box center [876, 427] width 28 height 26
click at [693, 423] on button "button" at bounding box center [703, 427] width 28 height 26
click at [458, 93] on div at bounding box center [784, 375] width 1568 height 751
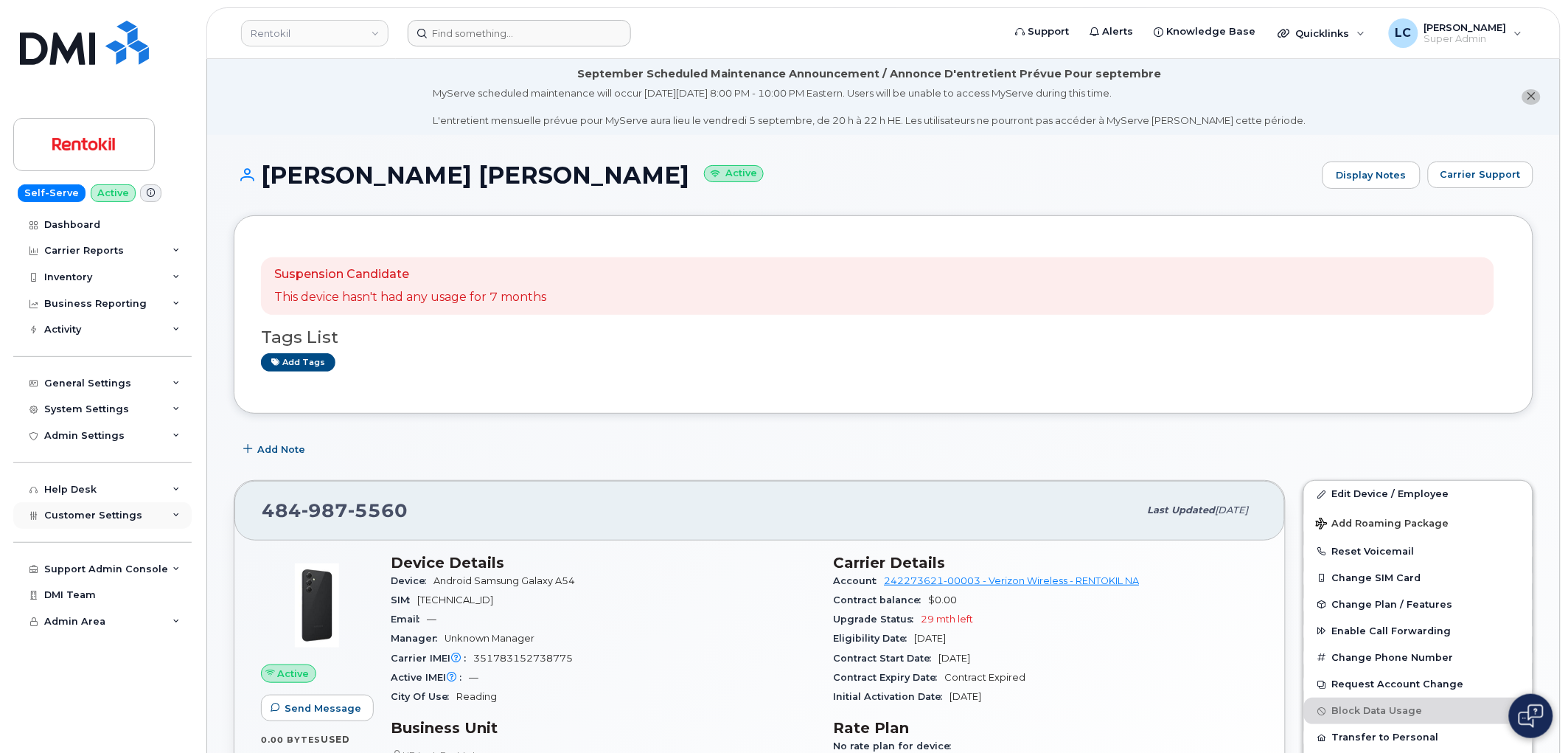
click at [128, 520] on span "Customer Settings" at bounding box center [93, 515] width 98 height 11
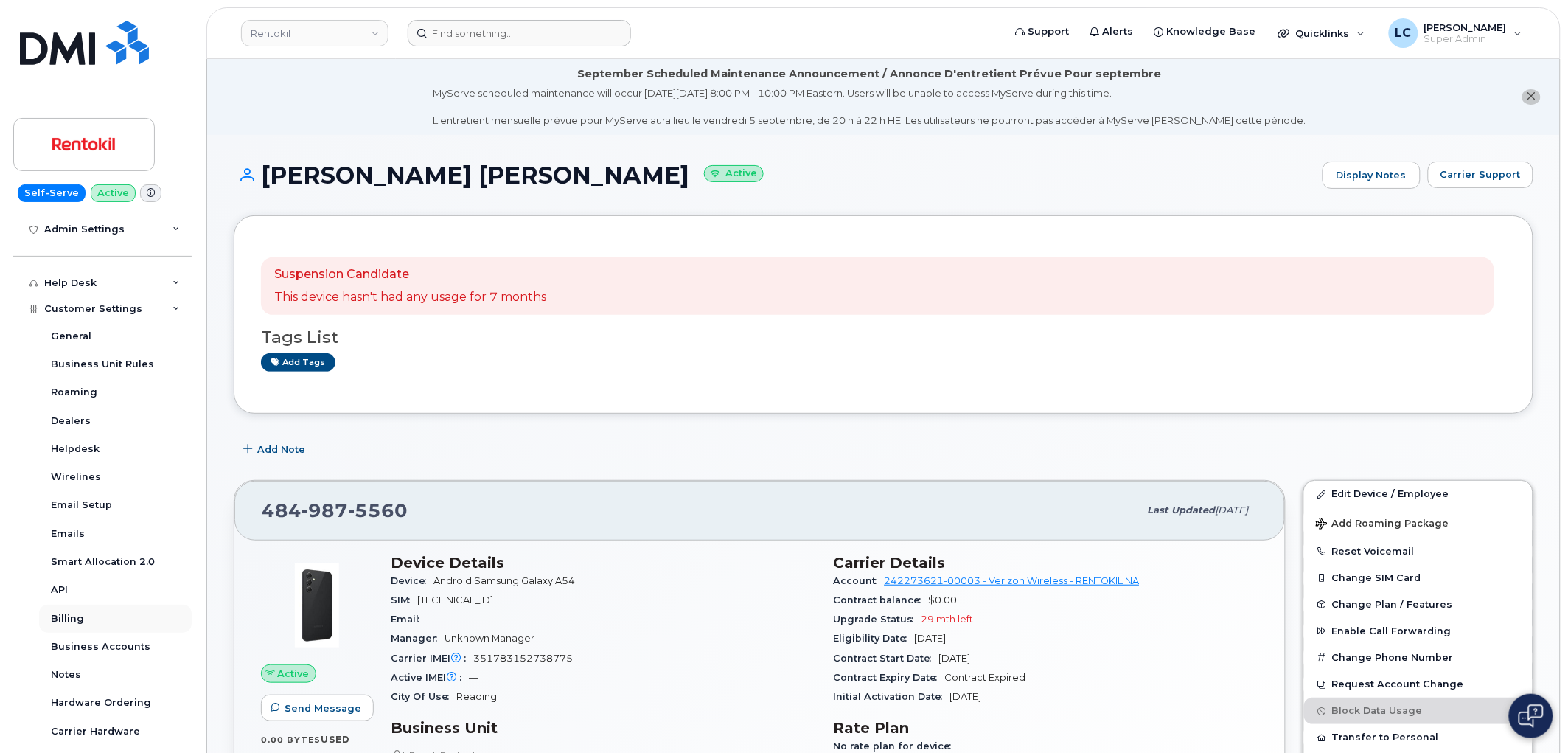
scroll to position [304, 0]
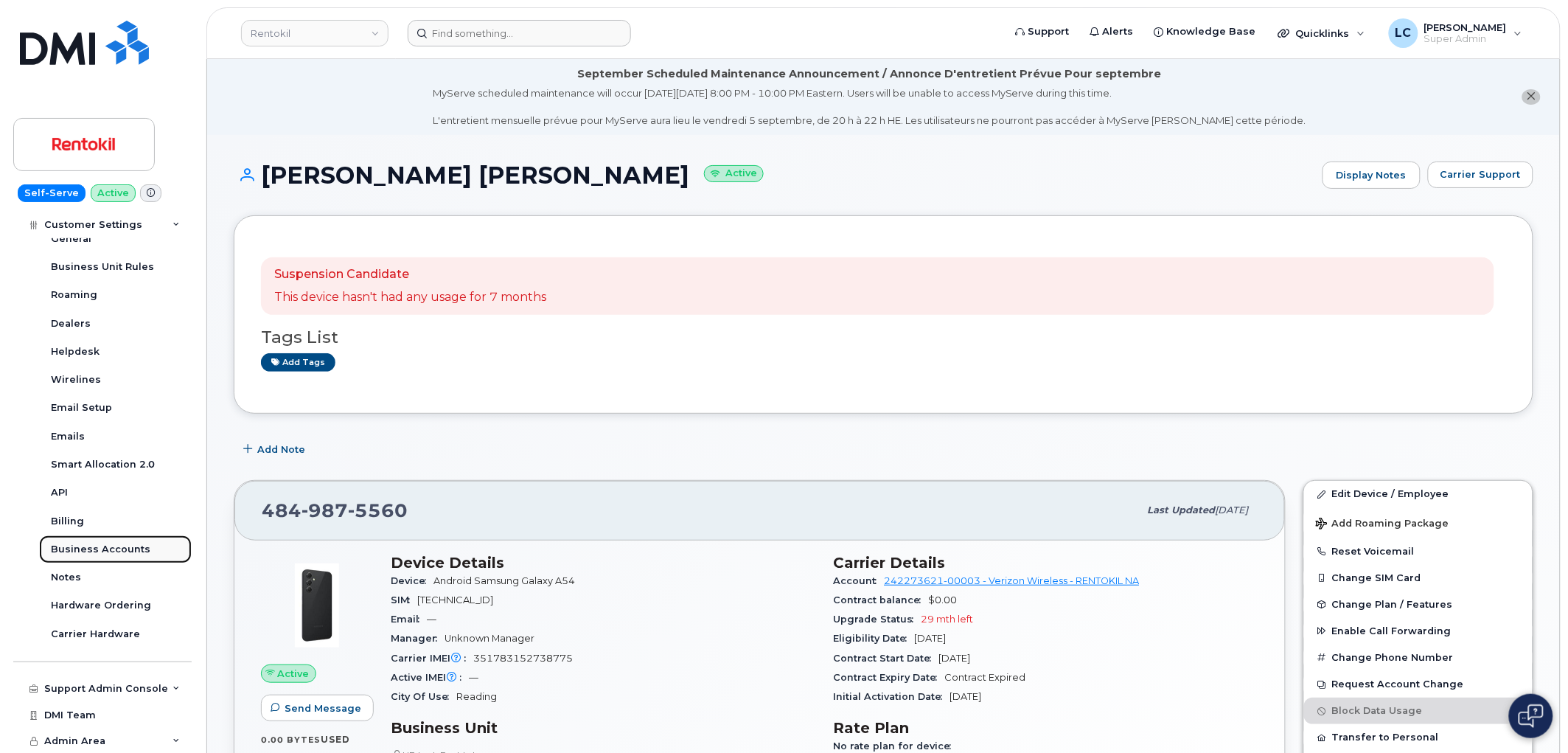
click at [145, 545] on link "Business Accounts" at bounding box center [115, 549] width 152 height 28
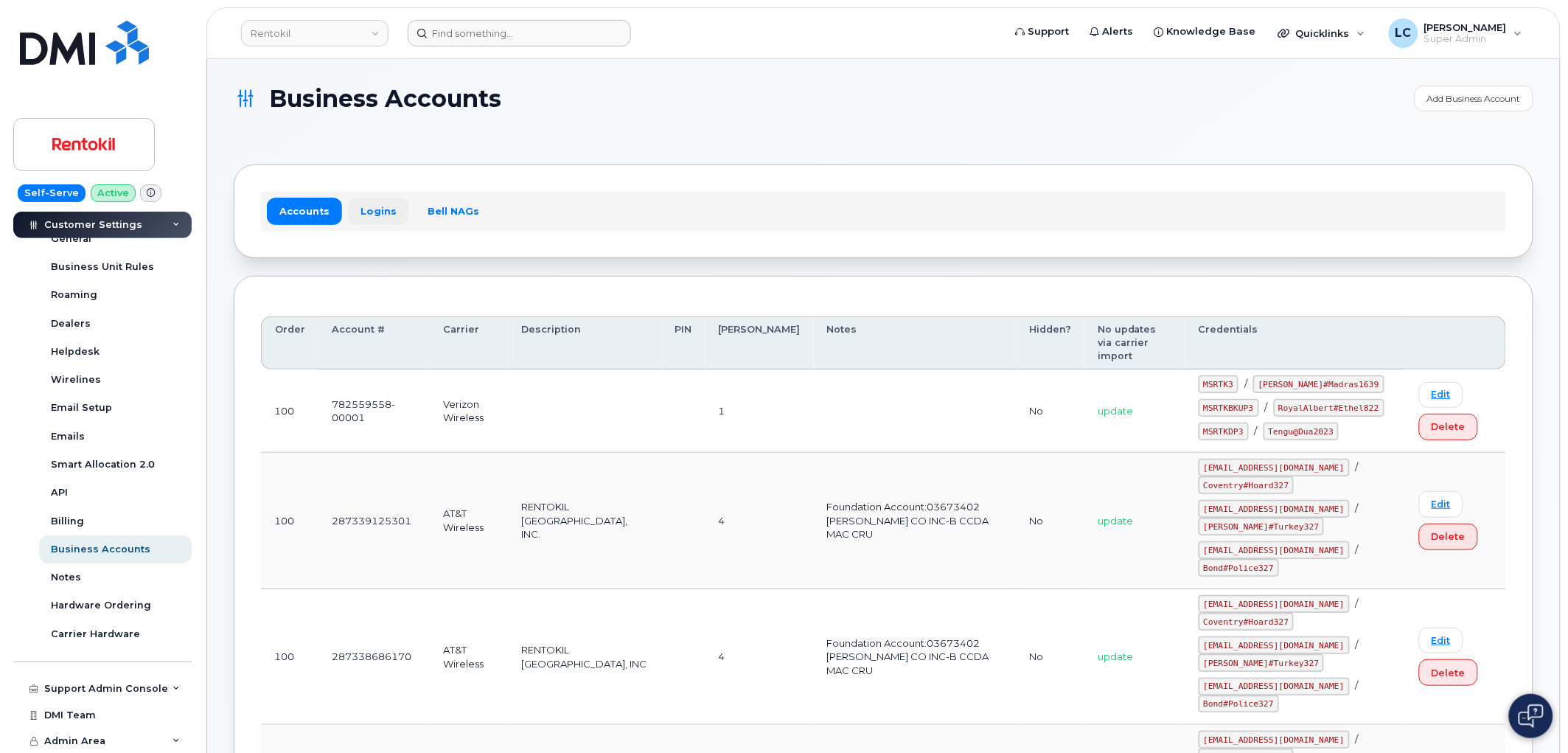
click at [372, 214] on link "Logins" at bounding box center [379, 210] width 61 height 26
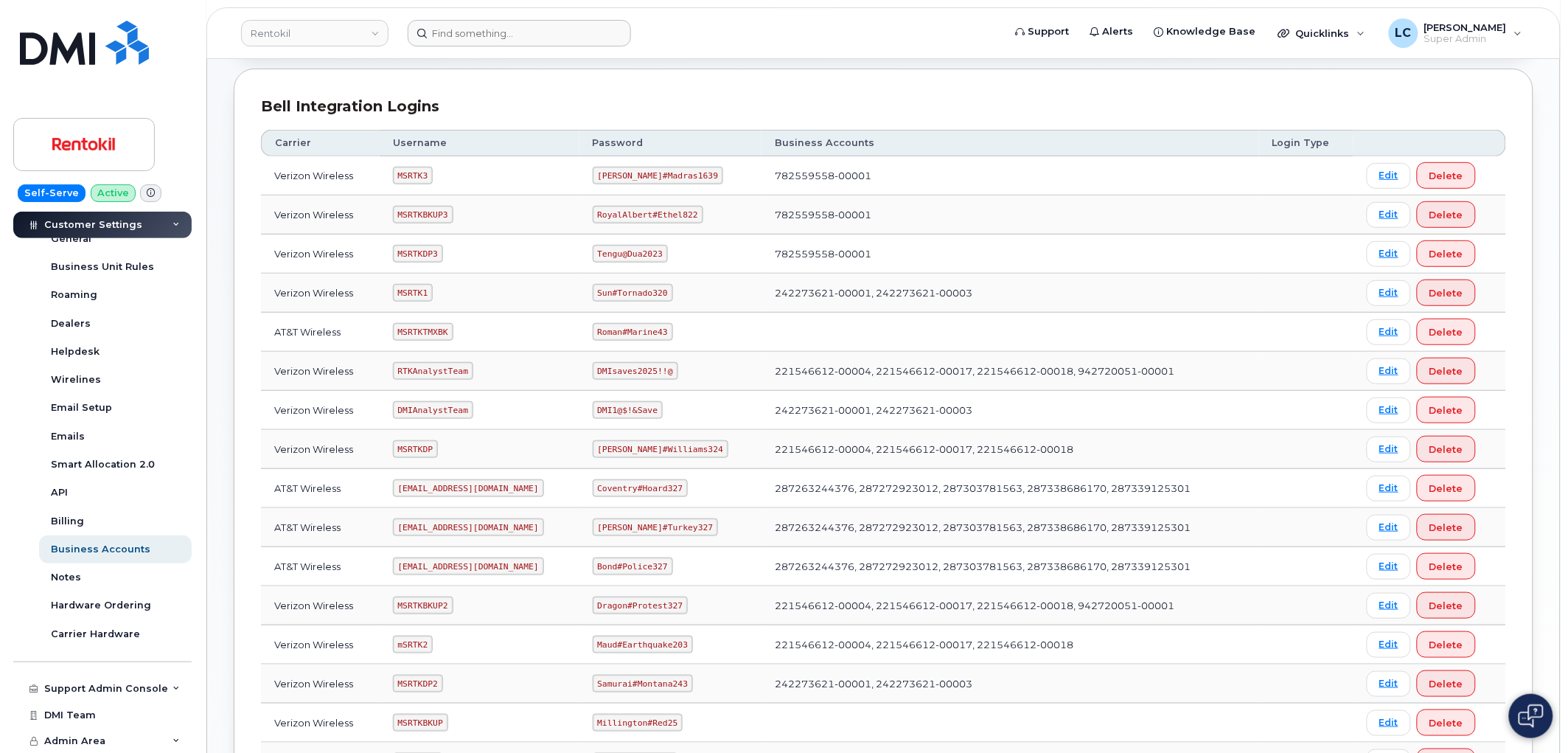
scroll to position [245, 0]
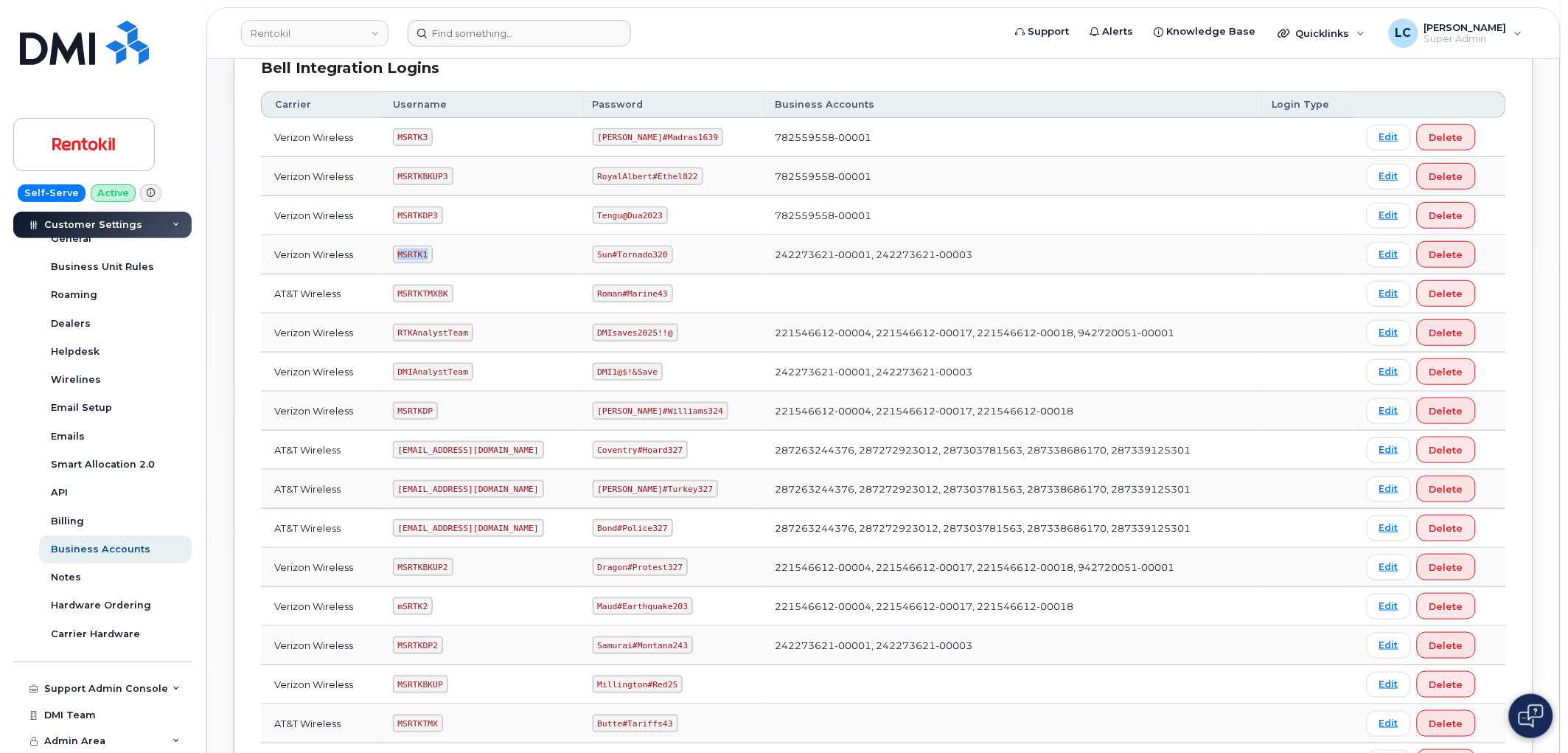
drag, startPoint x: 428, startPoint y: 254, endPoint x: 395, endPoint y: 256, distance: 33.1
click at [395, 256] on td "MSRTK1" at bounding box center [479, 254] width 200 height 39
copy code "MSRTK1"
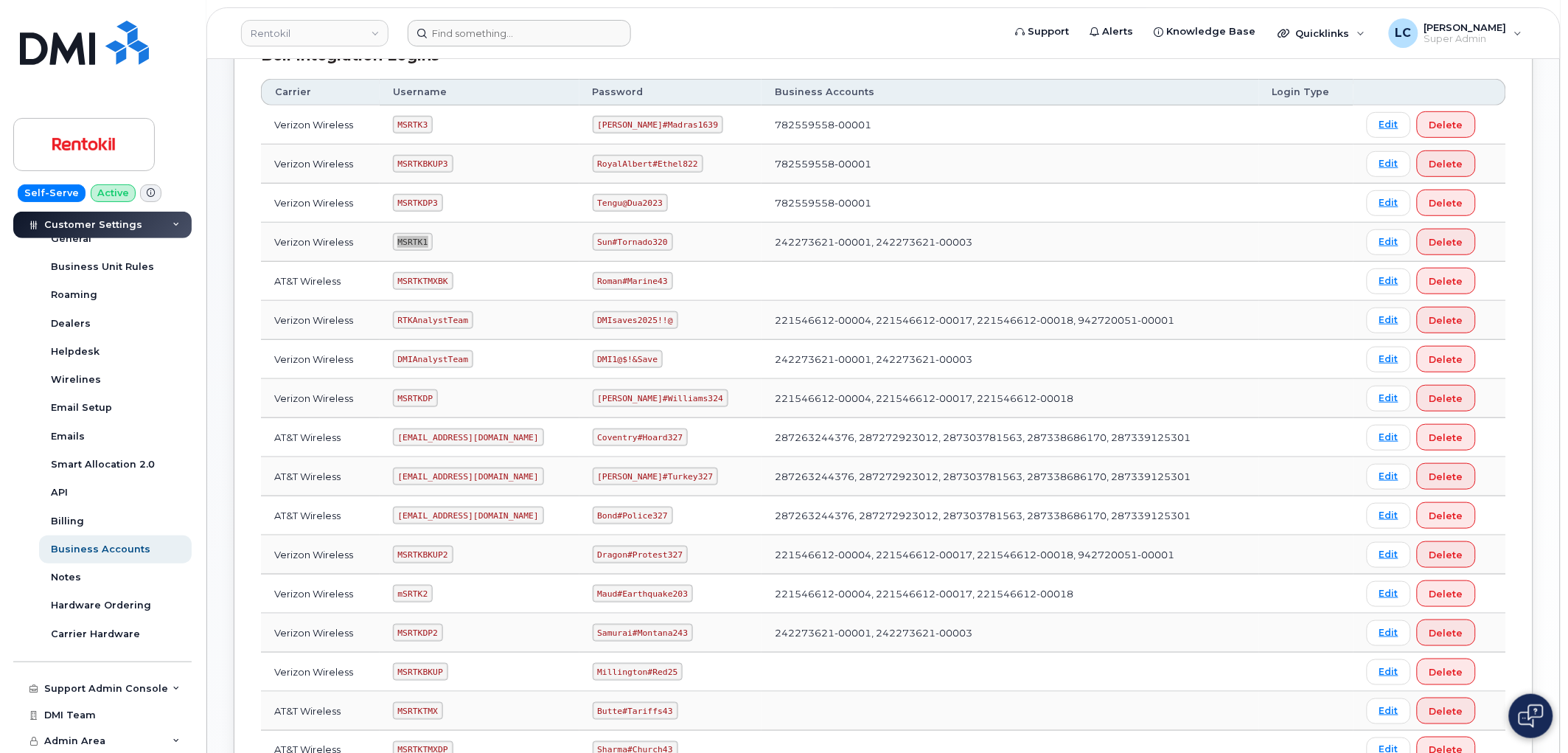
scroll to position [232, 0]
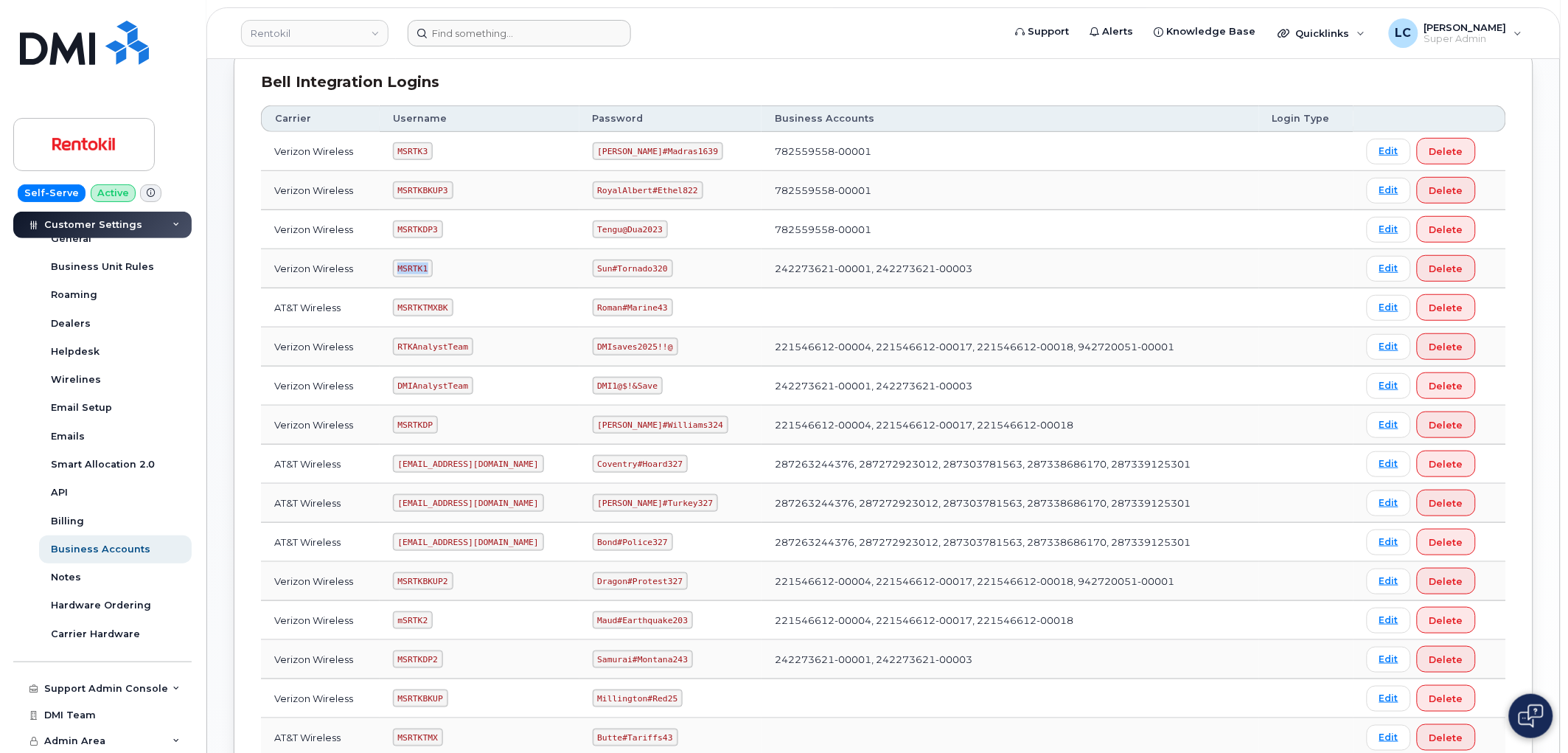
copy code "MSRTK1"
drag, startPoint x: 605, startPoint y: 268, endPoint x: 673, endPoint y: 269, distance: 68.0
click at [673, 269] on code "Sun#Tornado320" at bounding box center [633, 269] width 80 height 18
copy code "Sun#Tornado320"
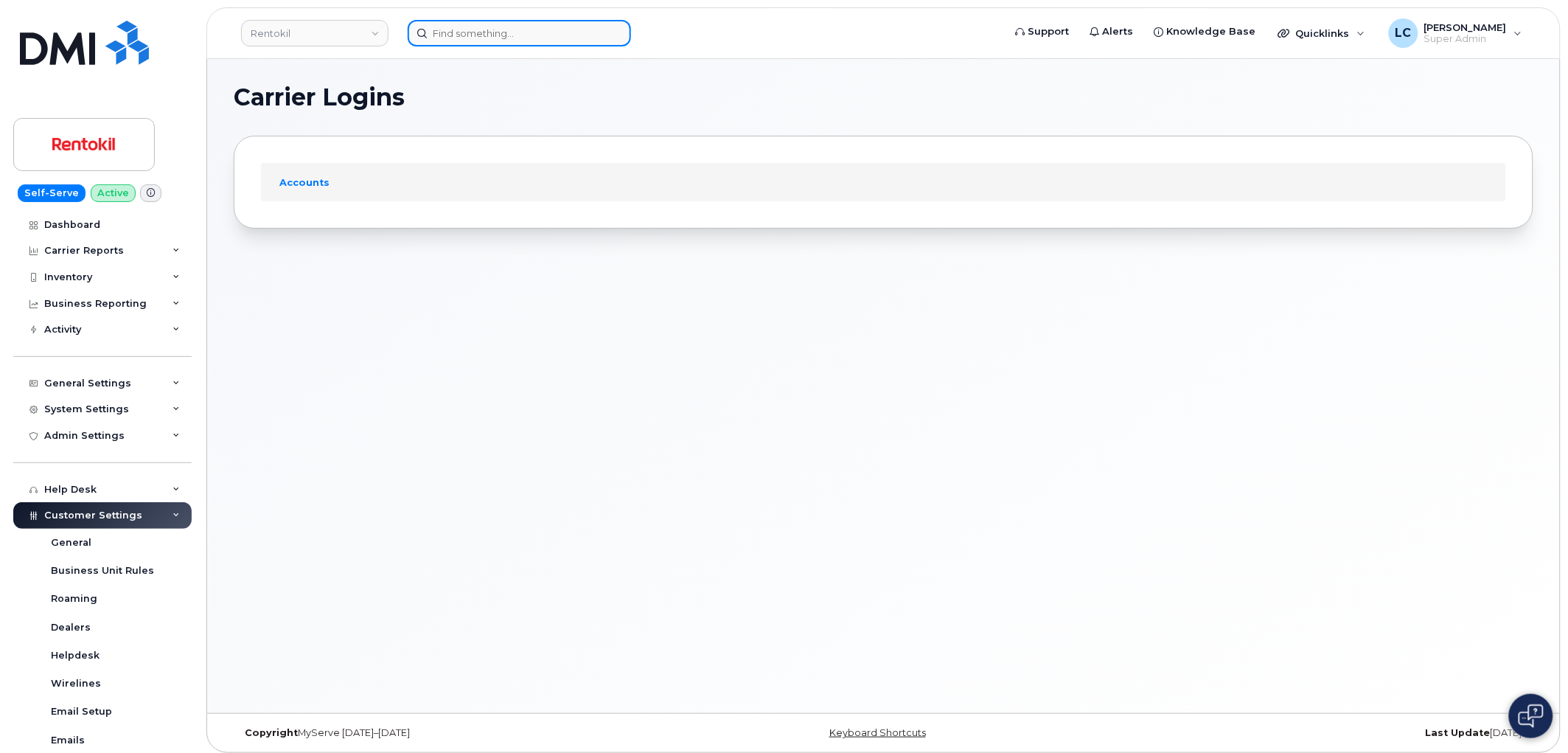
click at [504, 38] on input at bounding box center [519, 33] width 224 height 26
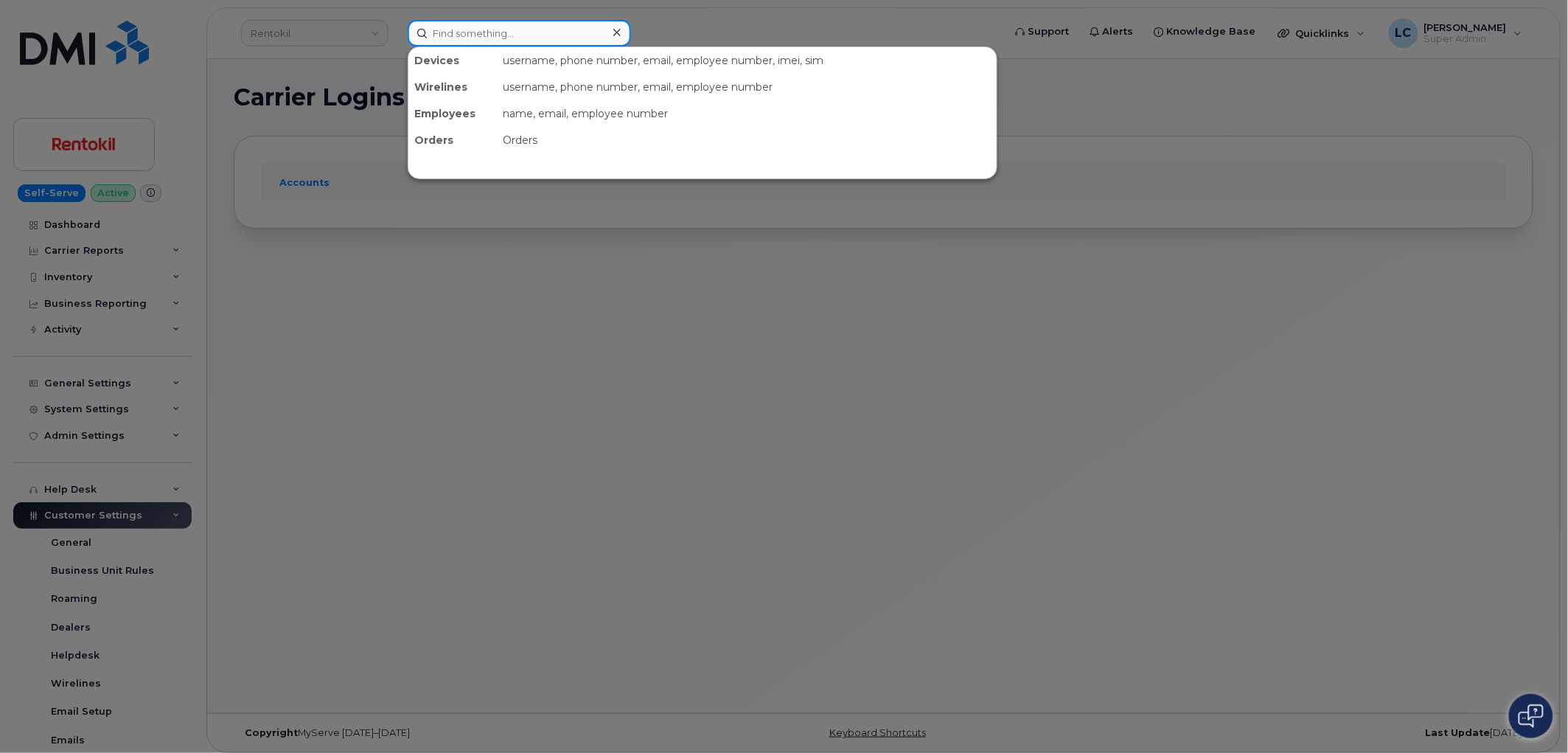
paste input "8312069664"
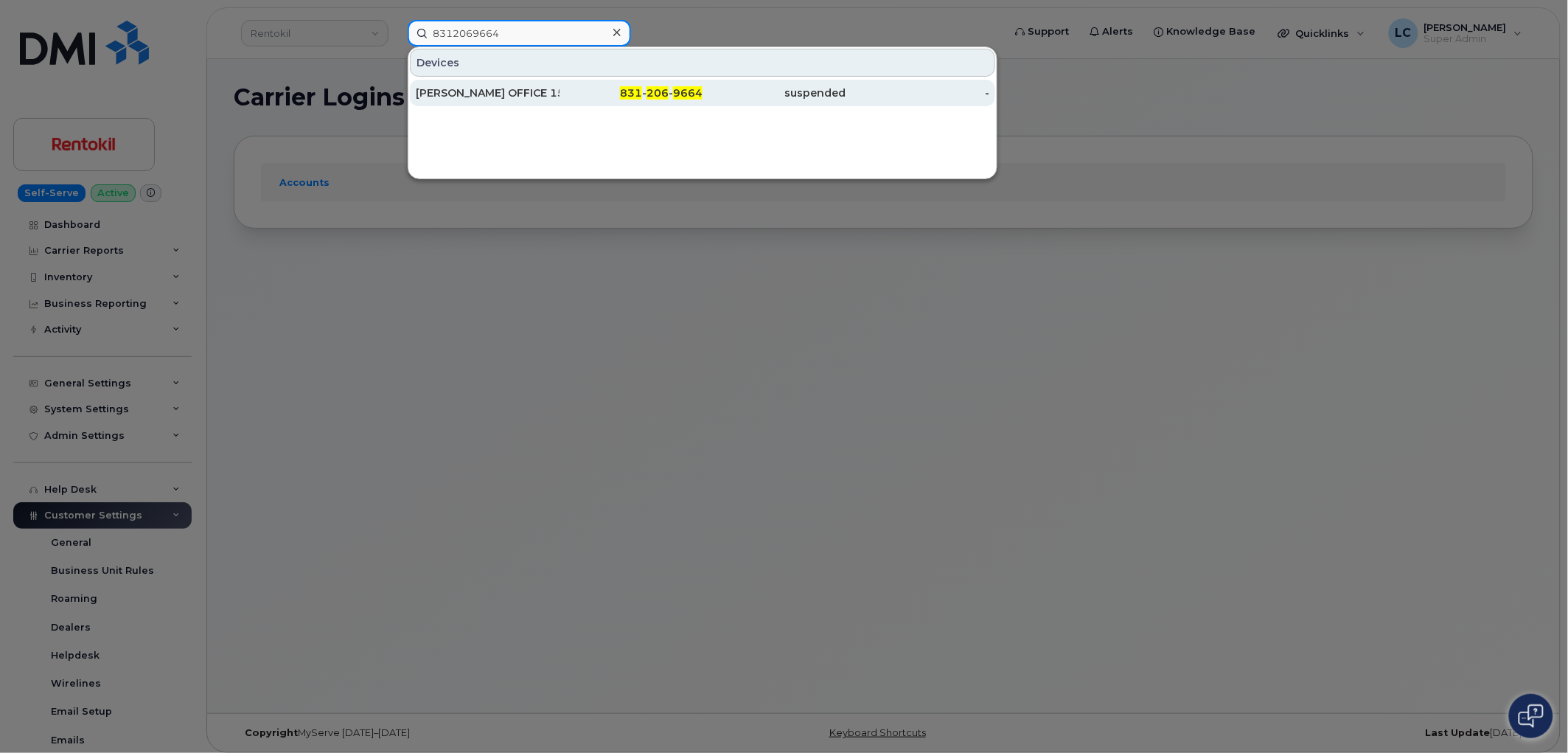
type input "8312069664"
click at [528, 91] on div "[PERSON_NAME] OFFICE 156 PHONE" at bounding box center [488, 93] width 144 height 14
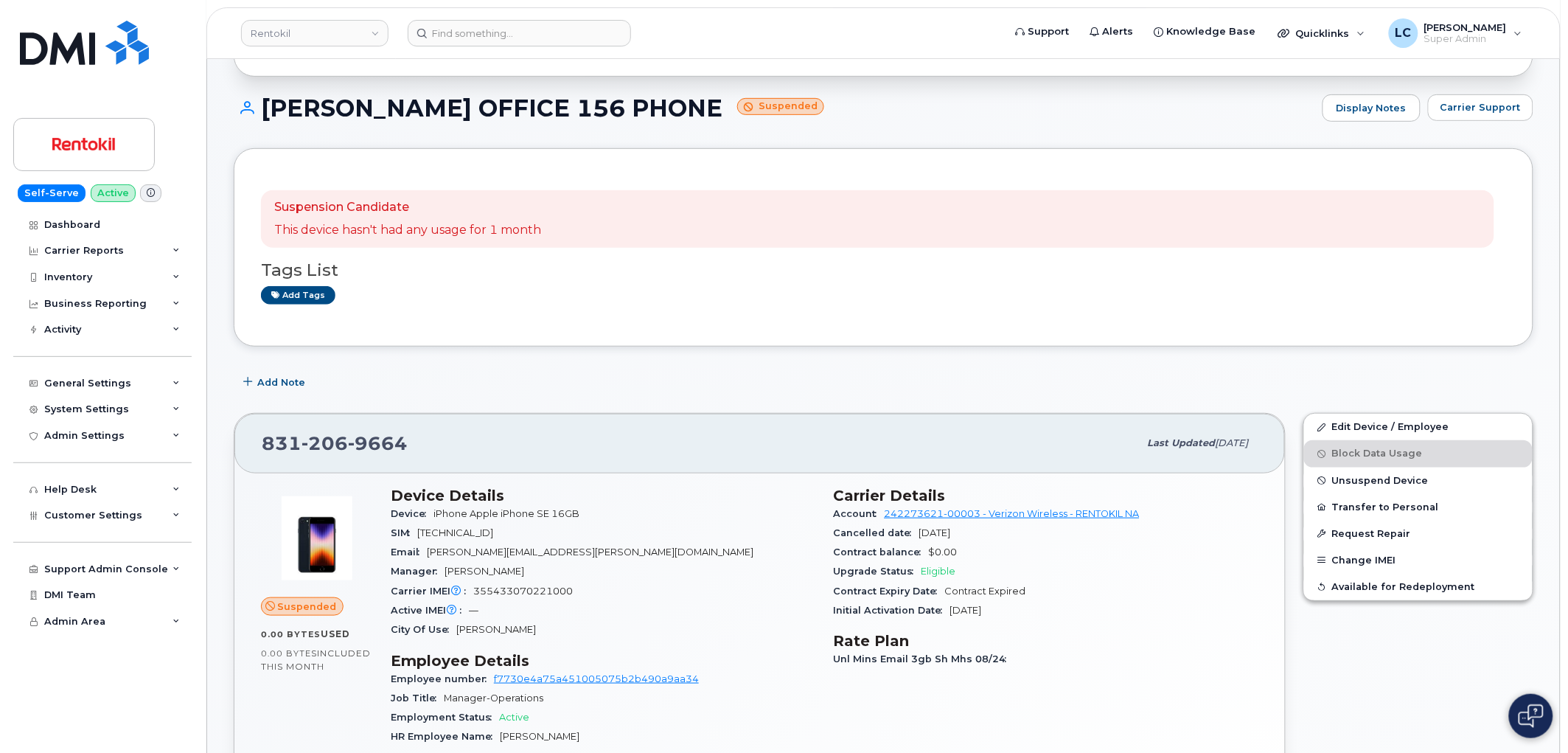
scroll to position [164, 0]
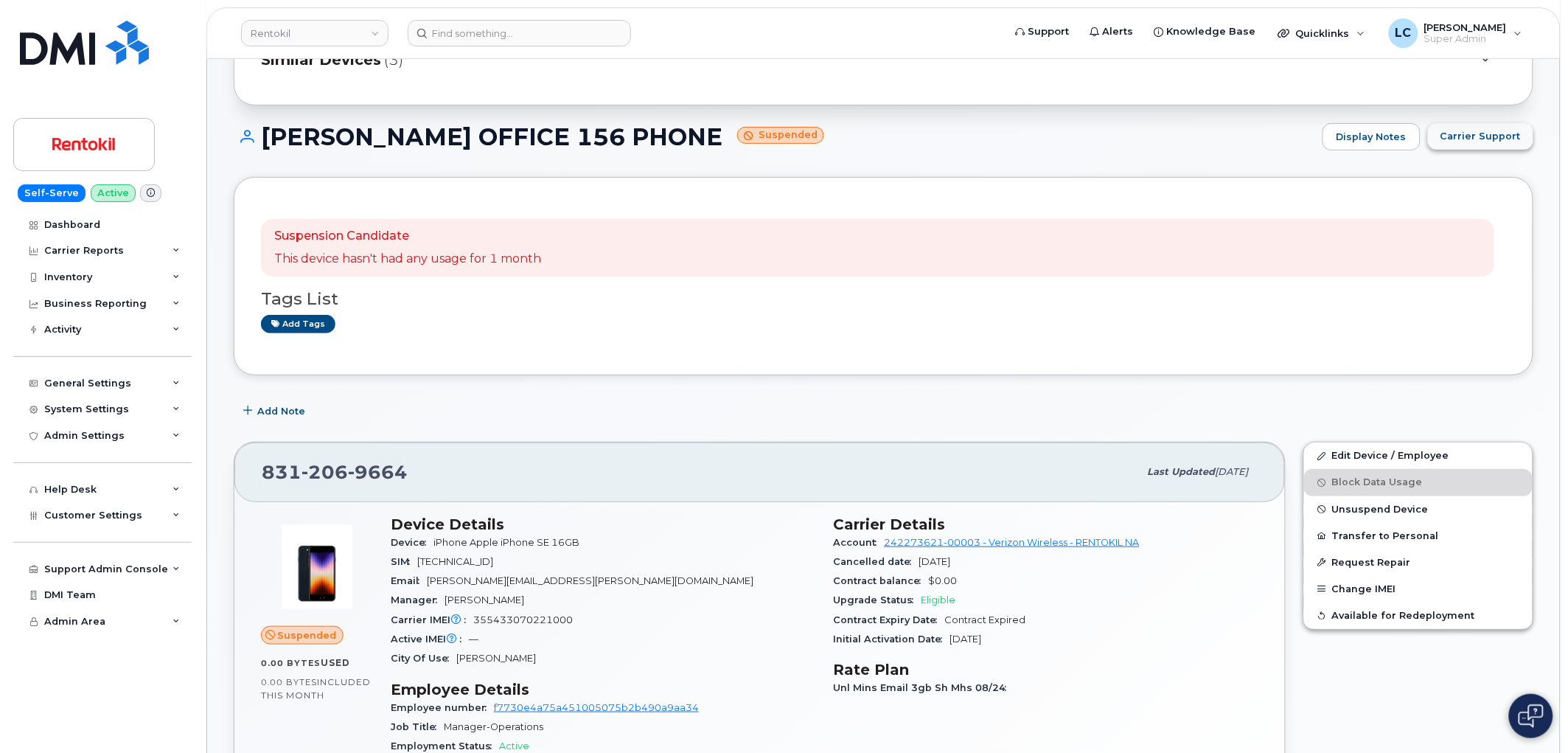
click at [1464, 129] on span "Carrier Support" at bounding box center [1481, 136] width 80 height 14
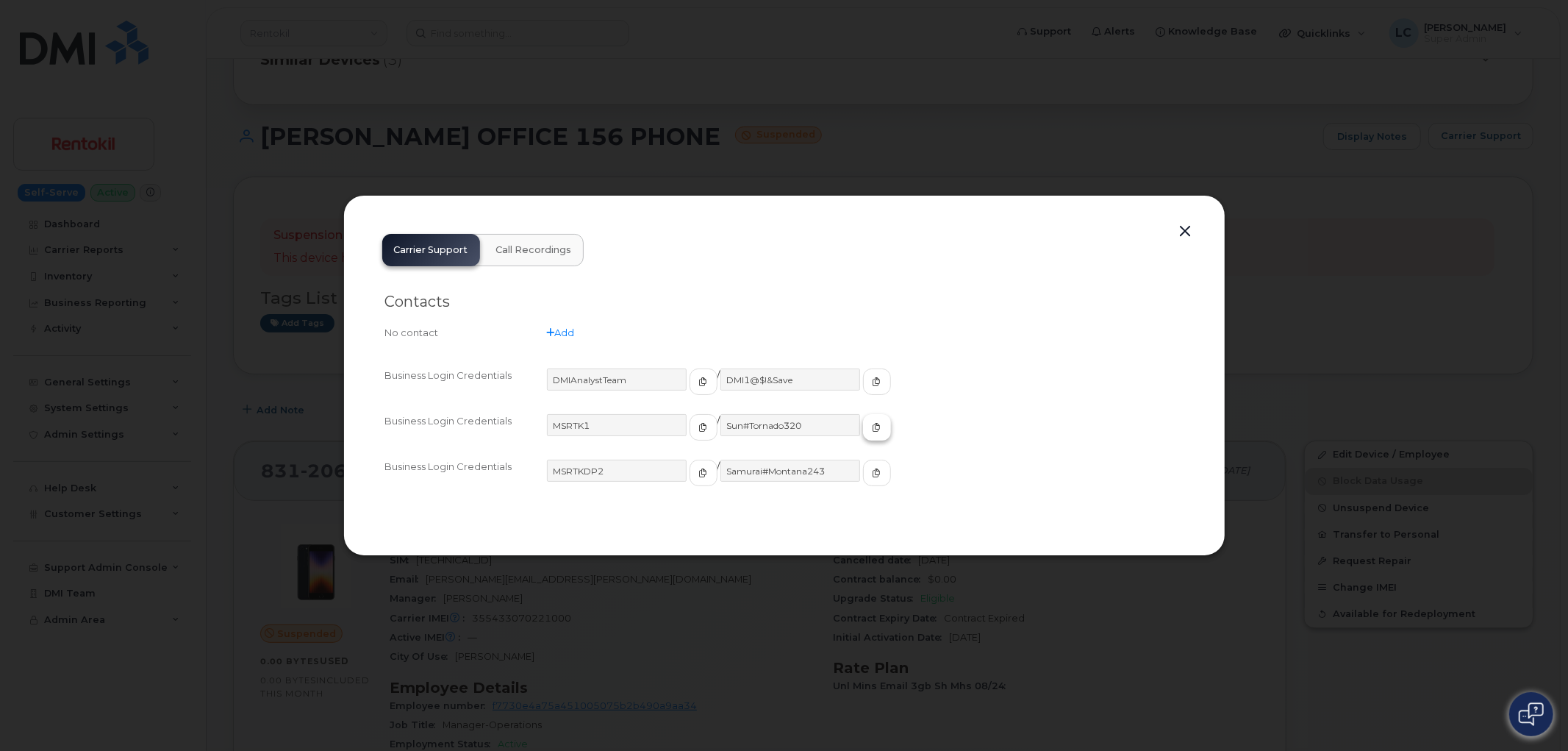
click at [872, 429] on icon "button" at bounding box center [876, 427] width 9 height 9
click at [1002, 168] on div at bounding box center [784, 375] width 1568 height 751
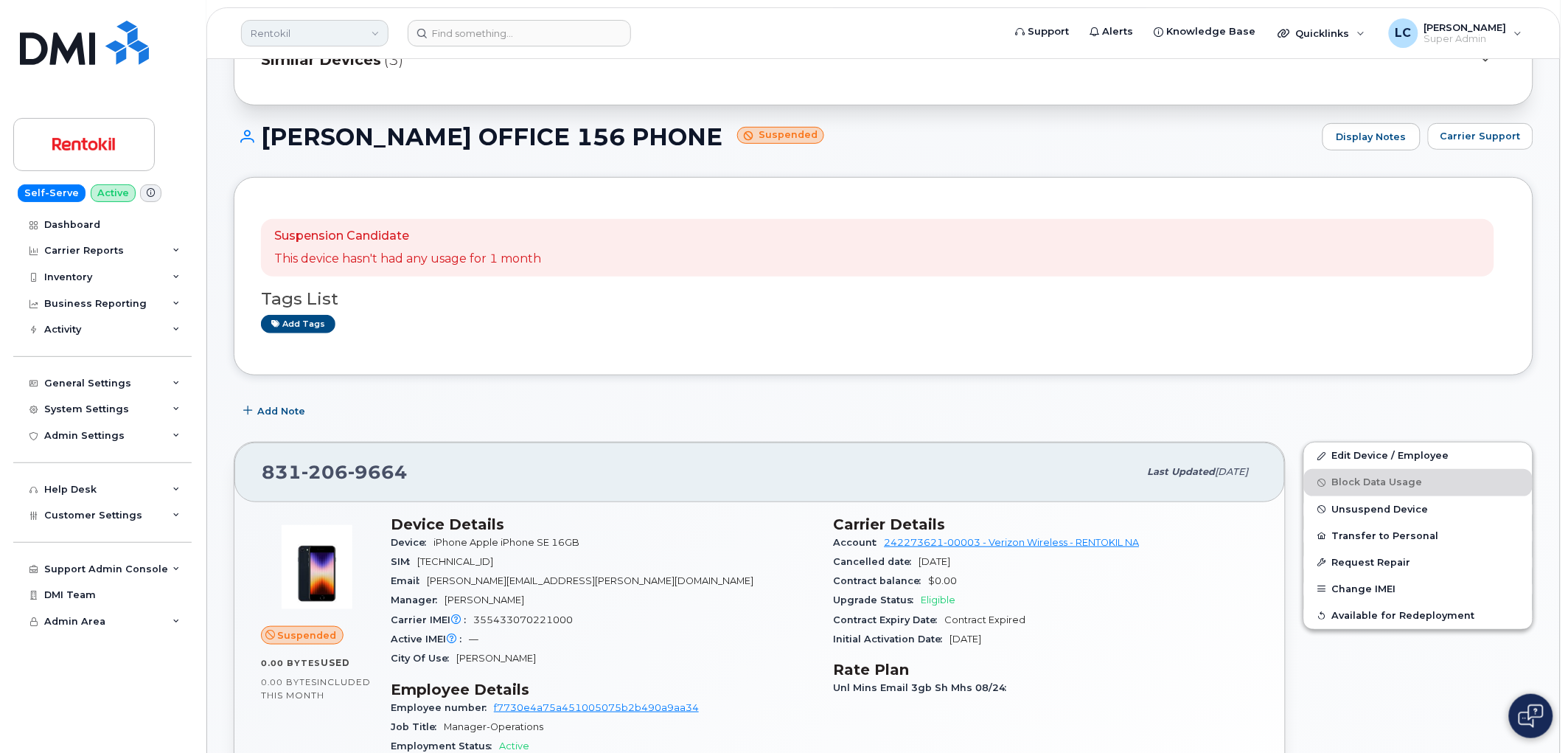
click at [335, 30] on link "Rentokil" at bounding box center [315, 33] width 148 height 26
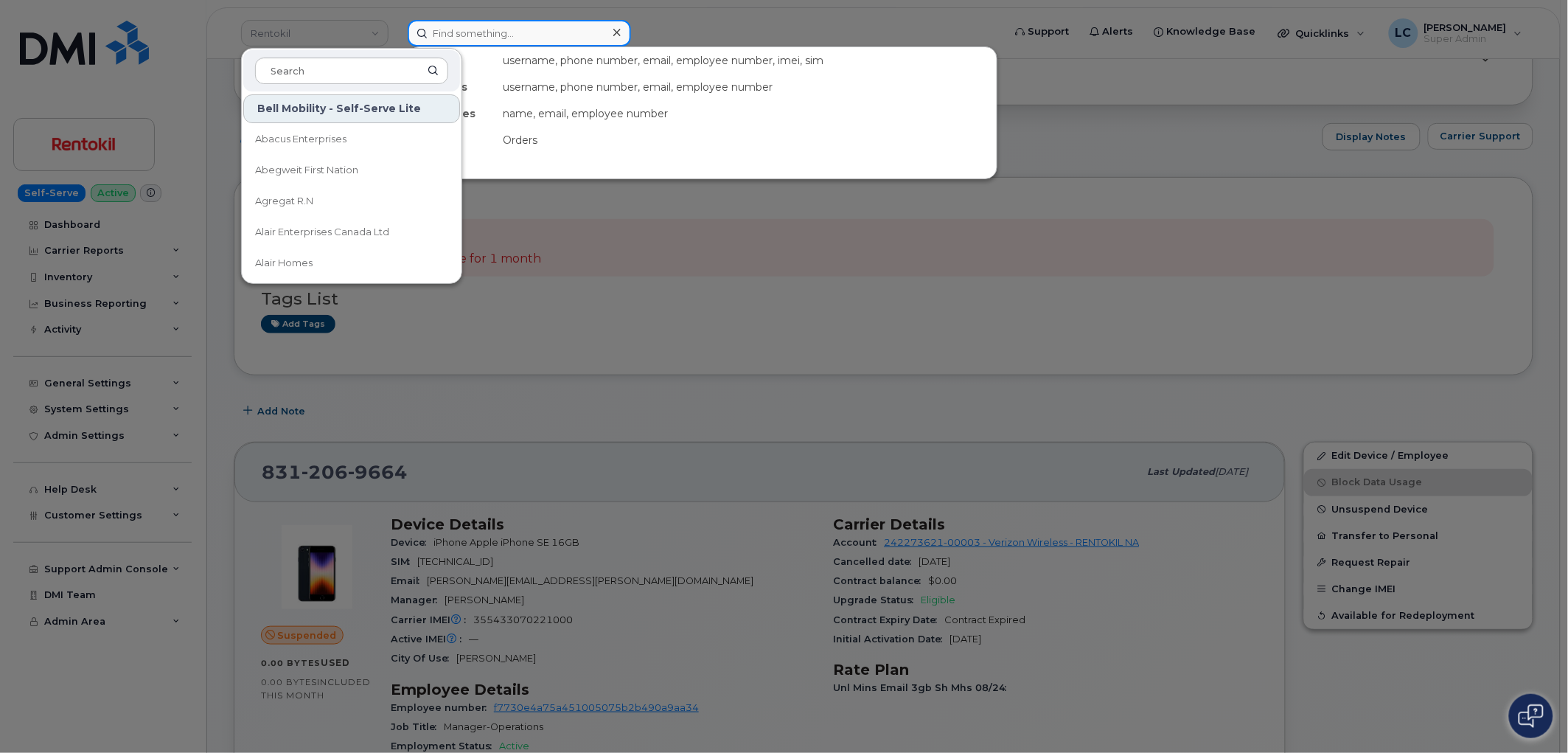
click at [454, 30] on input at bounding box center [519, 33] width 224 height 26
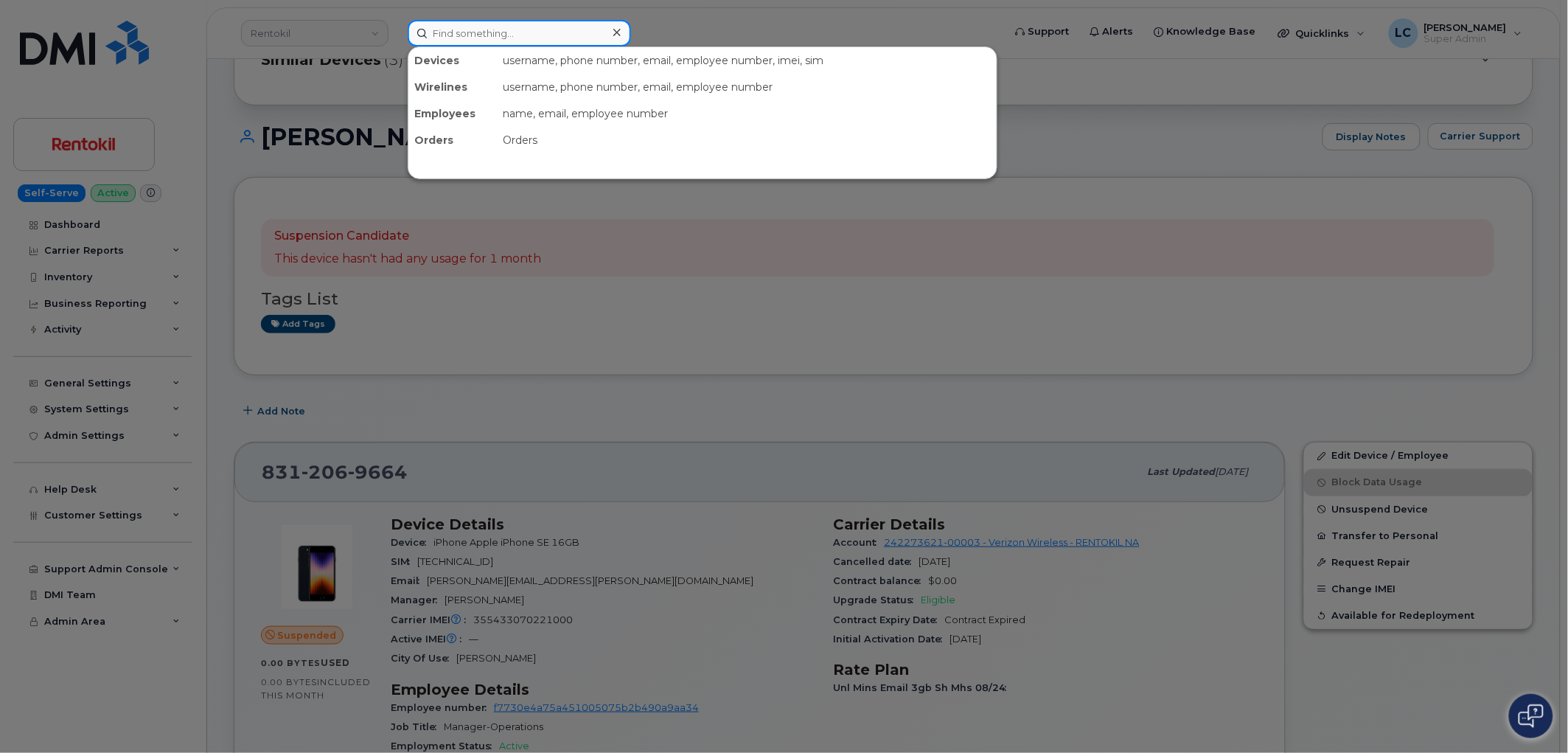
paste input "4848781701"
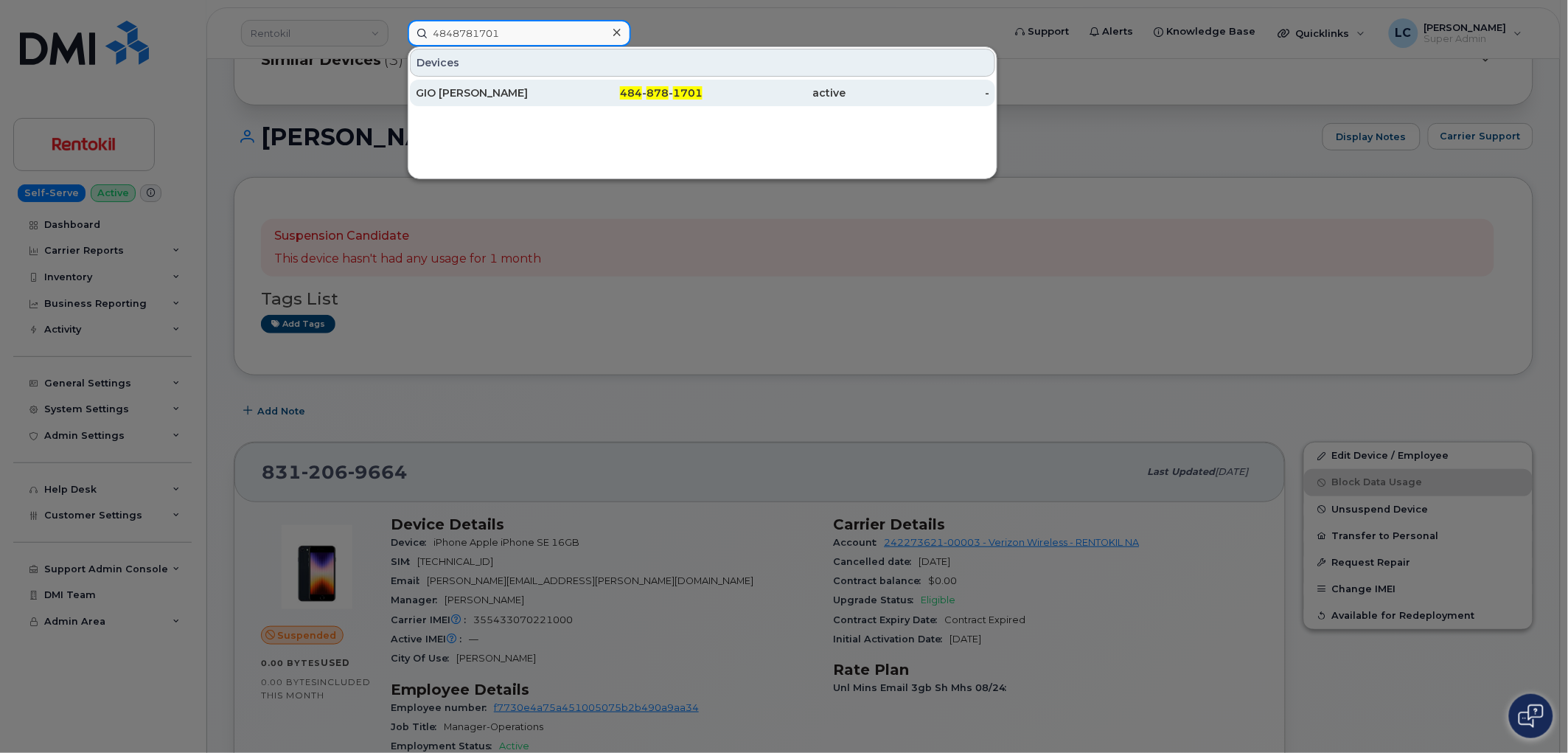
type input "4848781701"
click at [612, 91] on div "484 - 878 - 1701" at bounding box center [631, 93] width 144 height 14
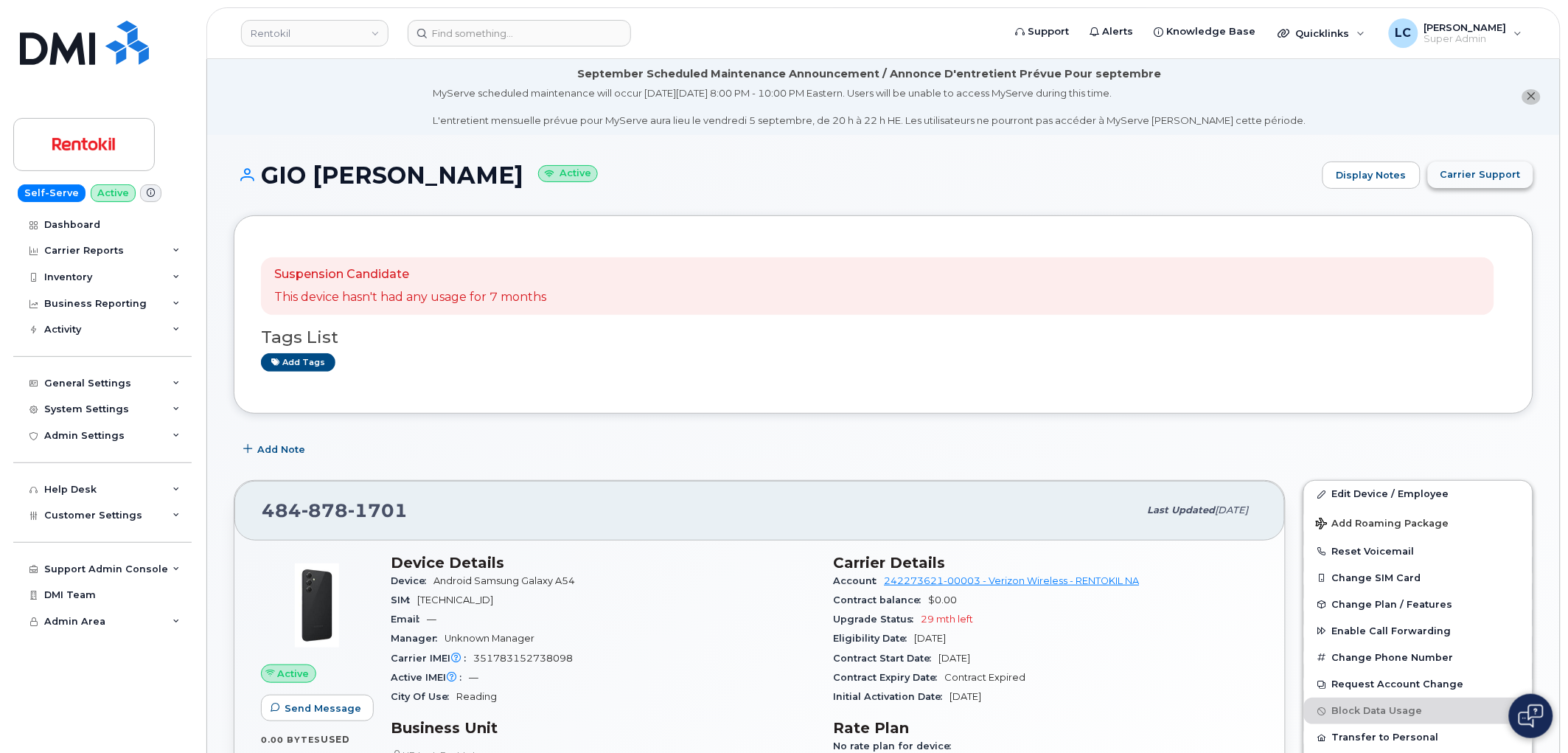
click at [1521, 164] on button "Carrier Support" at bounding box center [1481, 174] width 105 height 26
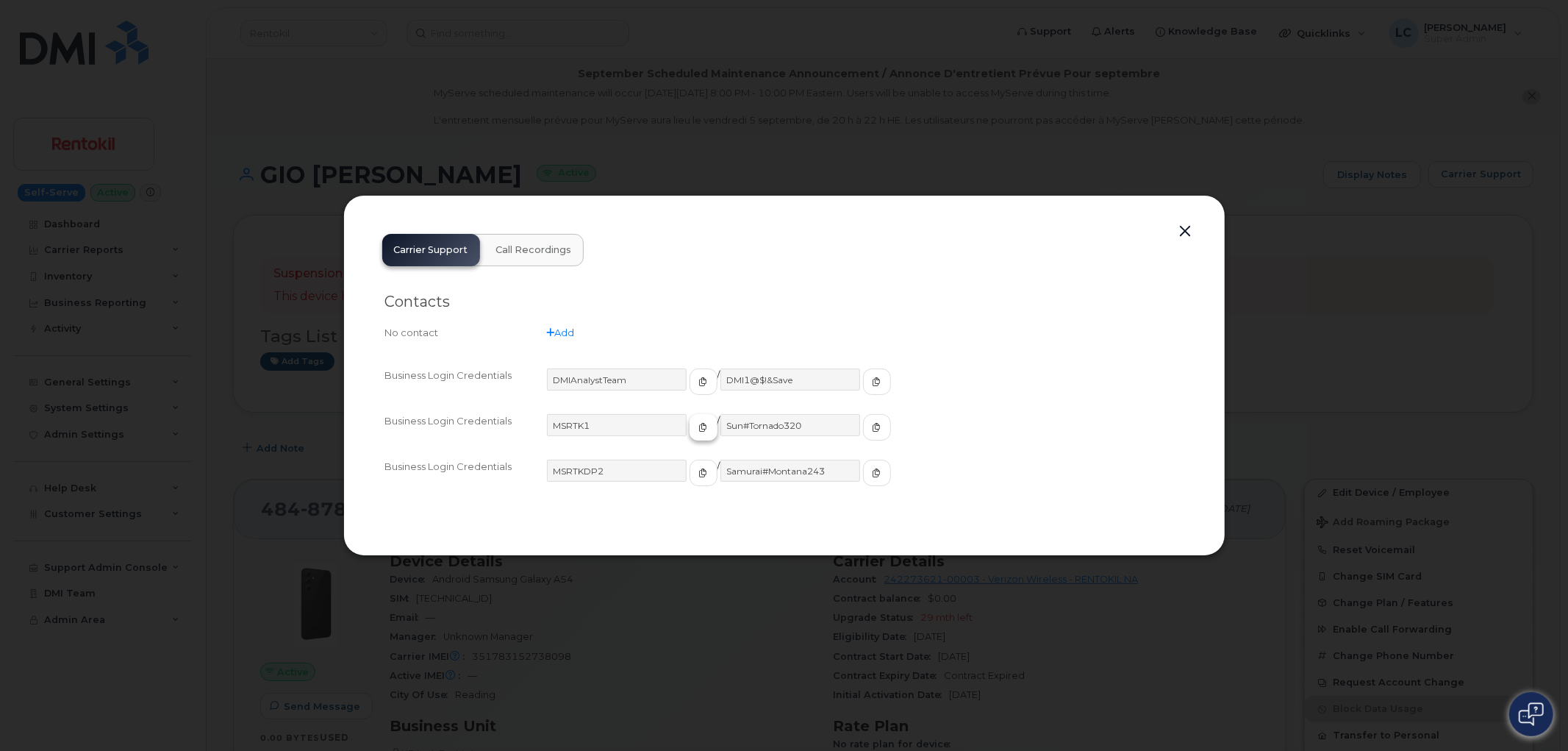
click at [699, 429] on icon "button" at bounding box center [703, 427] width 9 height 9
click at [863, 432] on button "button" at bounding box center [876, 427] width 28 height 26
click at [561, 94] on div at bounding box center [784, 375] width 1568 height 751
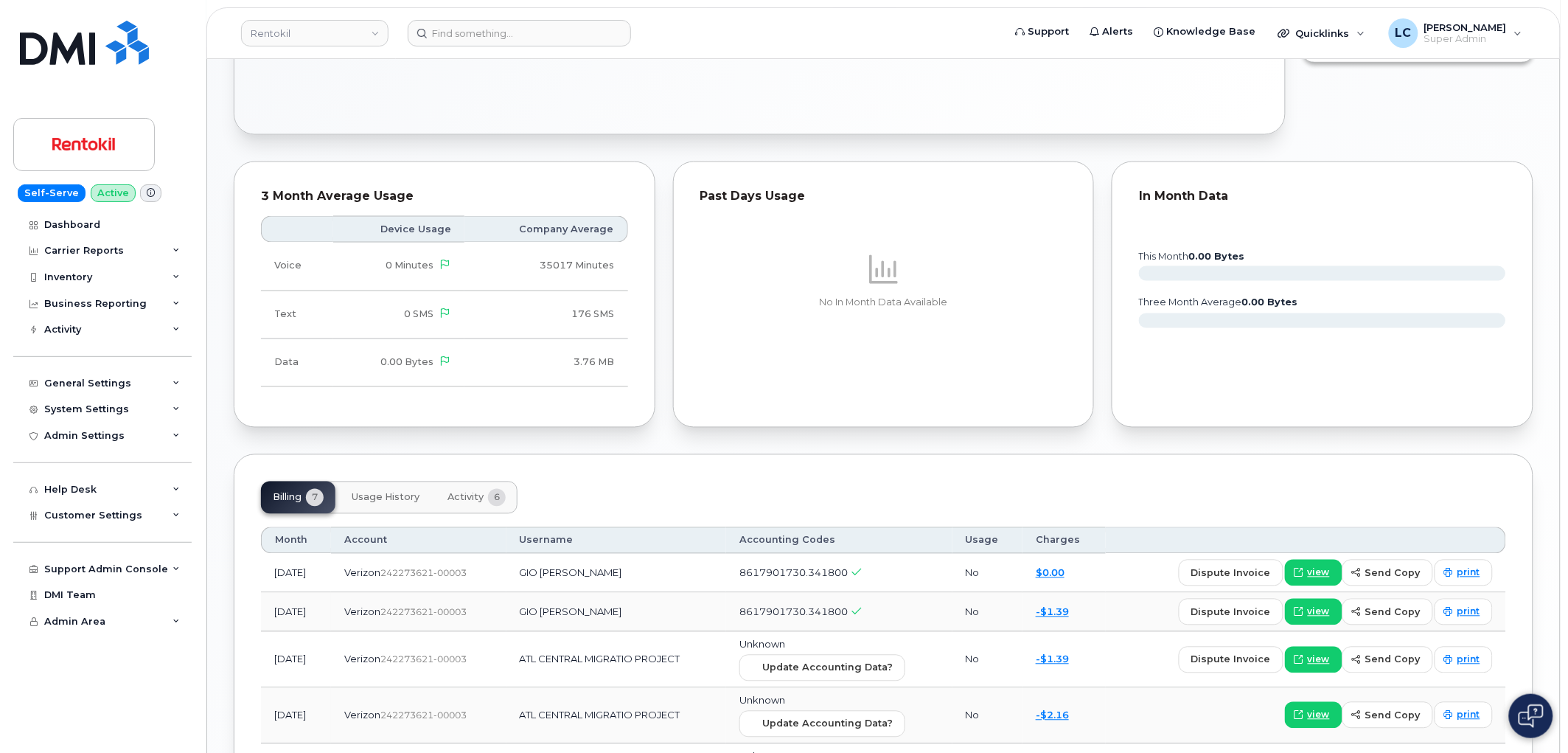
scroll to position [819, 0]
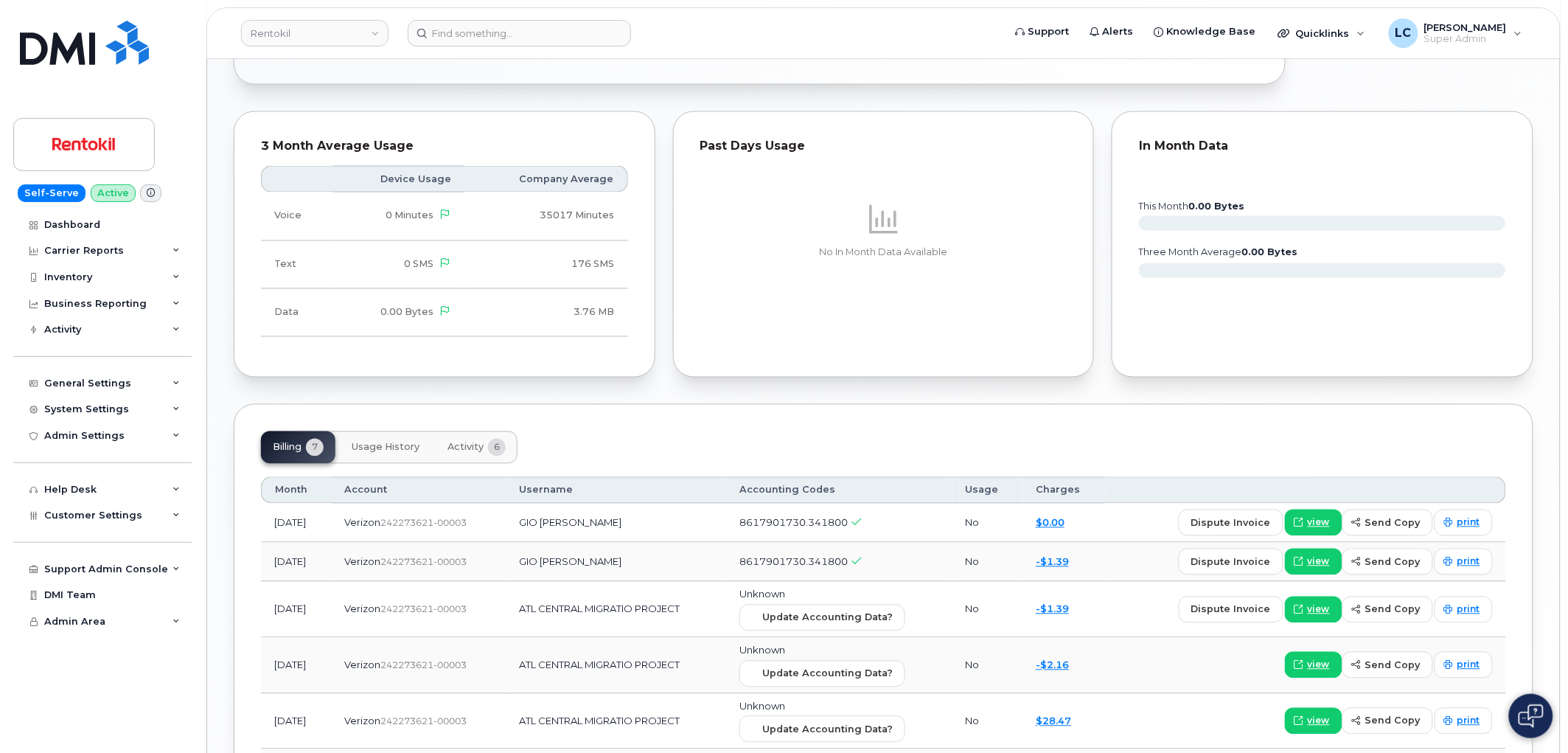
click at [488, 457] on button "Activity 6" at bounding box center [476, 447] width 82 height 32
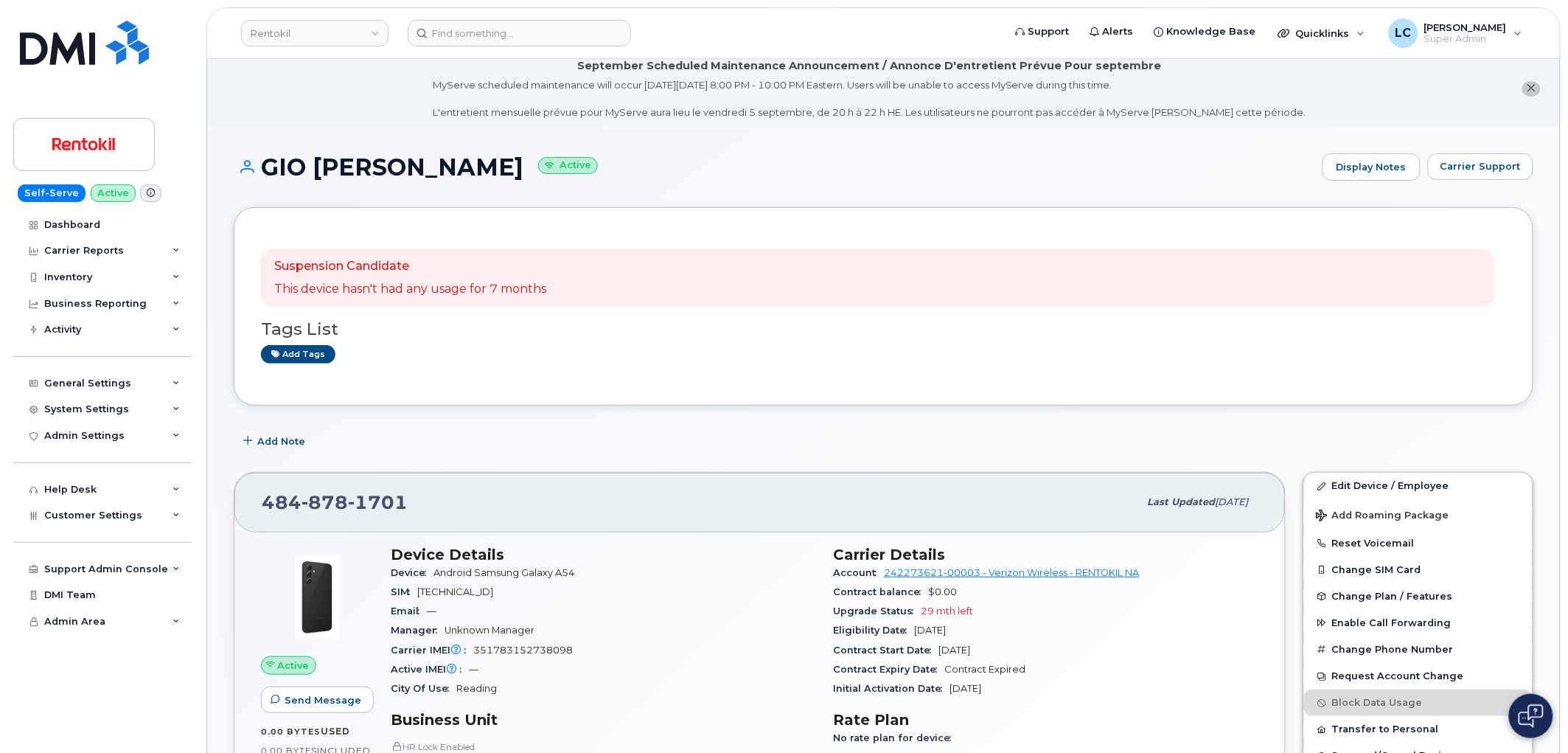
scroll to position [0, 0]
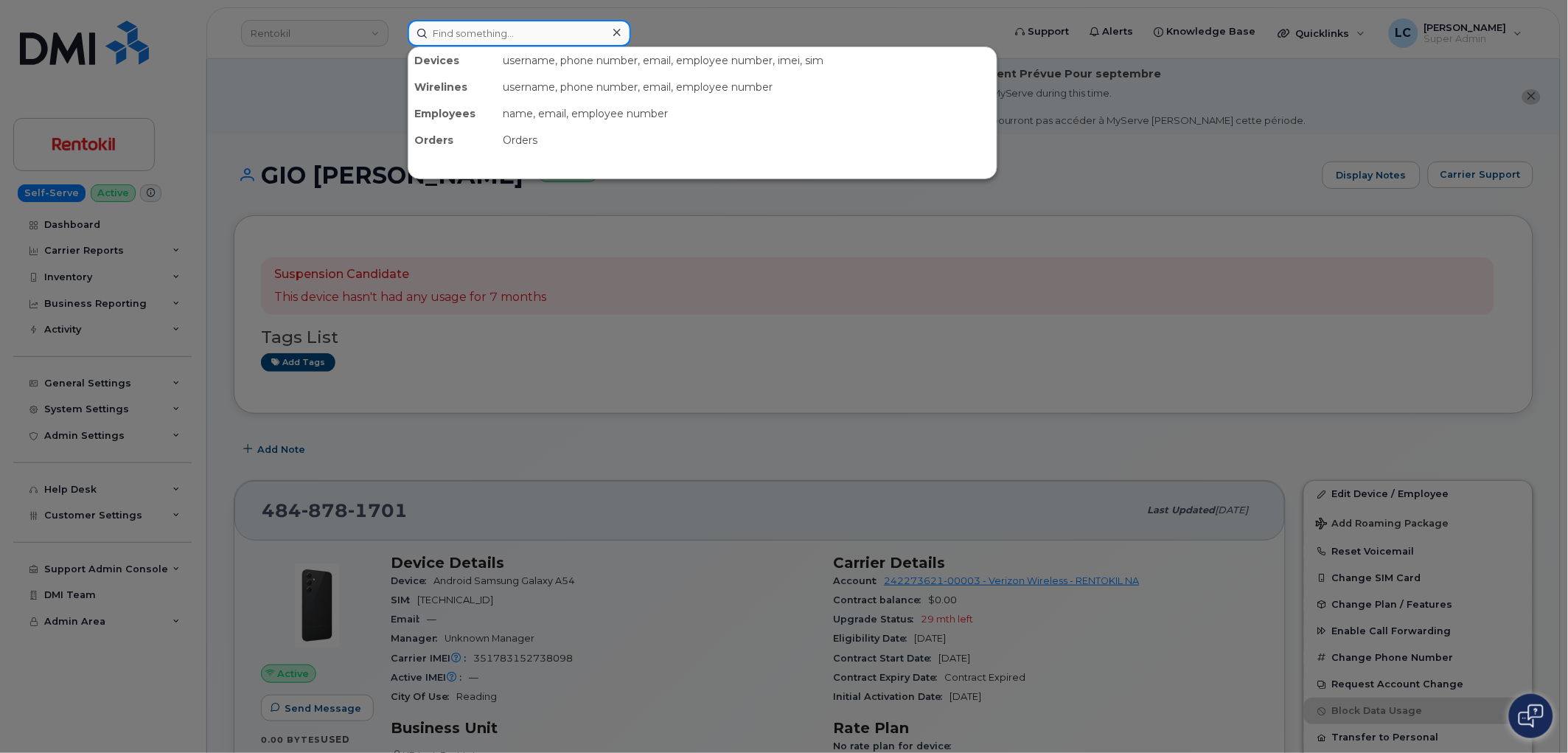
click at [539, 26] on input at bounding box center [519, 33] width 224 height 26
paste input "4848903538"
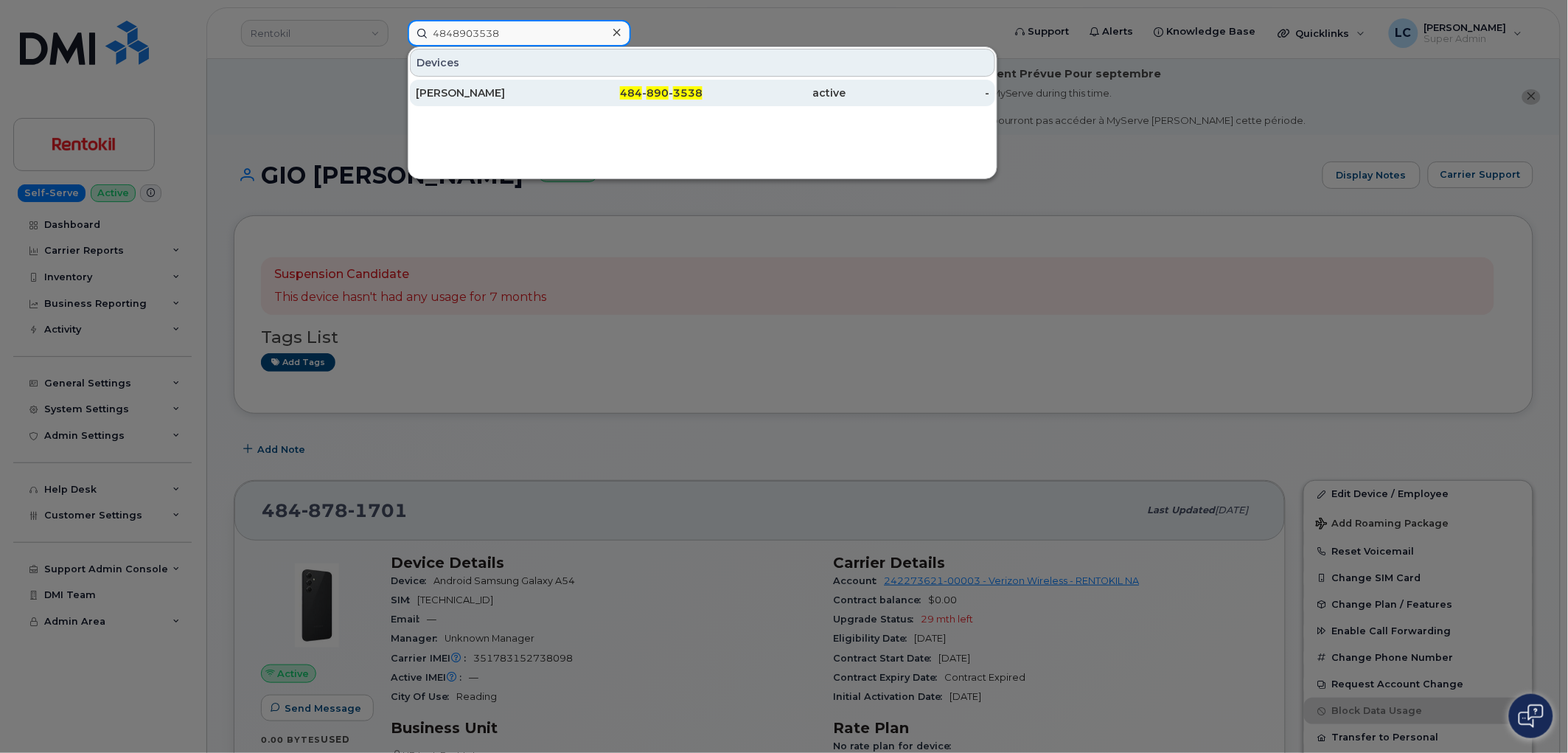
type input "4848903538"
click at [507, 89] on div "MARK THOMPSON" at bounding box center [488, 93] width 144 height 14
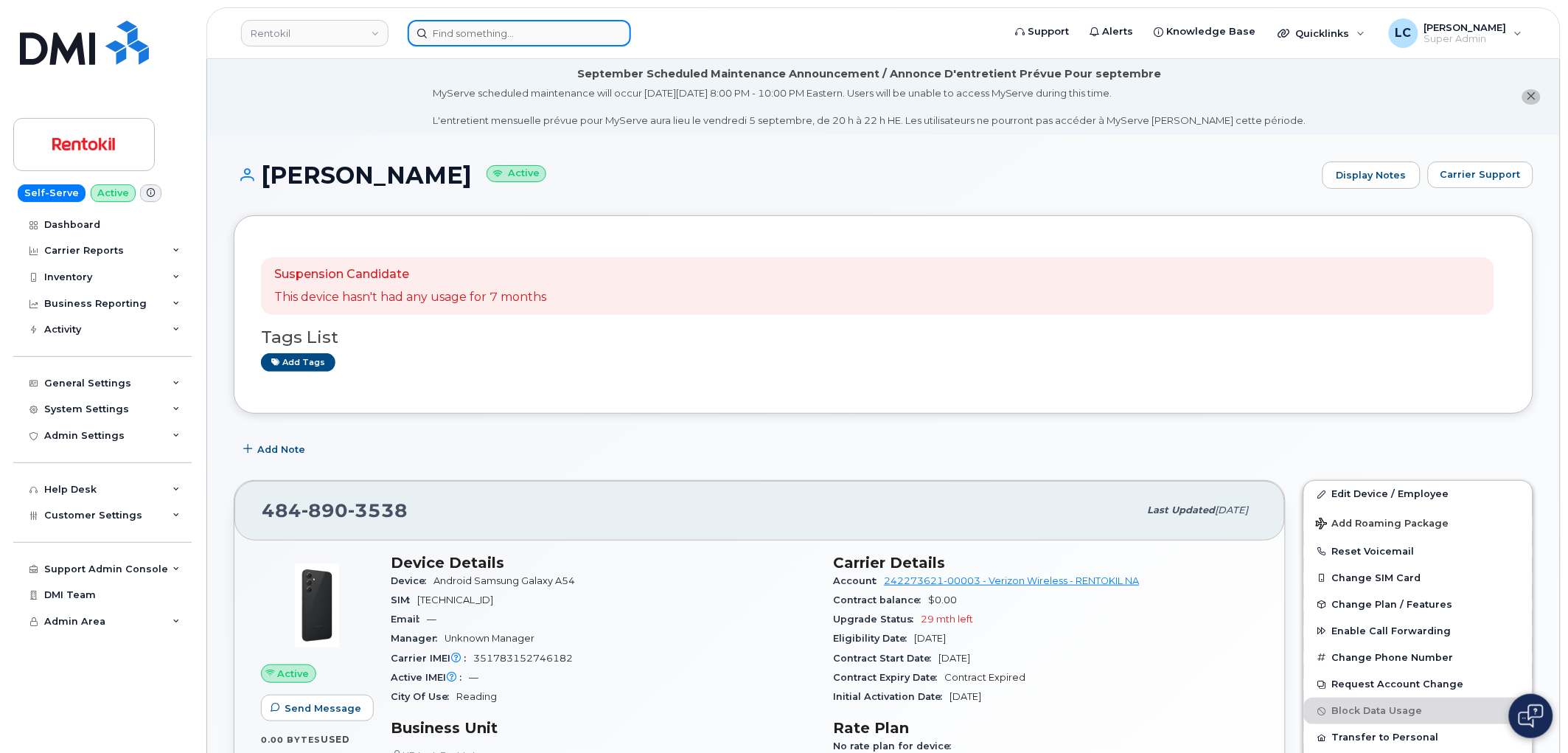
click at [525, 34] on input at bounding box center [519, 33] width 224 height 26
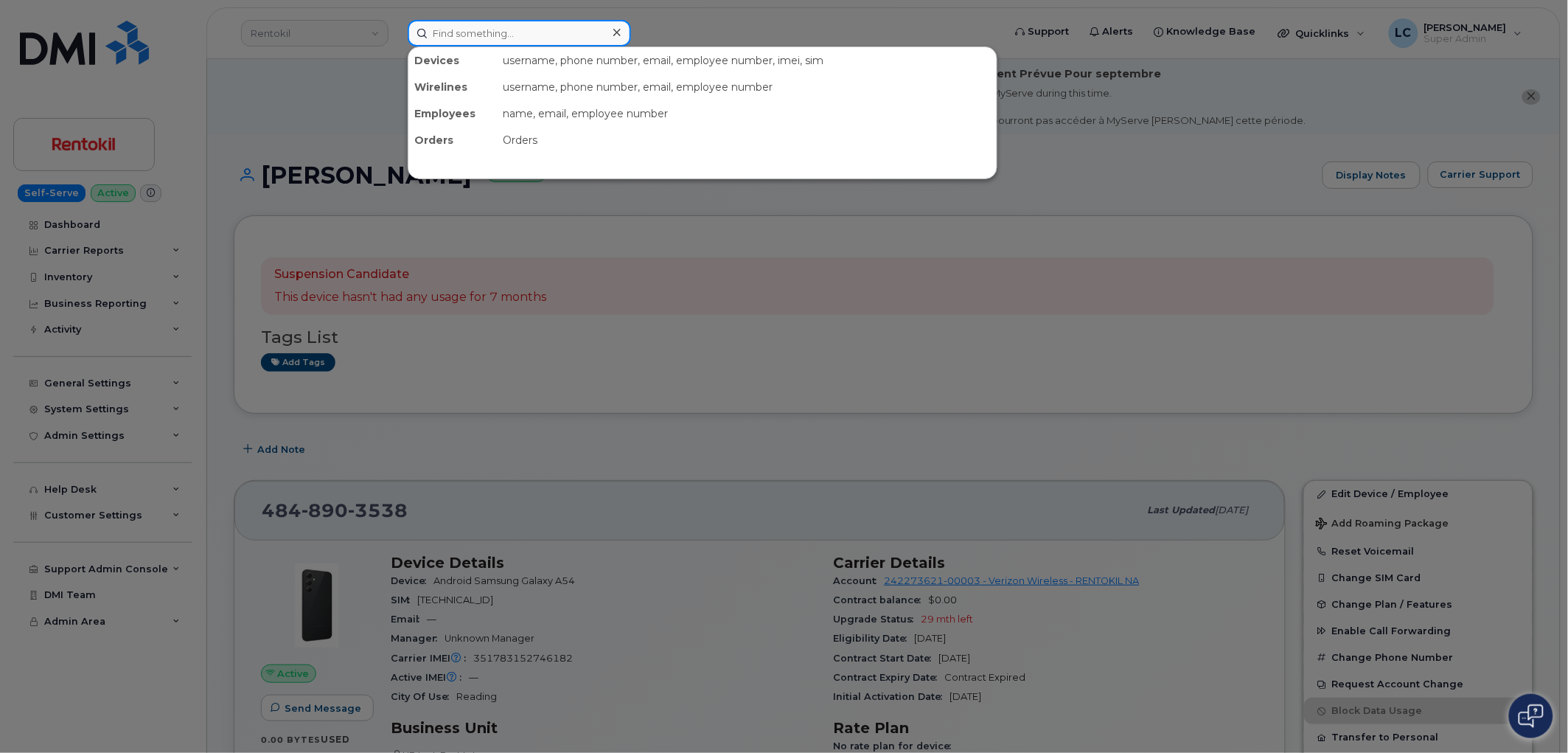
paste input "4848903538"
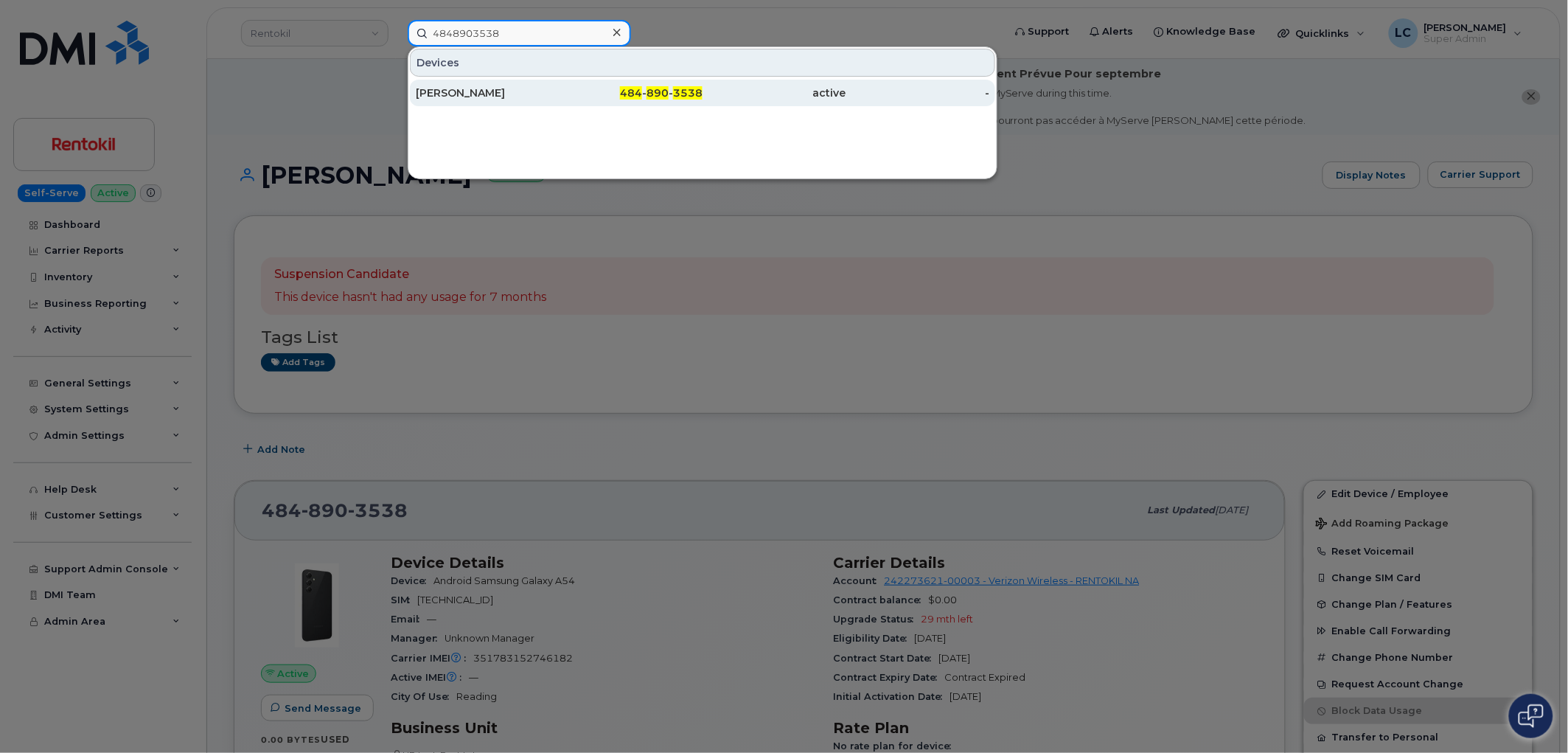
type input "4848903538"
click at [644, 99] on div "484 - 890 - 3538" at bounding box center [631, 92] width 144 height 26
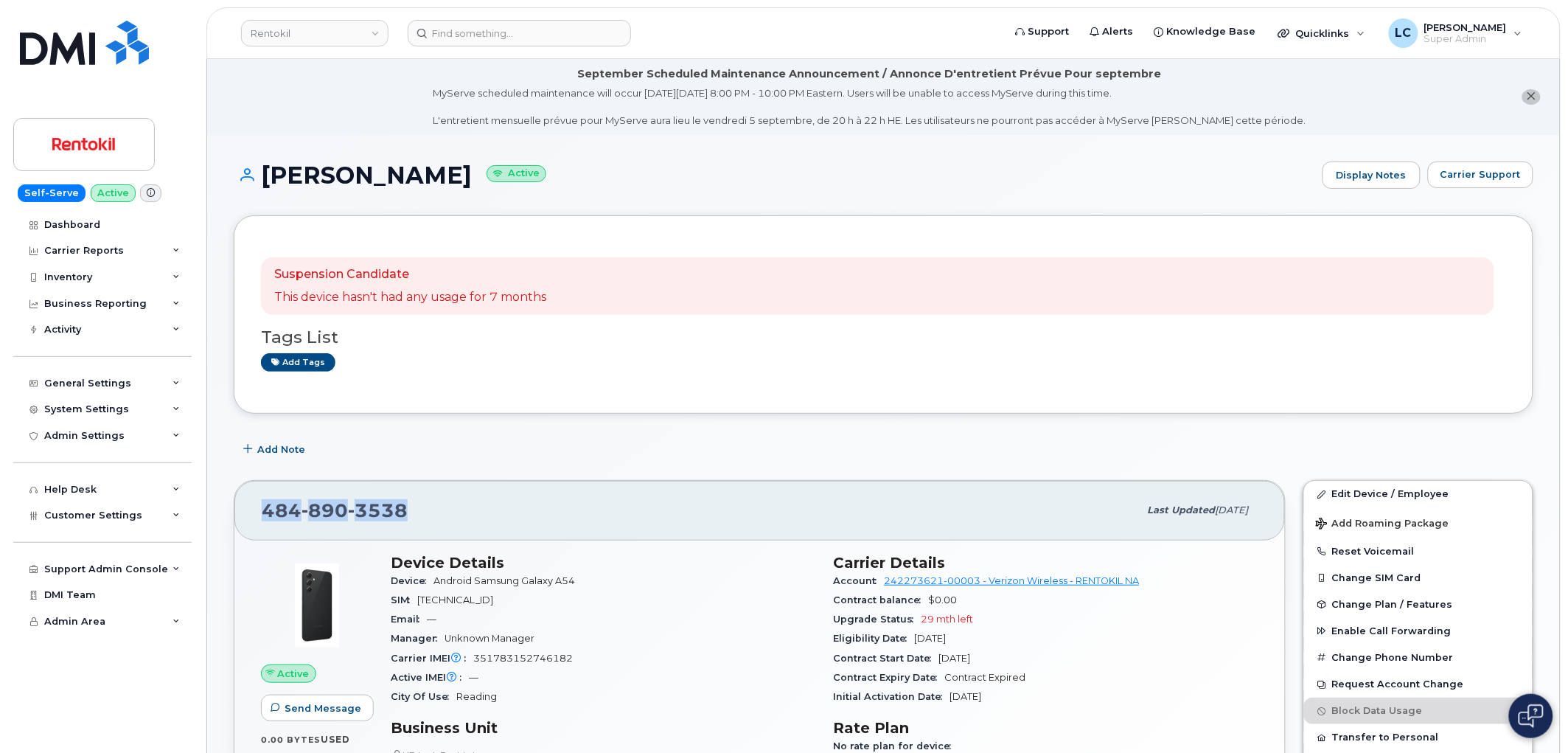
drag, startPoint x: 417, startPoint y: 508, endPoint x: 264, endPoint y: 514, distance: 153.1
click at [264, 514] on div "[PHONE_NUMBER]" at bounding box center [700, 510] width 877 height 31
copy span "[PHONE_NUMBER]"
click at [458, 17] on header "Rentokil Support Alerts Knowledge Base Quicklinks Suspend / Cancel Device Chang…" at bounding box center [883, 33] width 1355 height 51
click at [475, 32] on input at bounding box center [519, 33] width 224 height 26
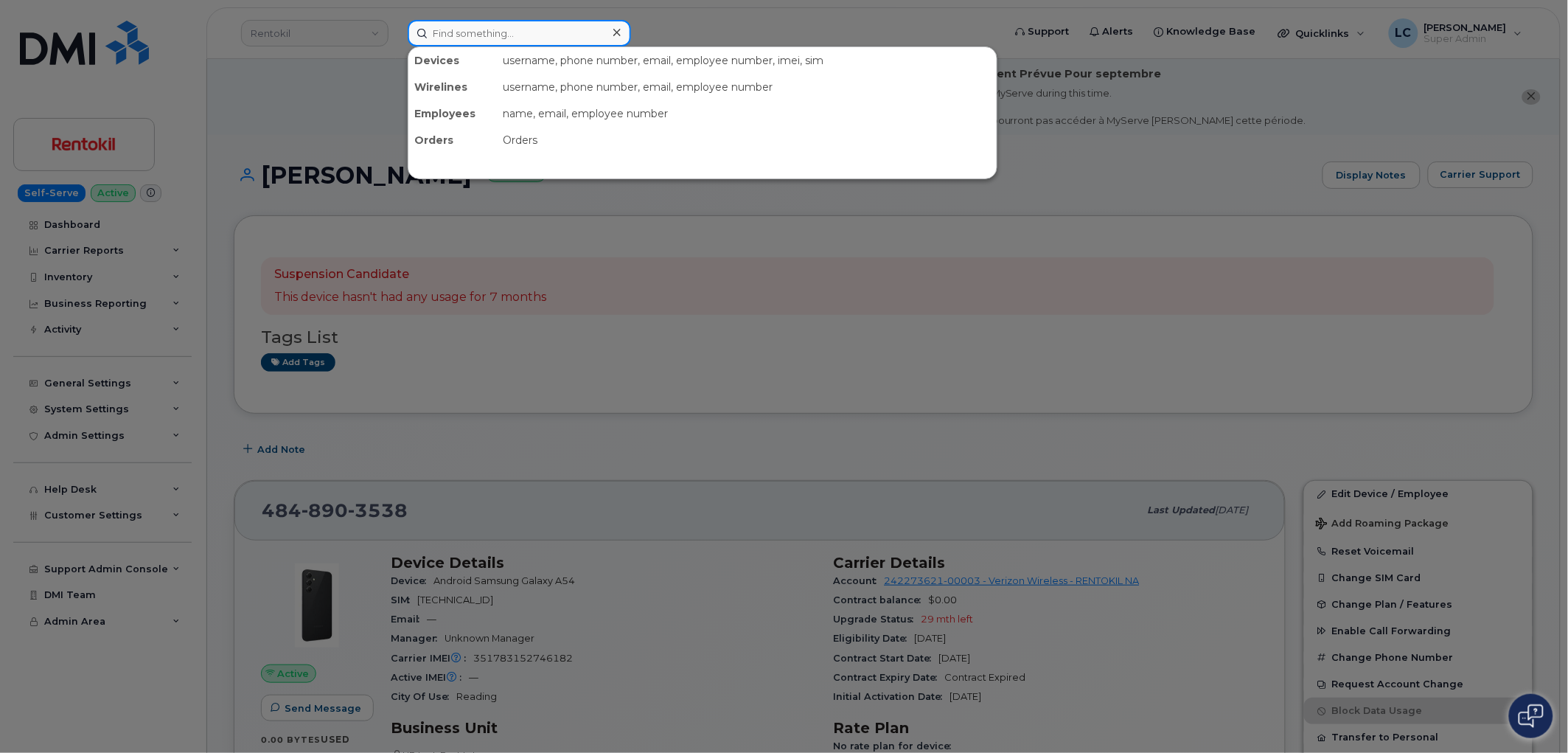
paste input "4849875560"
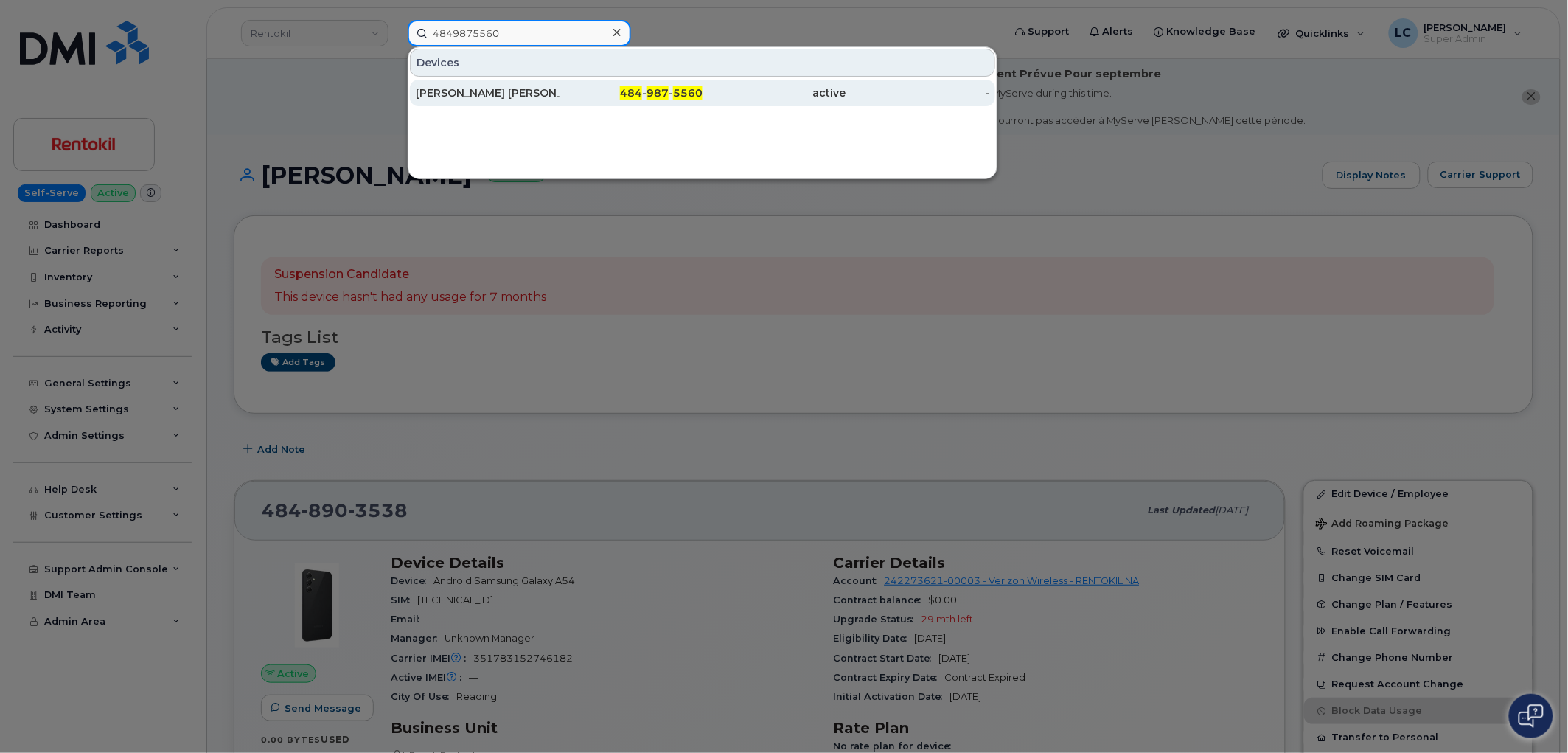
type input "4849875560"
click at [594, 86] on div "484 - 987 - 5560" at bounding box center [631, 93] width 144 height 14
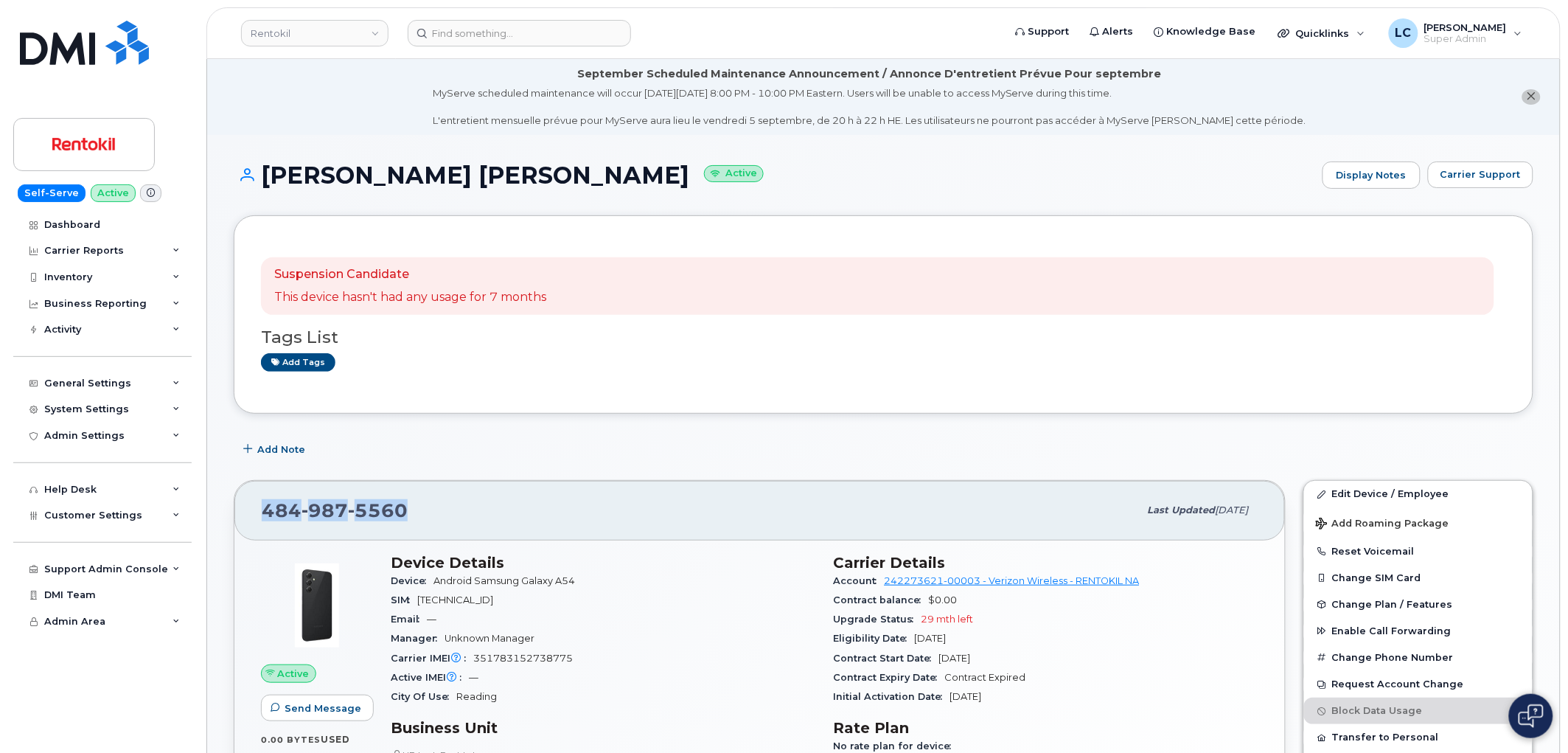
drag, startPoint x: 408, startPoint y: 506, endPoint x: 261, endPoint y: 507, distance: 147.0
click at [261, 507] on div "484 987 5560" at bounding box center [700, 510] width 877 height 31
copy span "484 987 5560"
click at [548, 38] on input at bounding box center [519, 33] width 224 height 26
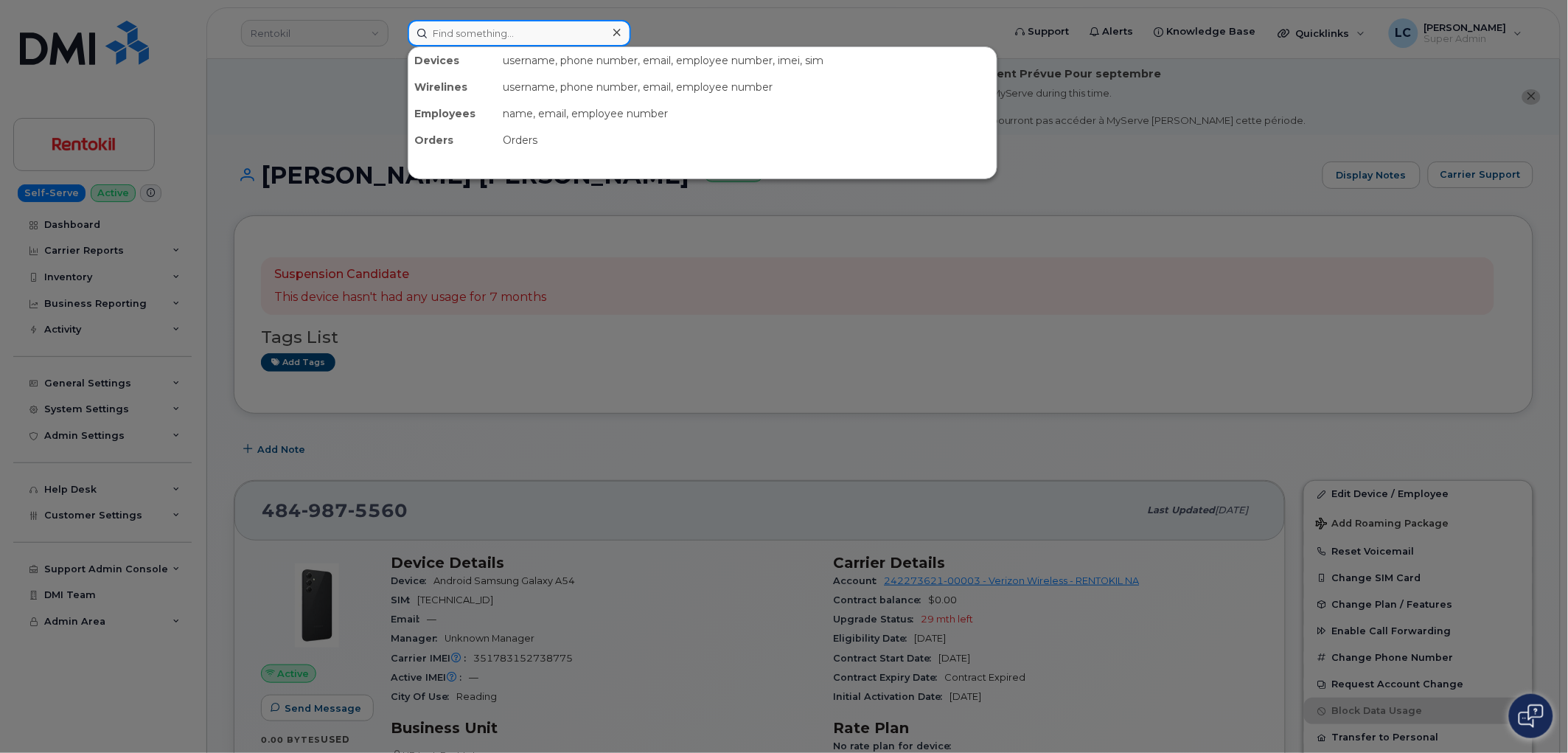
paste input "6102234491"
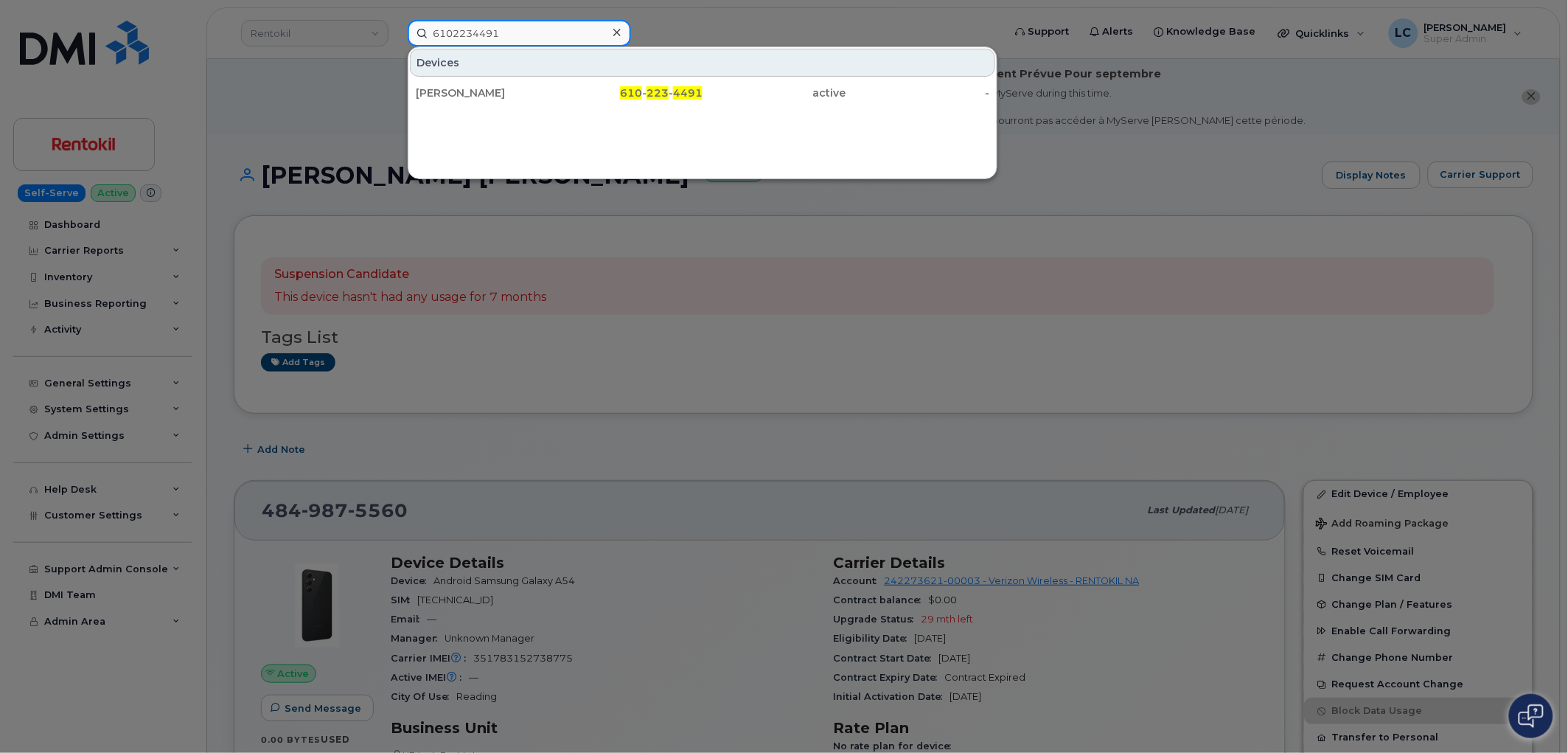
type input "6102234491"
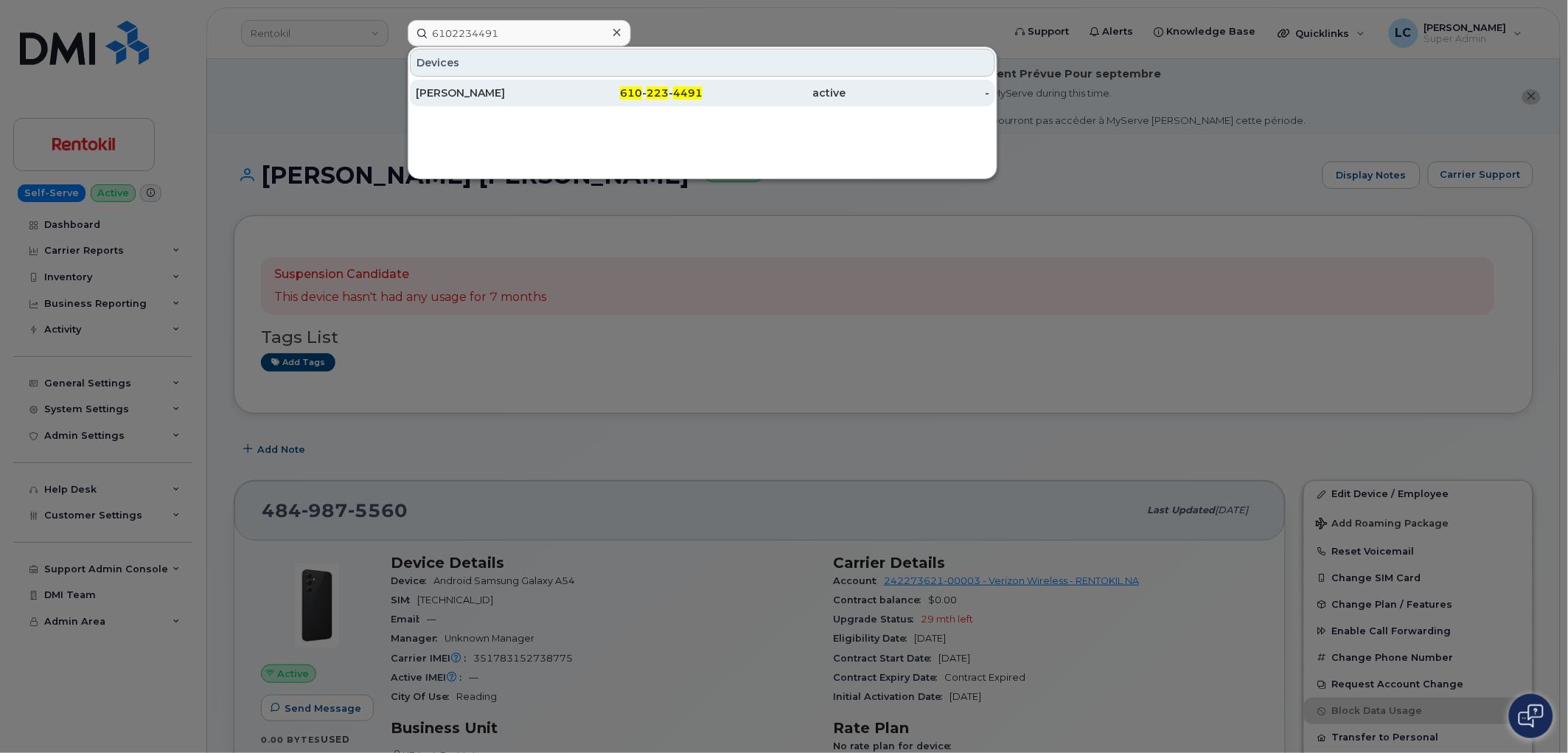
click at [557, 91] on div "SHANNON SNOW" at bounding box center [488, 93] width 144 height 14
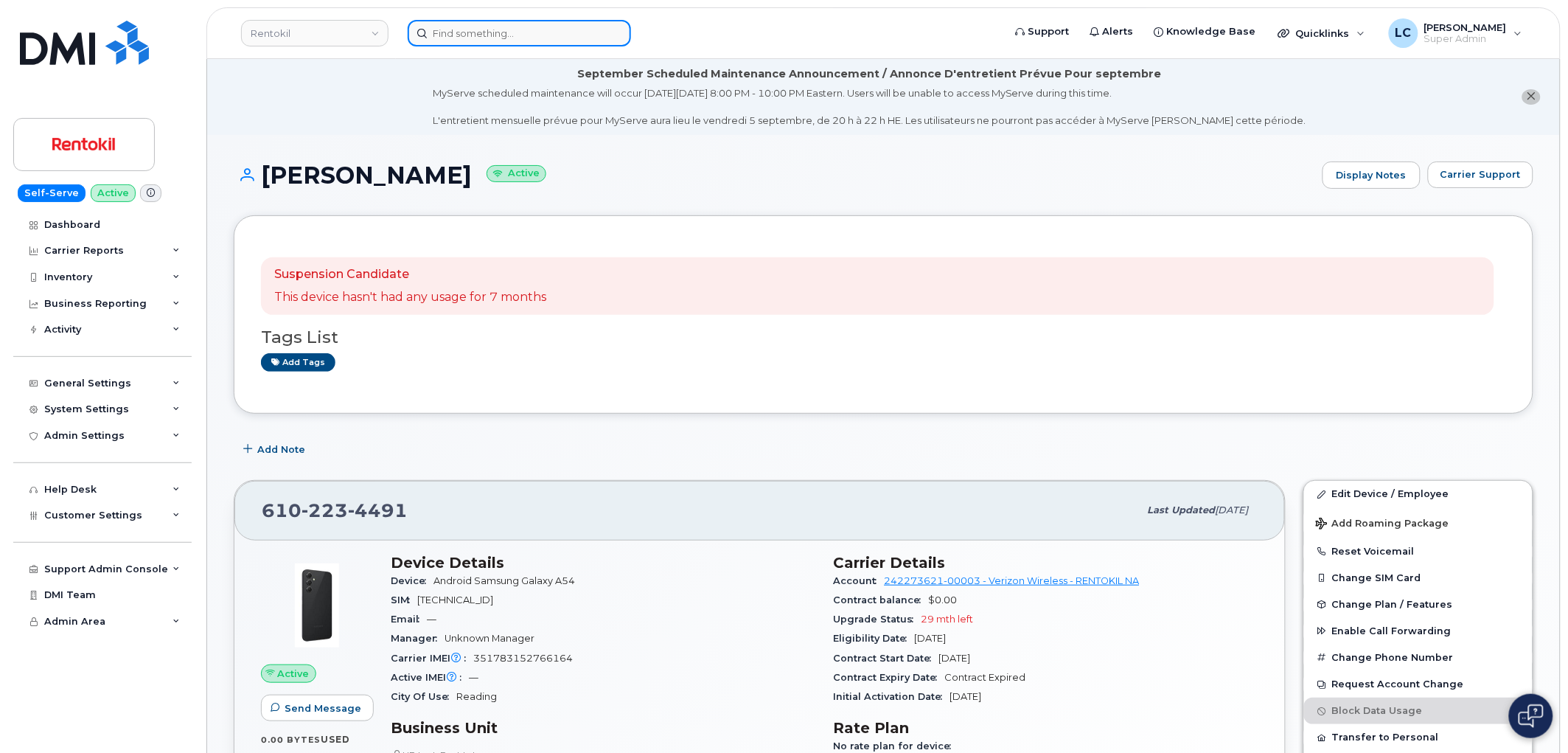
click at [551, 31] on input at bounding box center [519, 33] width 224 height 26
paste input "6103019578"
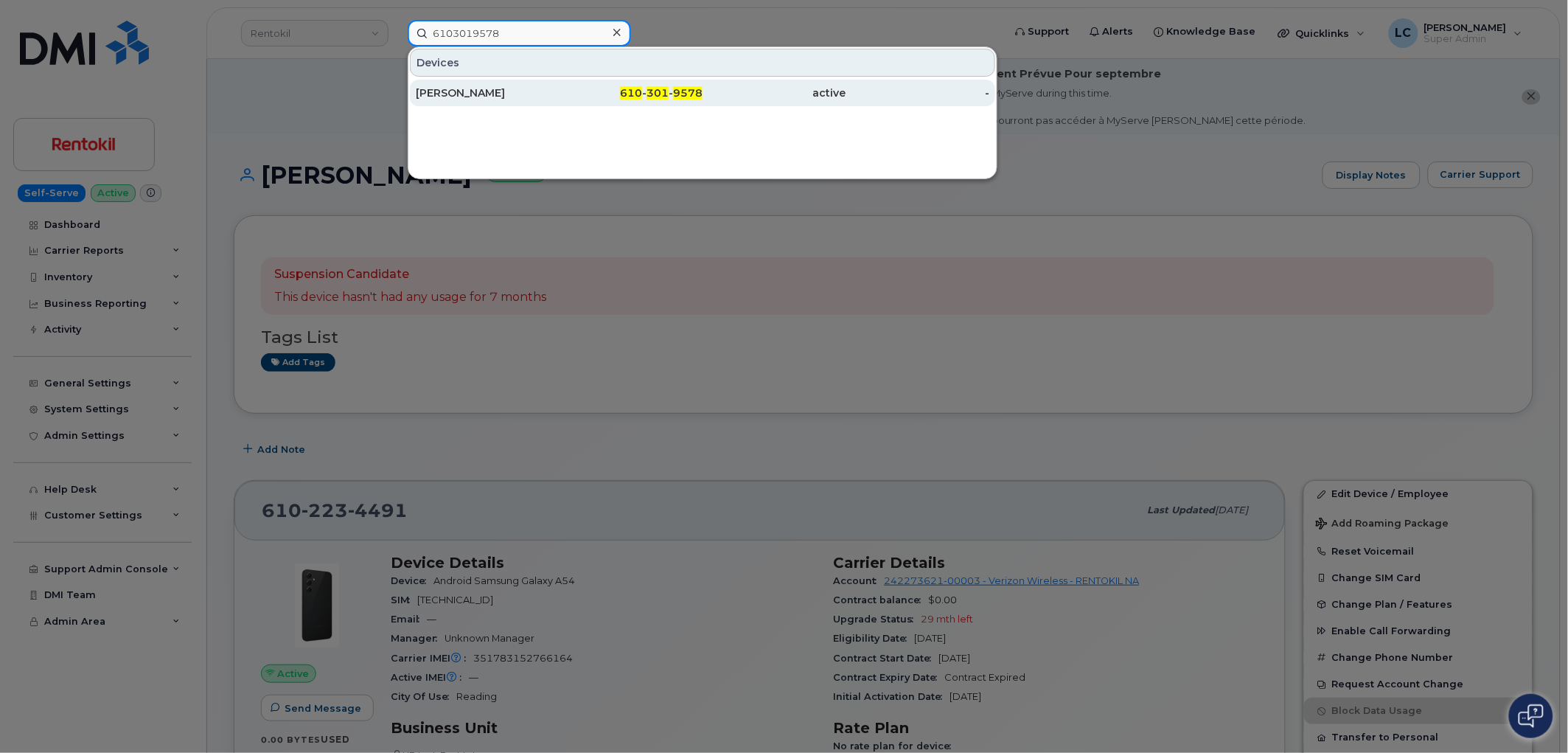
type input "6103019578"
click at [541, 97] on div "ALEX MANION" at bounding box center [488, 93] width 144 height 14
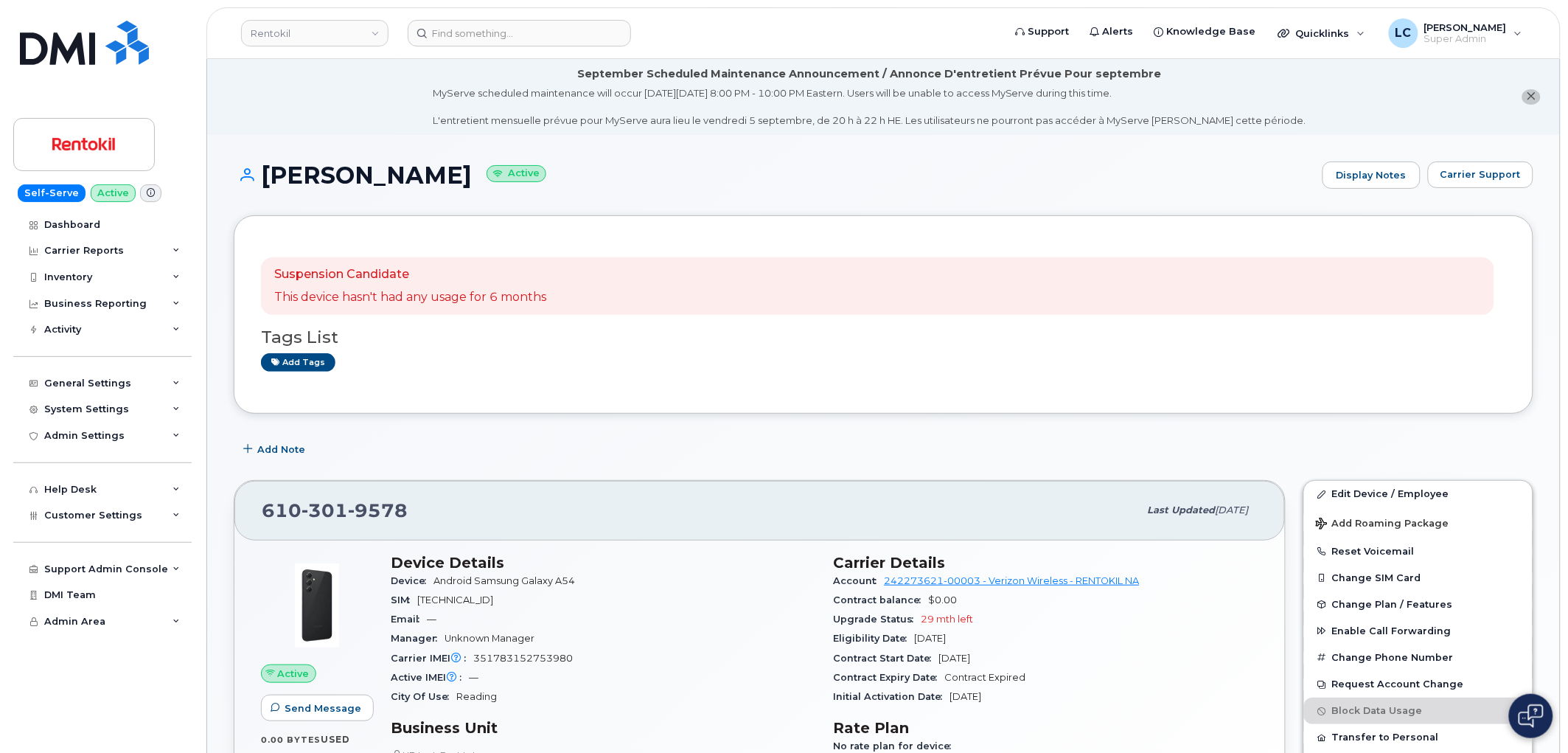
click at [458, 114] on li "September Scheduled Maintenance Announcement / Annonce D'entretient Prévue Pour…" at bounding box center [883, 97] width 1353 height 76
click at [457, 114] on li "September Scheduled Maintenance Announcement / Annonce D'entretient Prévue Pour…" at bounding box center [883, 97] width 1353 height 76
click at [413, 91] on li "September Scheduled Maintenance Announcement / Annonce D'entretient Prévue Pour…" at bounding box center [883, 97] width 1353 height 76
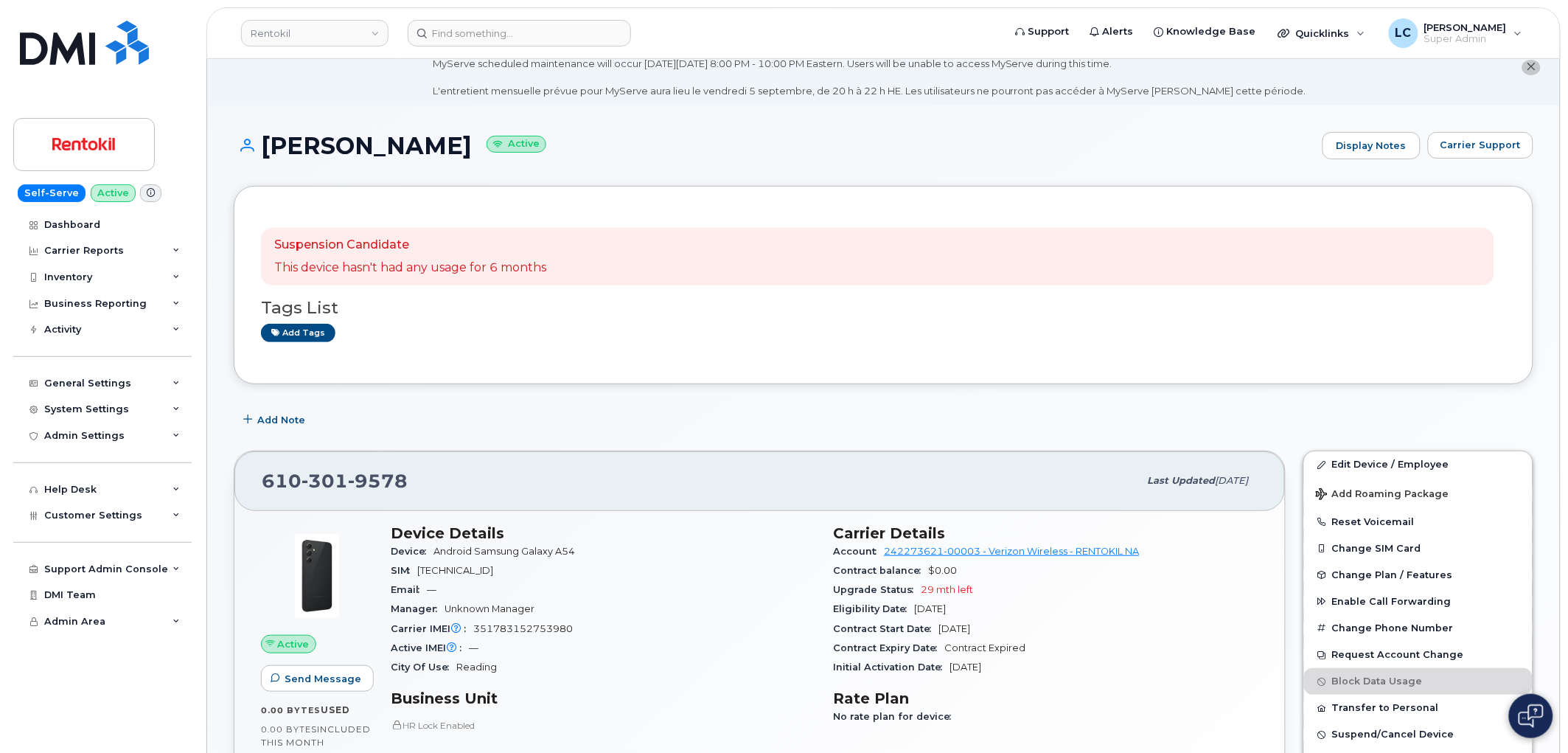
scroll to position [82, 0]
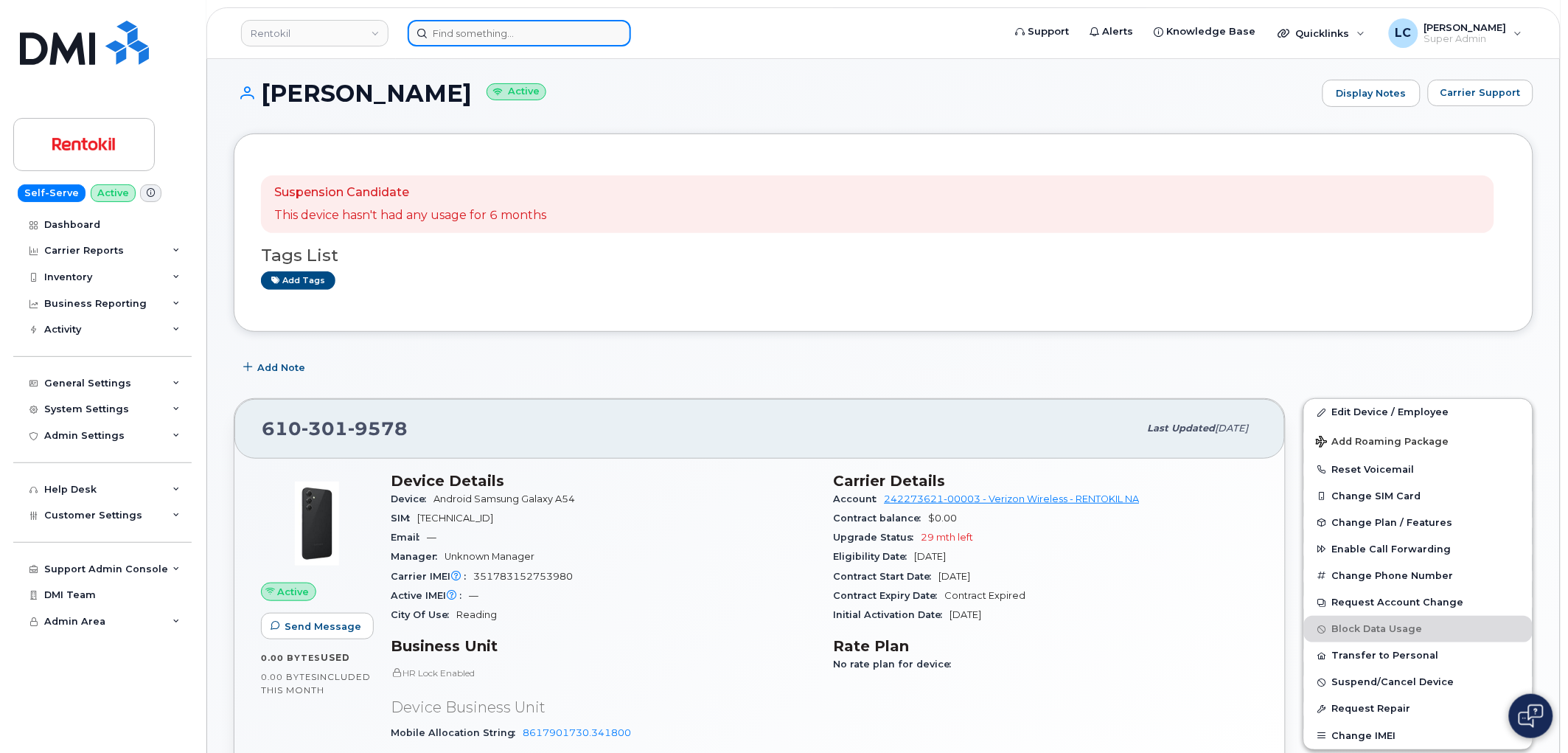
click at [480, 34] on input at bounding box center [519, 33] width 224 height 26
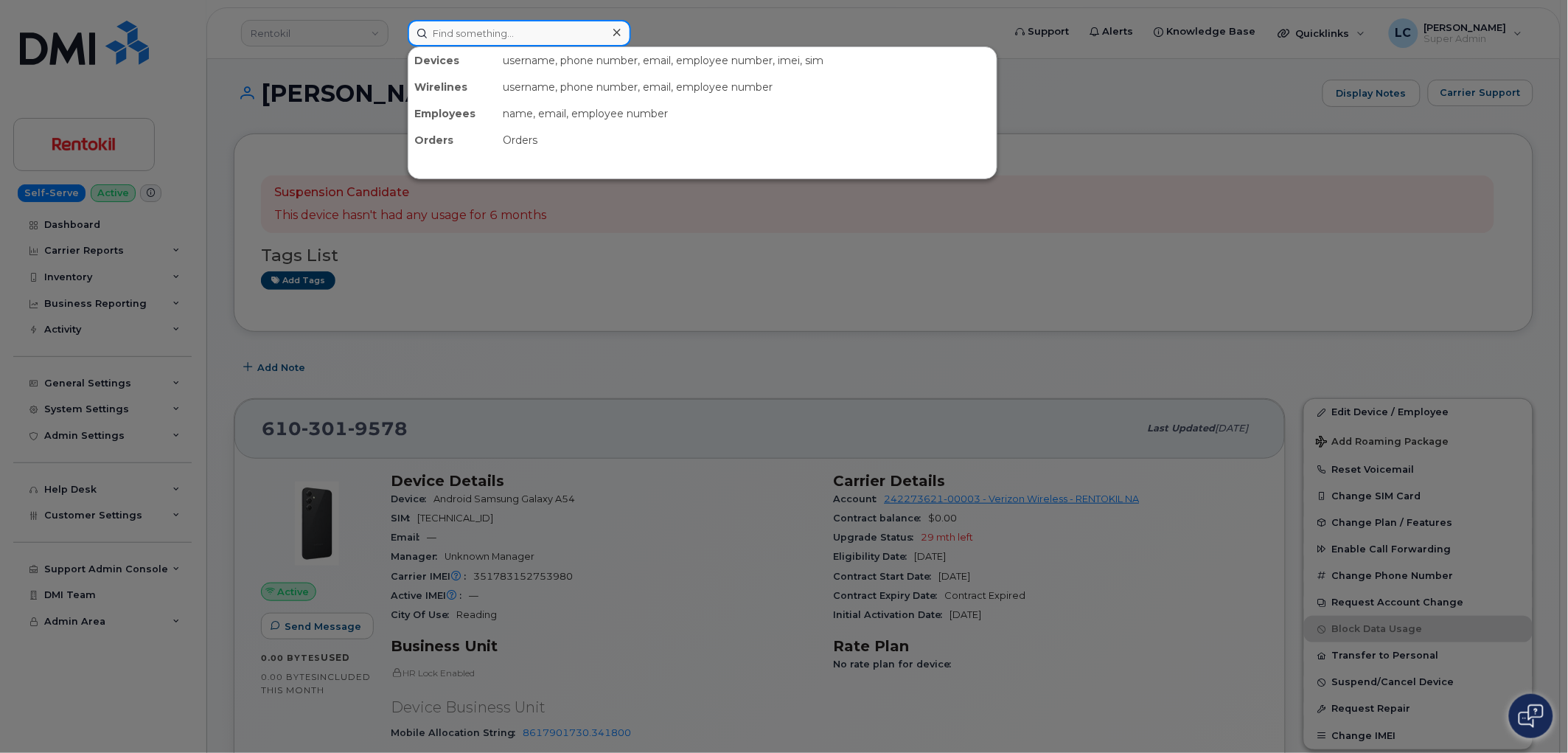
paste input "8312069664"
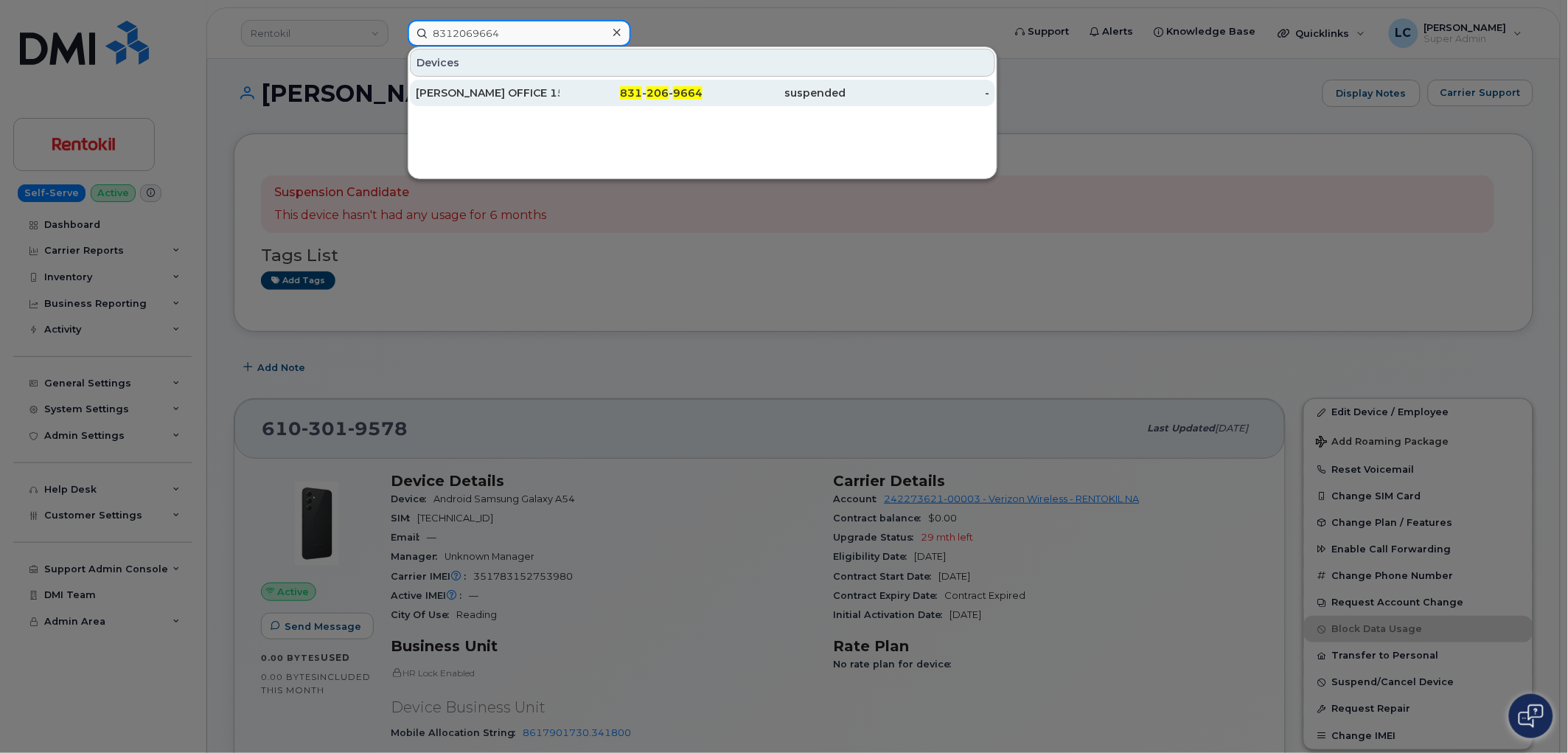
type input "8312069664"
click at [570, 89] on div "831 - 206 - 9664" at bounding box center [631, 93] width 144 height 14
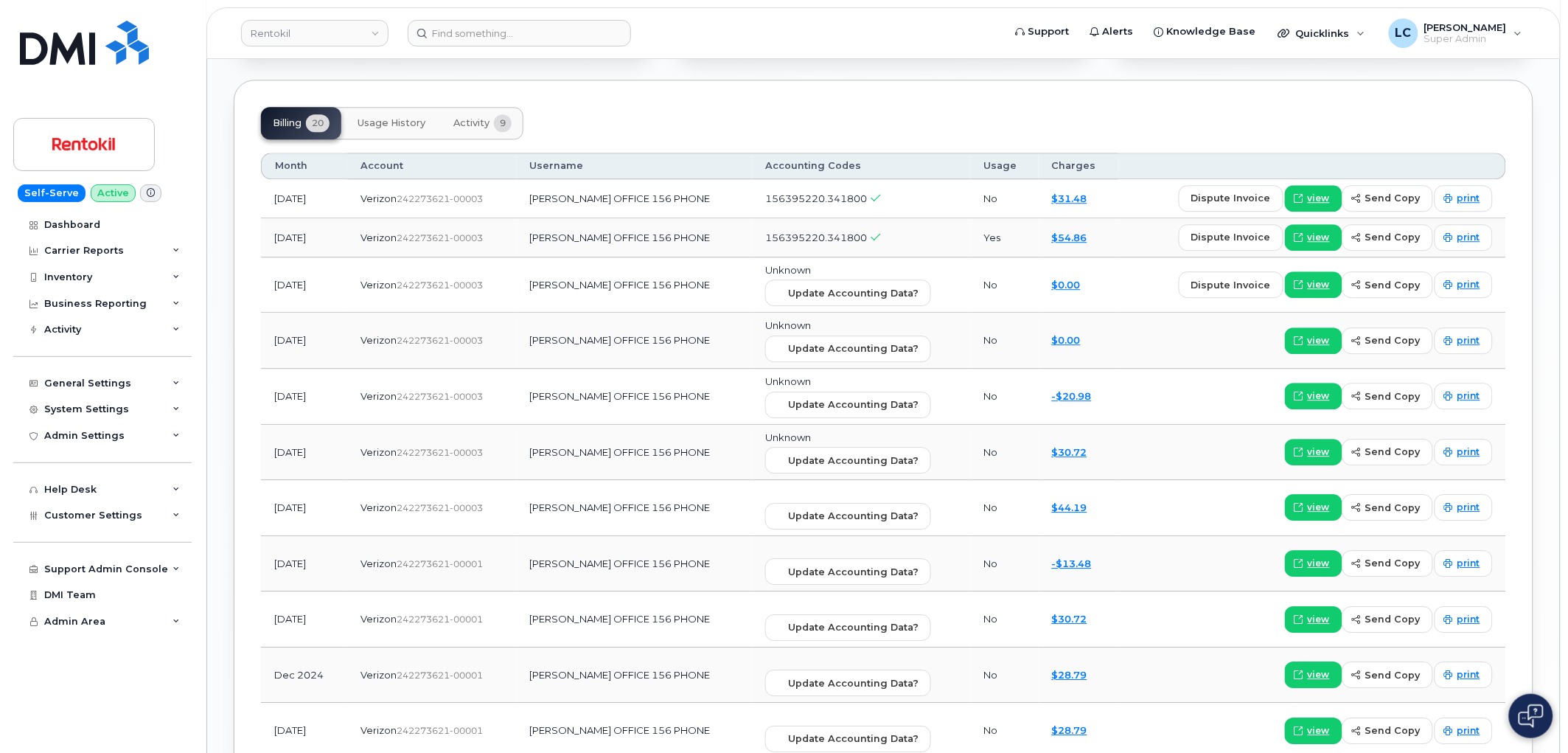
scroll to position [1310, 0]
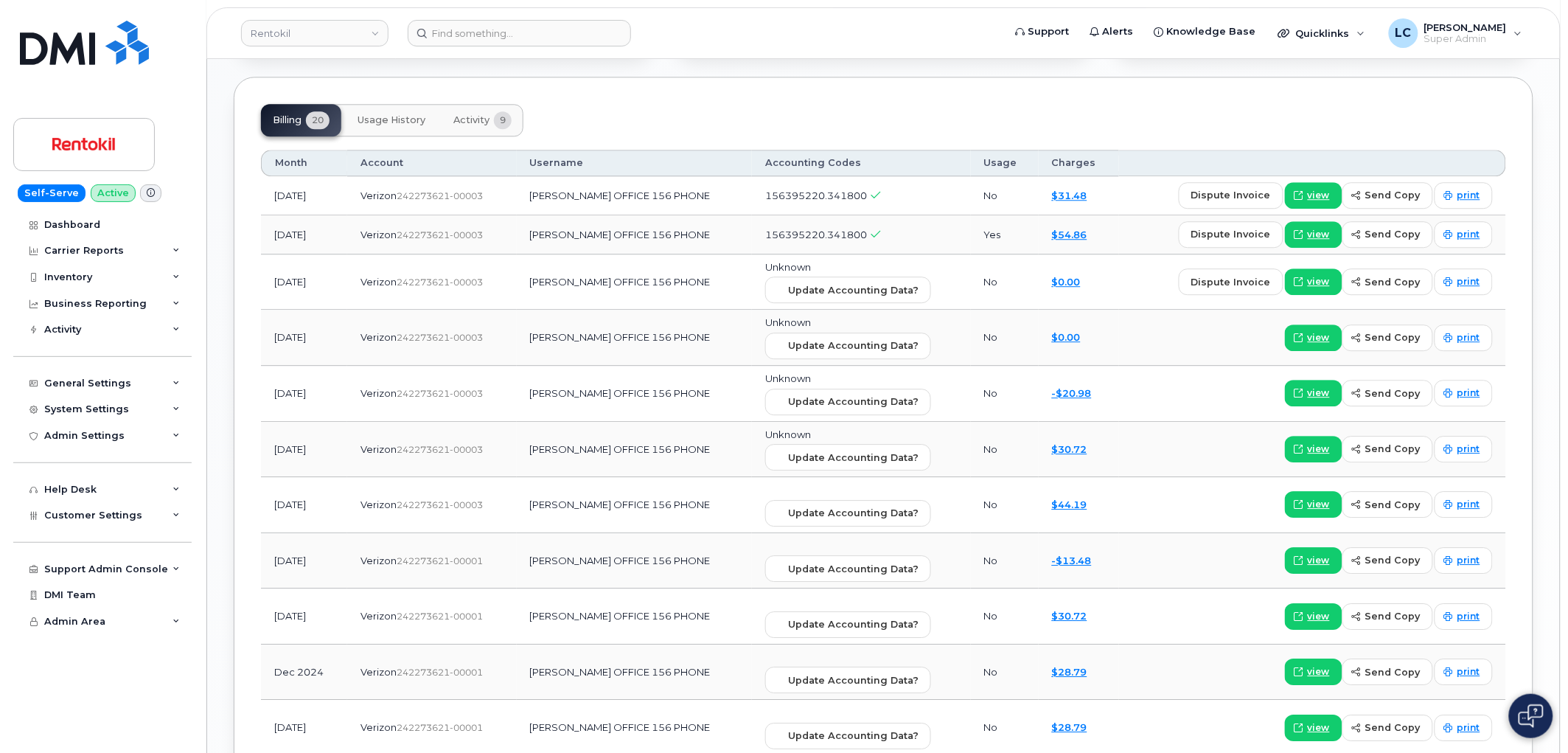
click at [491, 119] on button "Activity 9" at bounding box center [483, 120] width 82 height 32
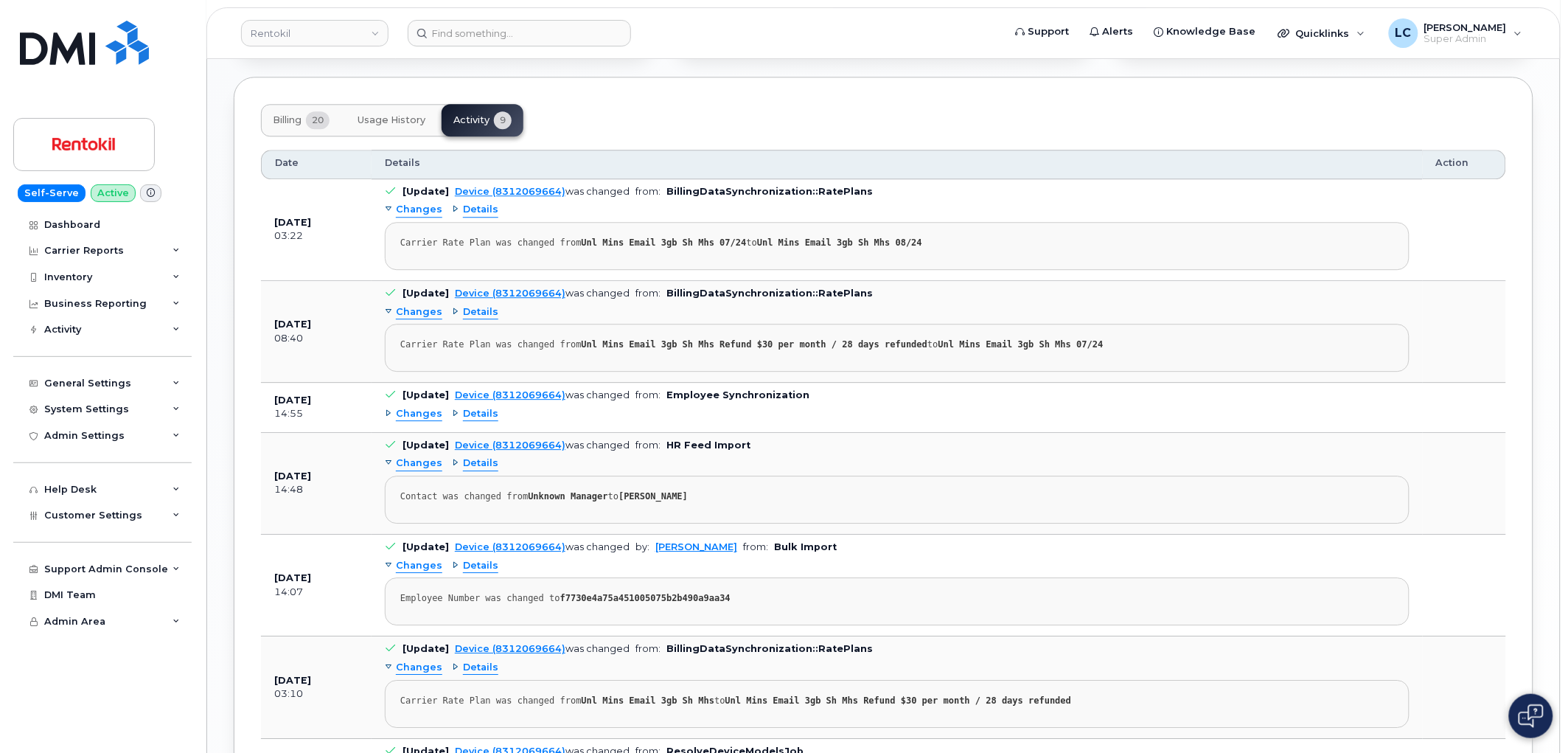
click at [469, 410] on span "Details" at bounding box center [480, 413] width 35 height 14
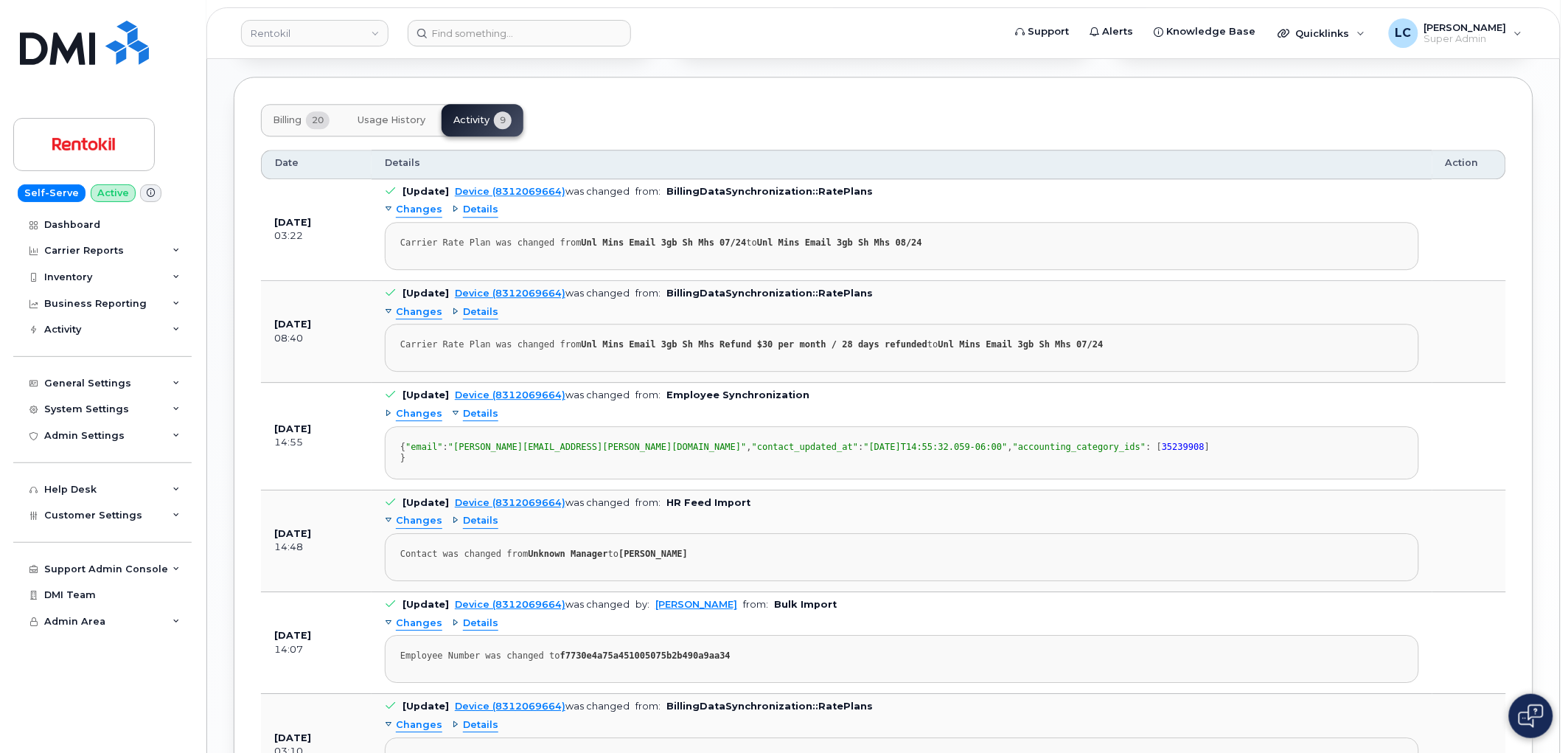
click at [416, 414] on span "Changes" at bounding box center [419, 413] width 47 height 14
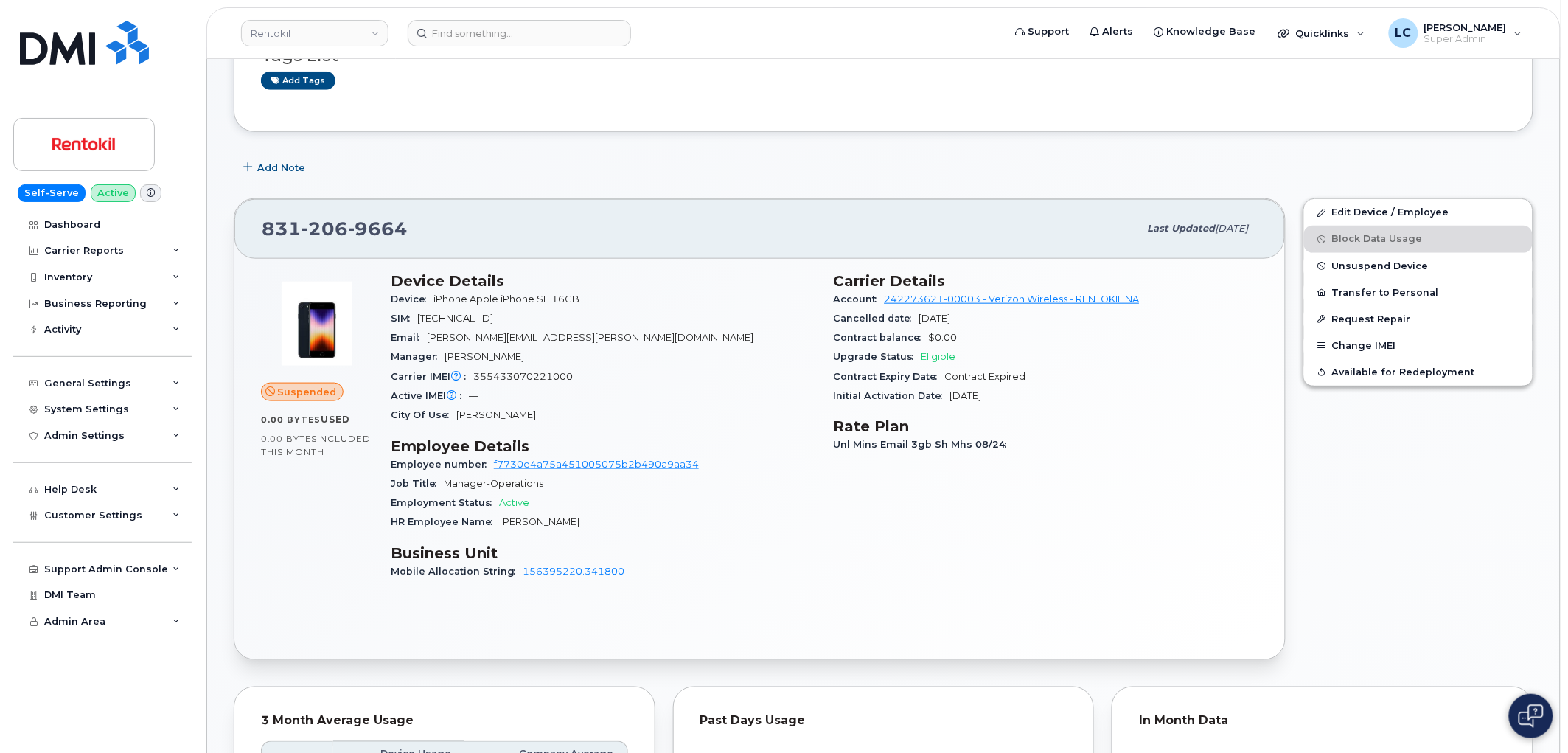
scroll to position [327, 0]
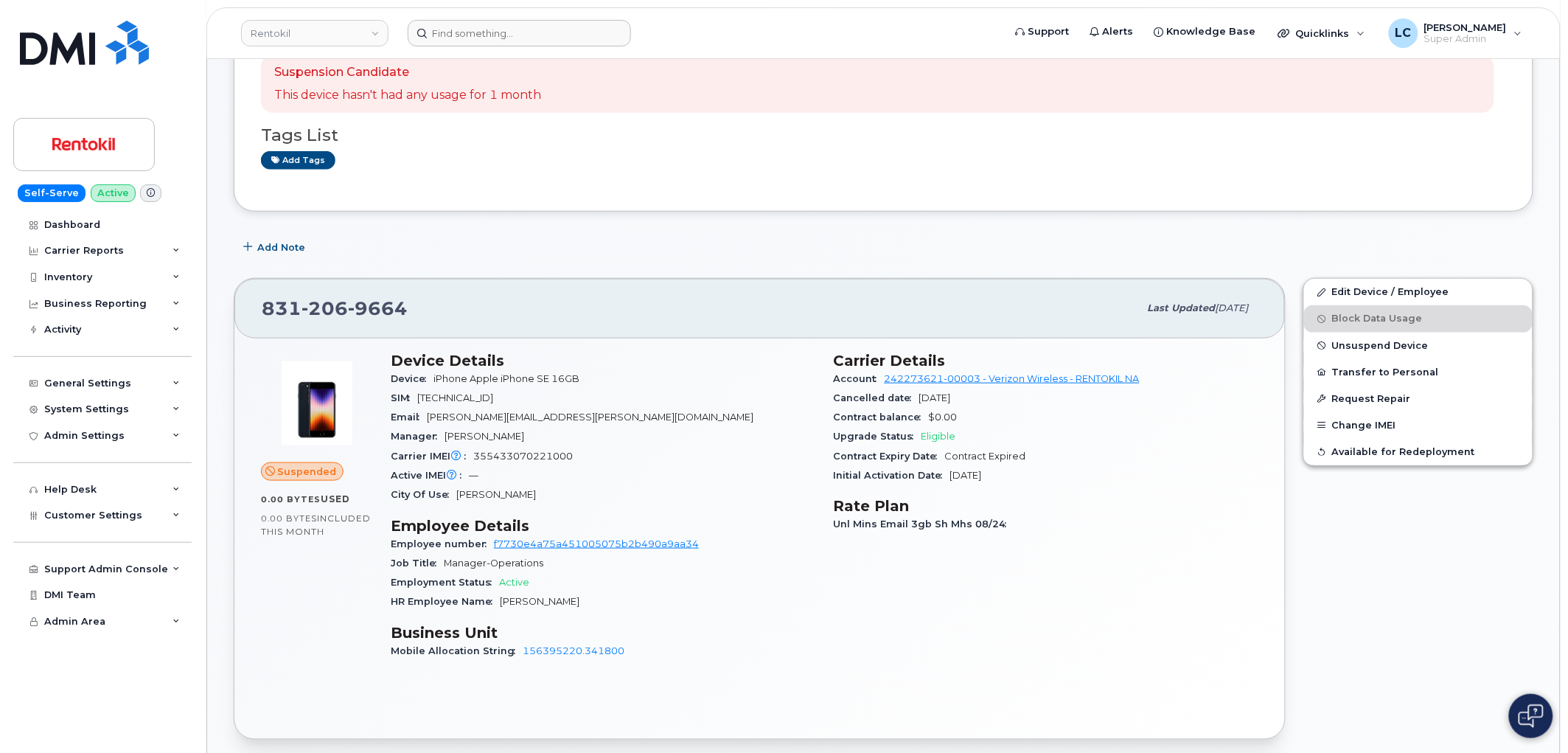
click at [937, 41] on form at bounding box center [700, 33] width 586 height 26
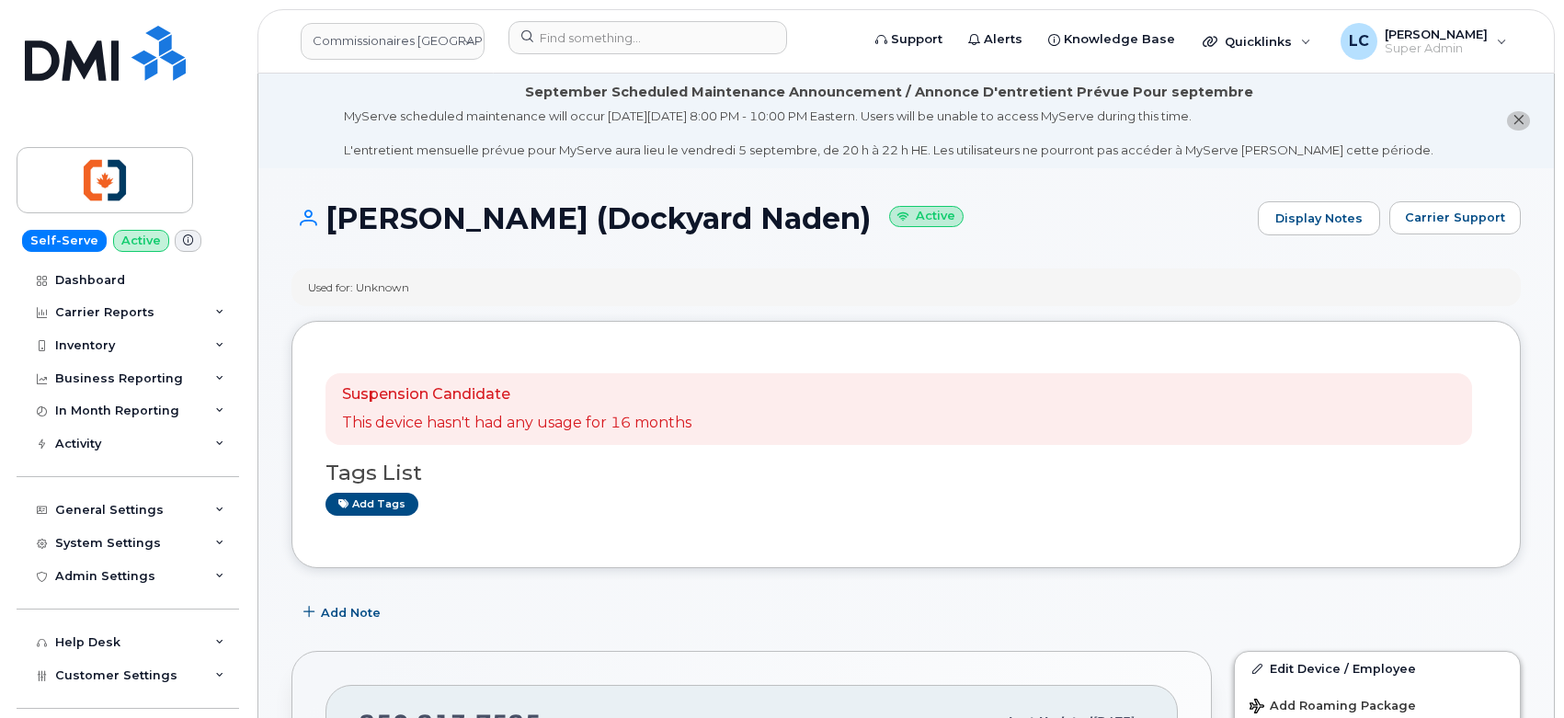
scroll to position [2145, 0]
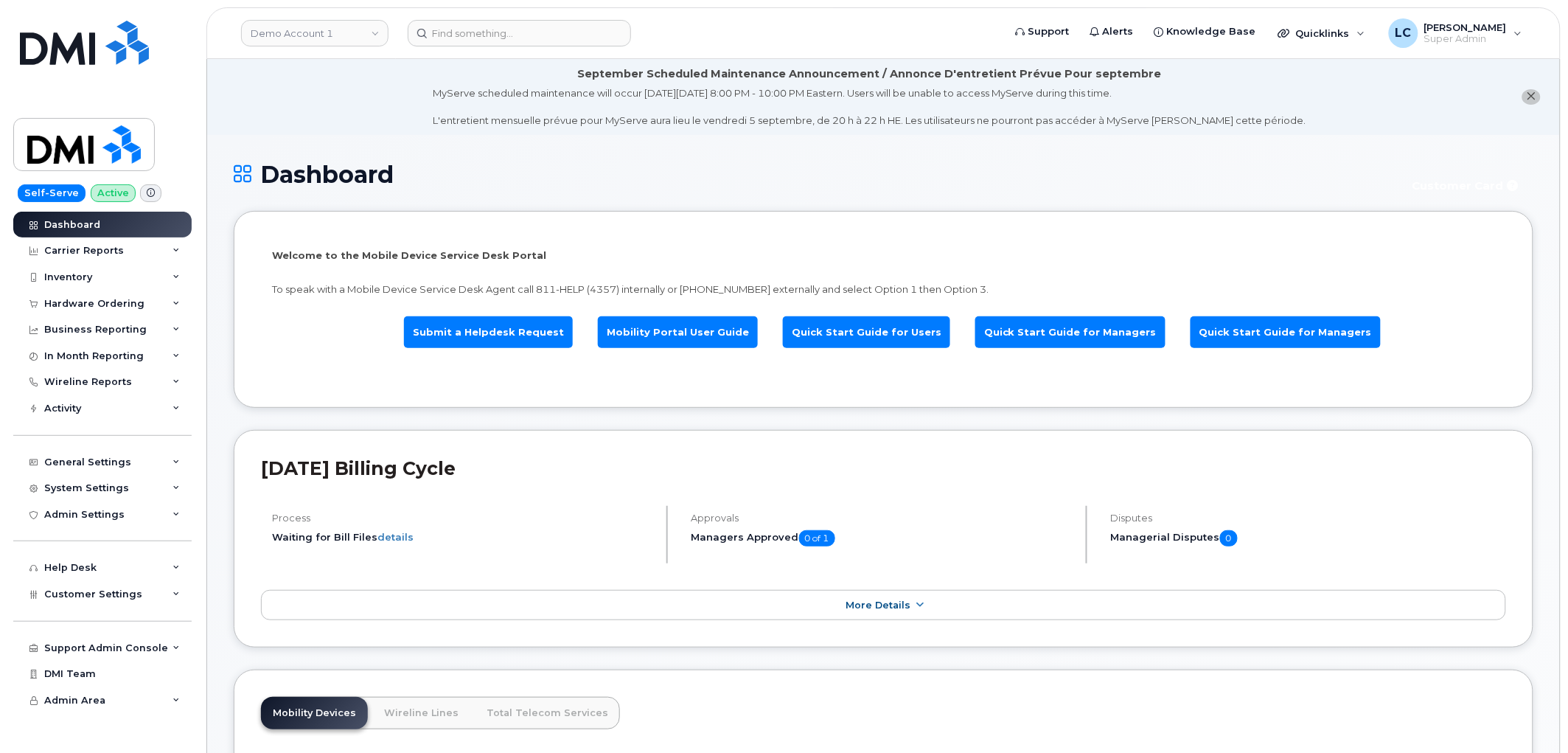
drag, startPoint x: 461, startPoint y: 91, endPoint x: 1206, endPoint y: 87, distance: 745.0
click at [1206, 87] on div "MyServe scheduled maintenance will occur [DATE][DATE] 8:00 PM - 10:00 PM Easter…" at bounding box center [869, 107] width 873 height 41
drag, startPoint x: 1288, startPoint y: 116, endPoint x: 461, endPoint y: 115, distance: 827.0
click at [461, 115] on li "September Scheduled Maintenance Announcement / Annonce D'entretient Prévue Pour…" at bounding box center [883, 97] width 1353 height 76
drag, startPoint x: 462, startPoint y: 91, endPoint x: 1293, endPoint y: 79, distance: 831.1
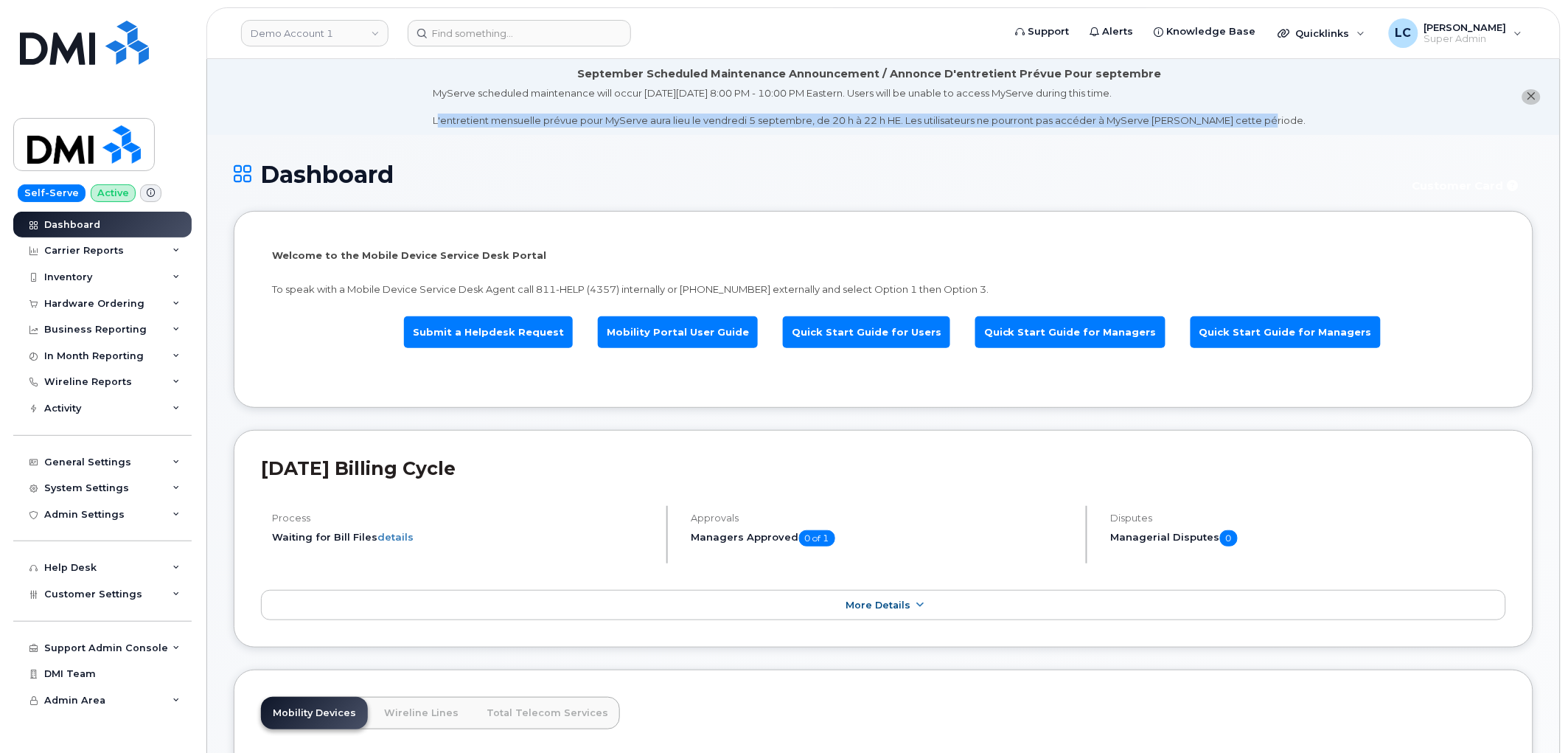
click at [1294, 79] on li "September Scheduled Maintenance Announcement / Annonce D'entretient Prévue Pour…" at bounding box center [883, 97] width 1353 height 76
click at [1140, 68] on div "September Scheduled Maintenance Announcement / Annonce D'entretient Prévue Pour…" at bounding box center [870, 74] width 584 height 15
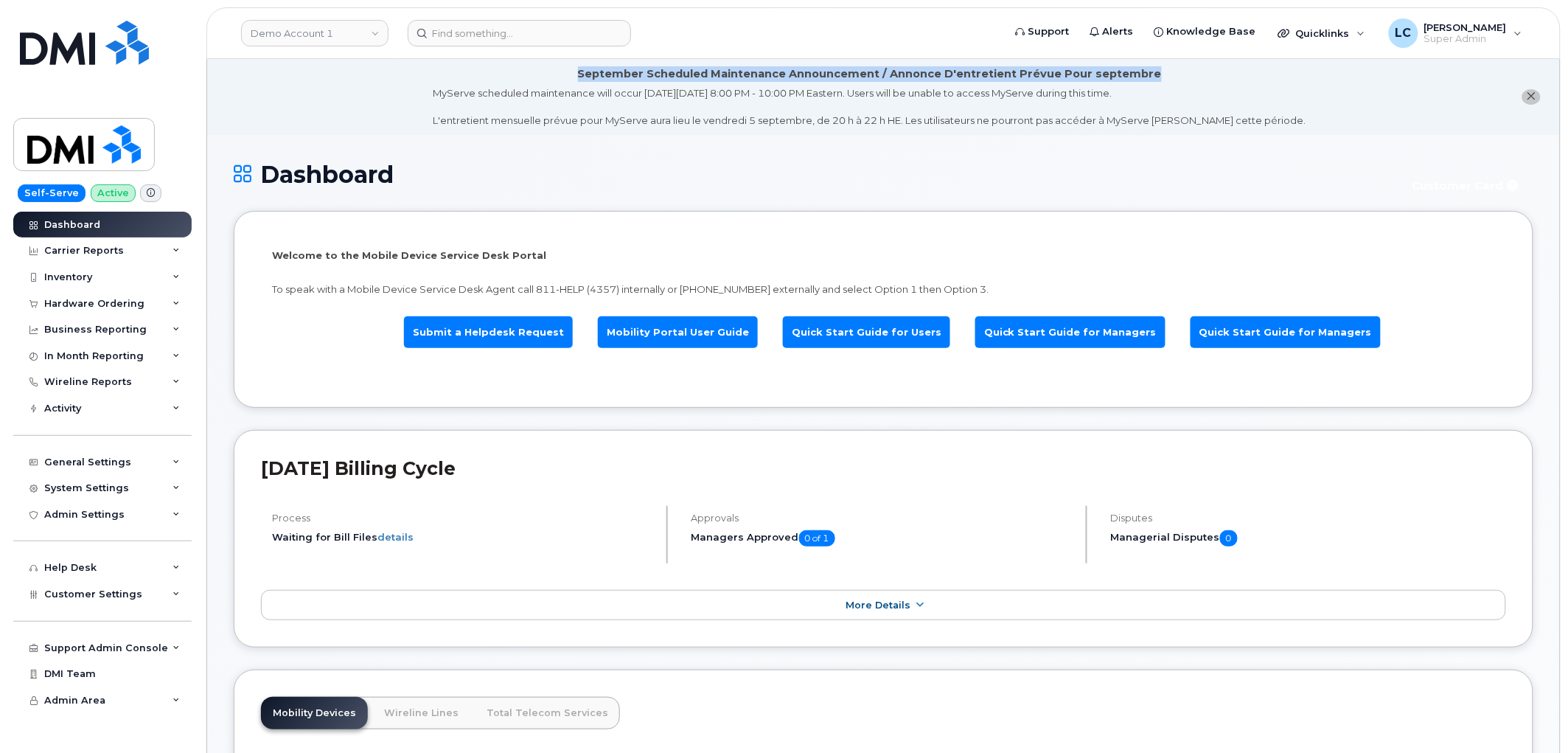
drag, startPoint x: 1156, startPoint y: 67, endPoint x: 590, endPoint y: 75, distance: 566.1
click at [590, 75] on div "September Scheduled Maintenance Announcement / Annonce D'entretient Prévue Pour…" at bounding box center [869, 97] width 873 height 61
click at [614, 107] on div "MyServe scheduled maintenance will occur [DATE][DATE] 8:00 PM - 10:00 PM Easter…" at bounding box center [869, 107] width 873 height 41
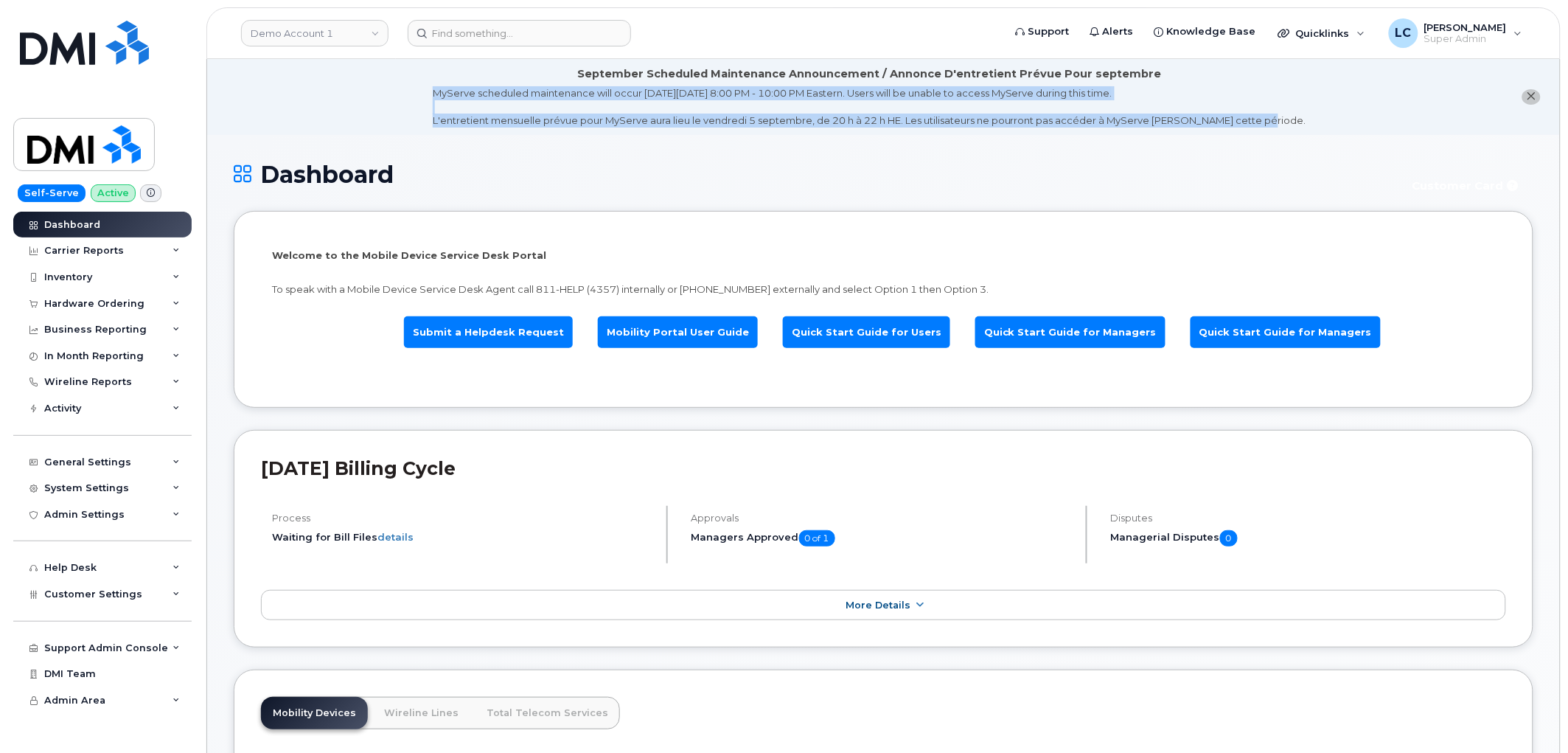
drag, startPoint x: 1274, startPoint y: 120, endPoint x: 463, endPoint y: 83, distance: 811.8
click at [463, 83] on li "September Scheduled Maintenance Announcement / Annonce D'entretient Prévue Pour…" at bounding box center [883, 97] width 1353 height 76
drag, startPoint x: 590, startPoint y: 70, endPoint x: 1174, endPoint y: 71, distance: 584.0
click at [1174, 71] on div "September Scheduled Maintenance Announcement / Annonce D'entretient Prévue Pour…" at bounding box center [869, 97] width 873 height 61
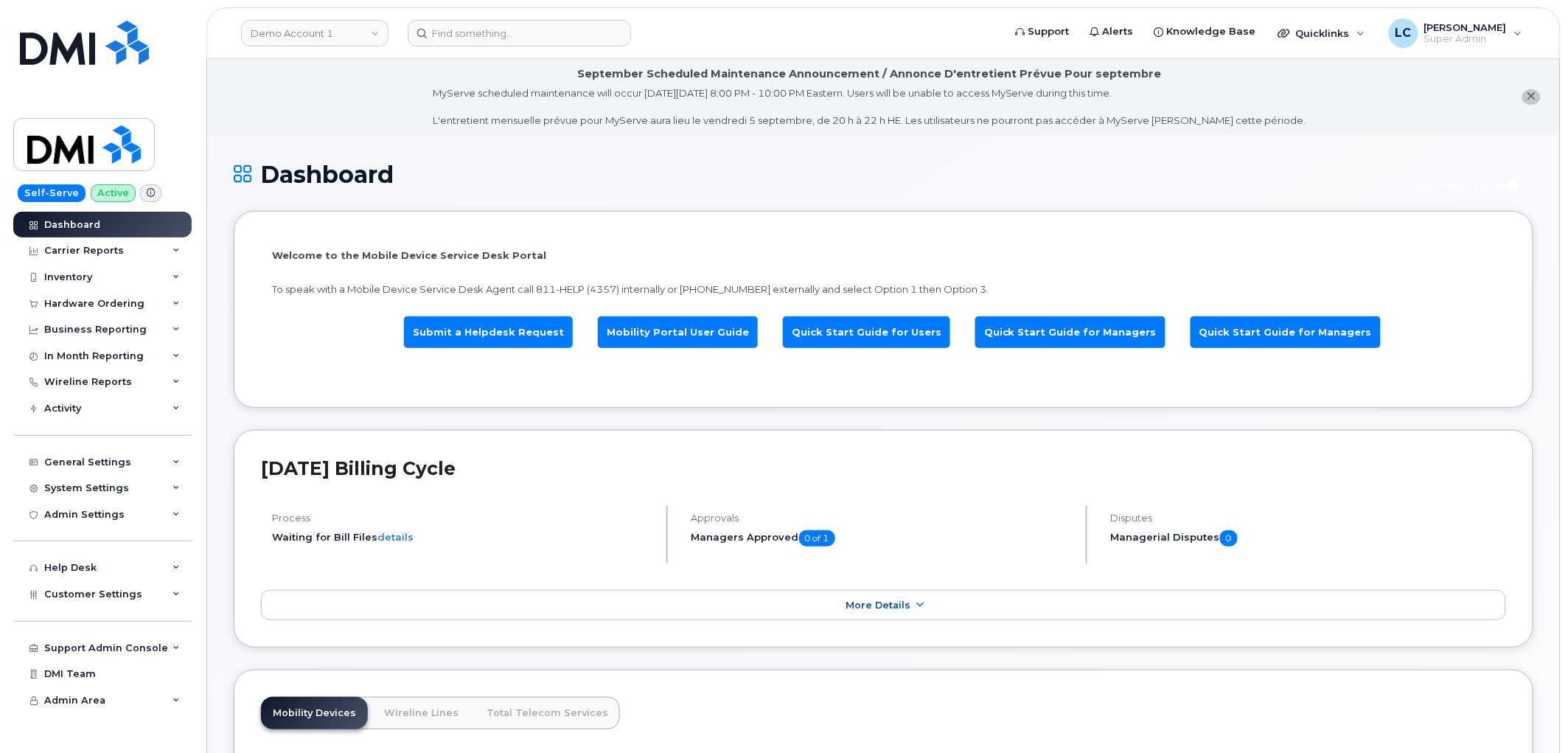
click at [1284, 107] on li "September Scheduled Maintenance Announcement / Annonce D'entretient Prévue Pour…" at bounding box center [883, 97] width 1353 height 76
drag, startPoint x: 1293, startPoint y: 120, endPoint x: 421, endPoint y: 134, distance: 872.1
click at [421, 134] on li "September Scheduled Maintenance Announcement / Annonce D'entretient Prévue Pour…" at bounding box center [883, 97] width 1353 height 76
drag, startPoint x: 458, startPoint y: 93, endPoint x: 1269, endPoint y: 89, distance: 811.0
click at [1269, 89] on li "September Scheduled Maintenance Announcement / Annonce D'entretient Prévue Pour…" at bounding box center [883, 97] width 1353 height 76
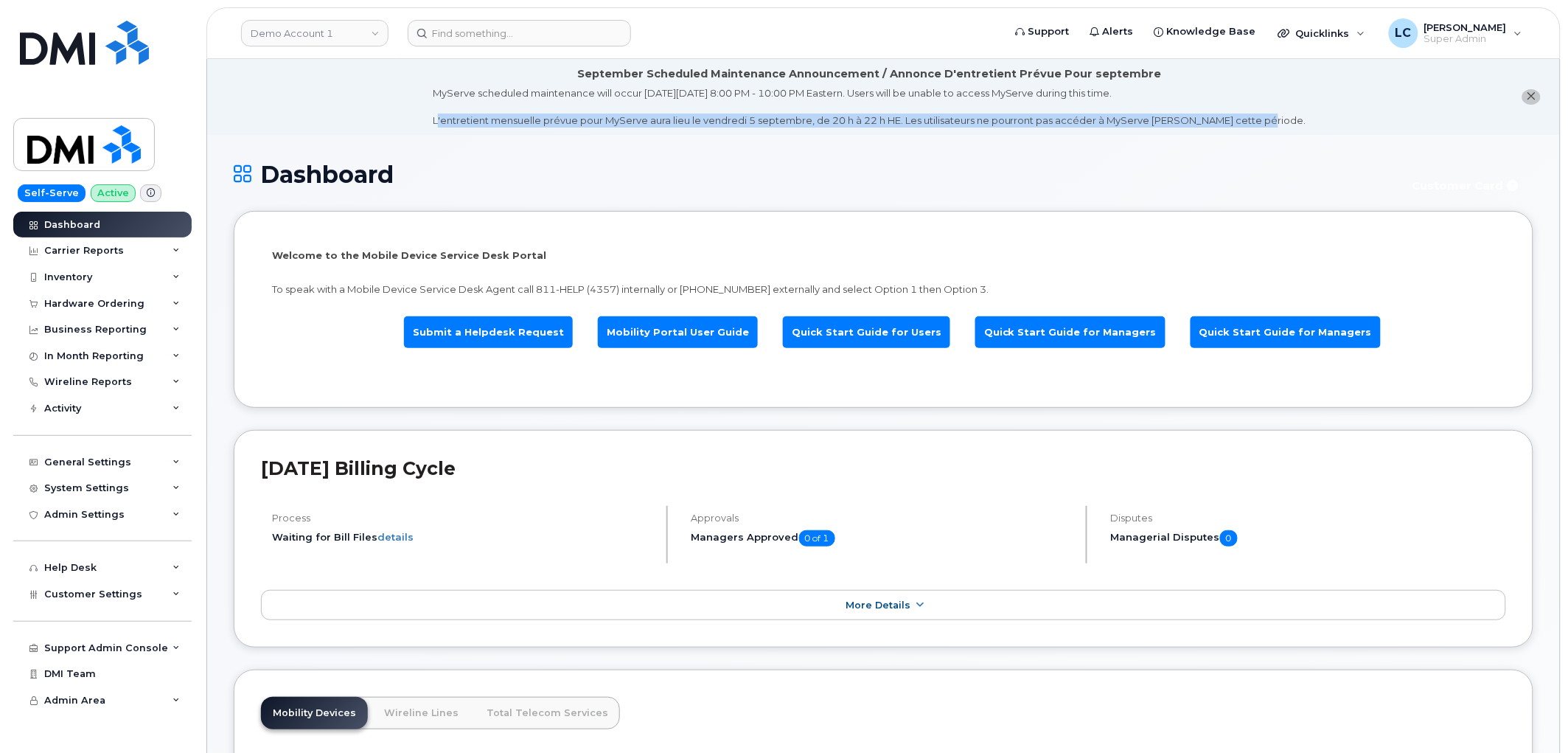
click at [1235, 70] on div "September Scheduled Maintenance Announcement / Annonce D'entretient Prévue Pour…" at bounding box center [869, 97] width 873 height 61
drag, startPoint x: 1183, startPoint y: 68, endPoint x: 577, endPoint y: 72, distance: 606.0
click at [577, 72] on div "September Scheduled Maintenance Announcement / Annonce D'entretient Prévue Pour…" at bounding box center [869, 97] width 873 height 61
